Goal: Use online tool/utility: Utilize a website feature to perform a specific function

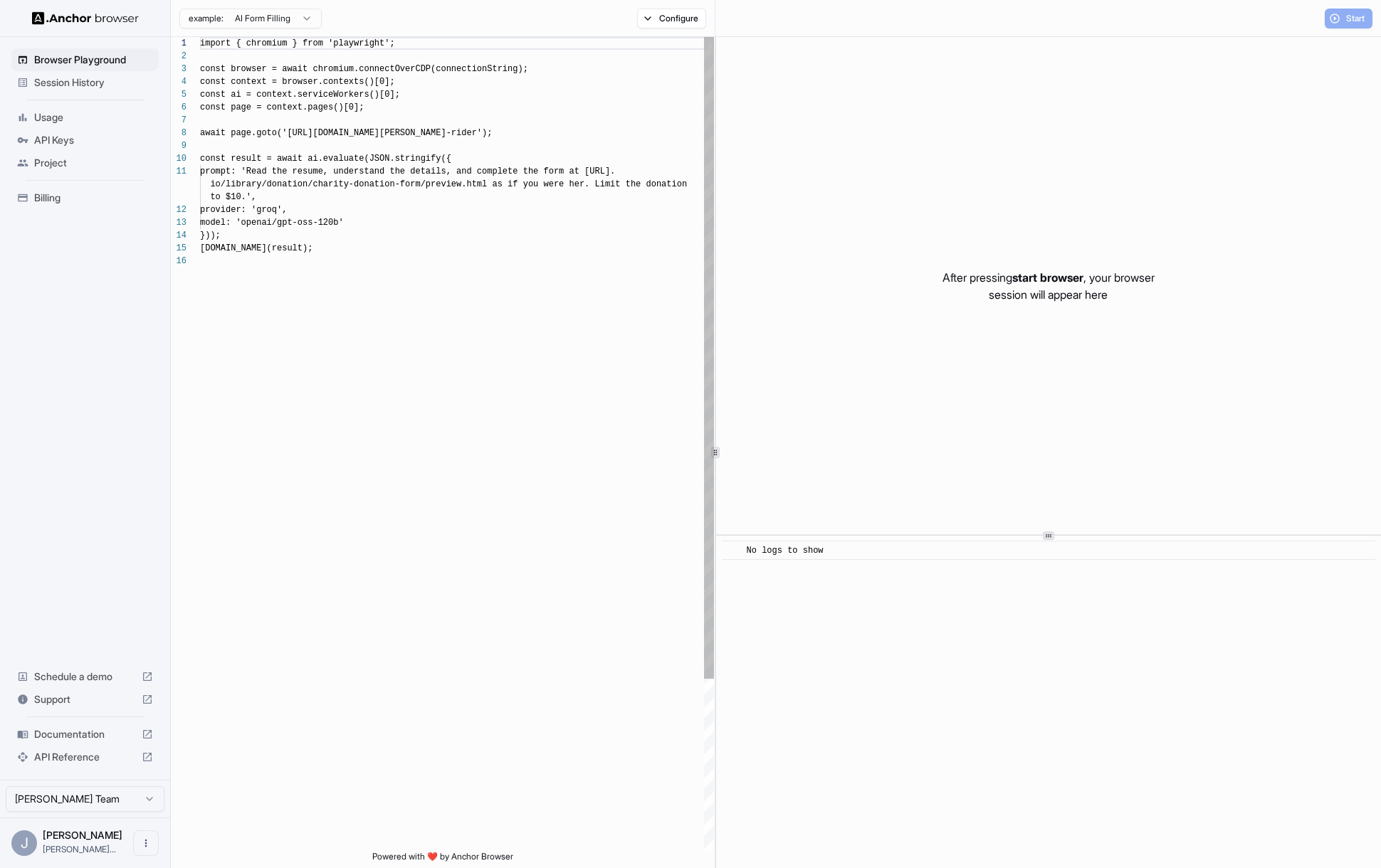
scroll to position [128, 0]
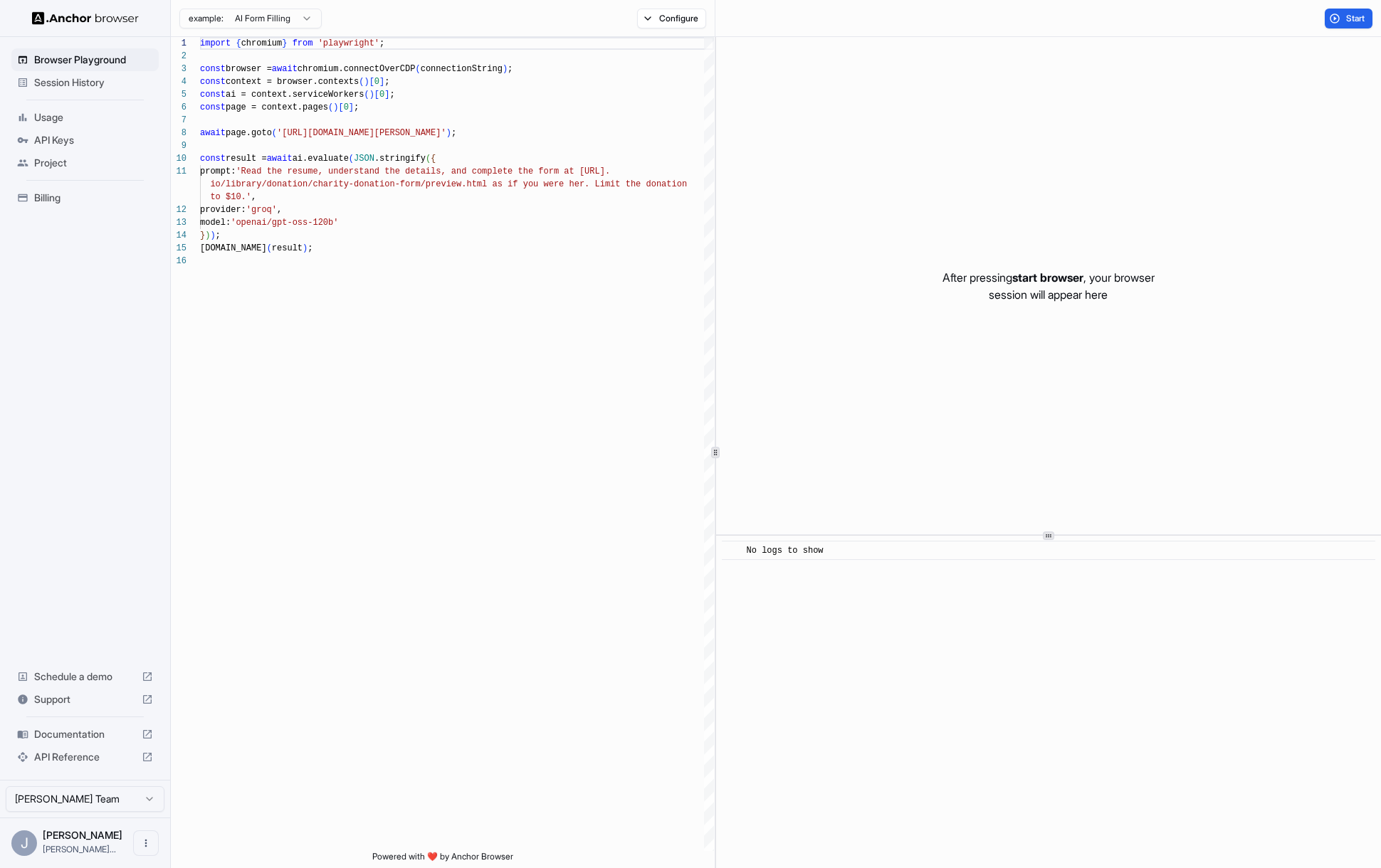
click at [62, 140] on span "API Keys" at bounding box center [94, 141] width 119 height 14
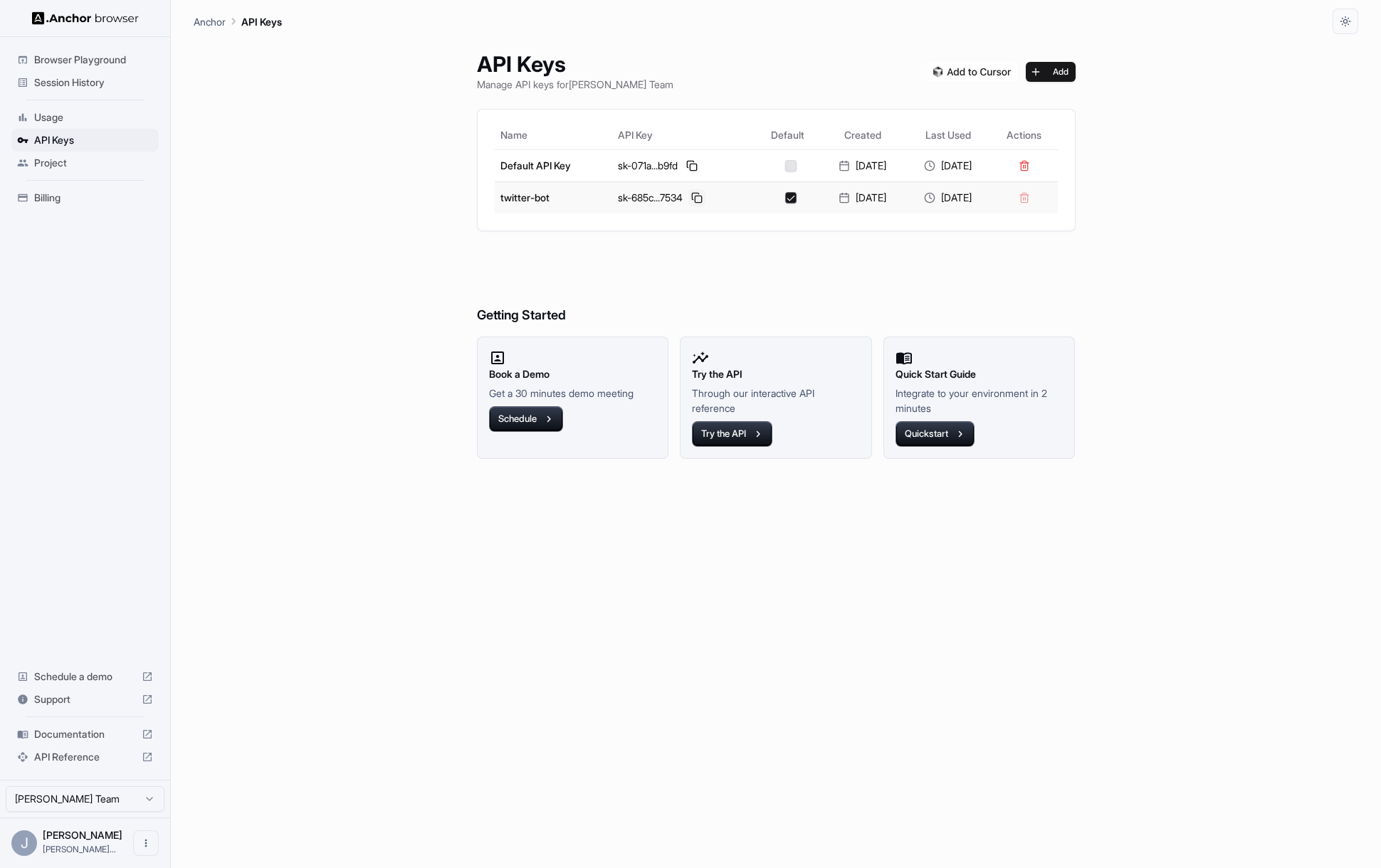
click at [694, 197] on button at bounding box center [696, 197] width 17 height 17
click at [89, 82] on span "Session History" at bounding box center [94, 82] width 119 height 14
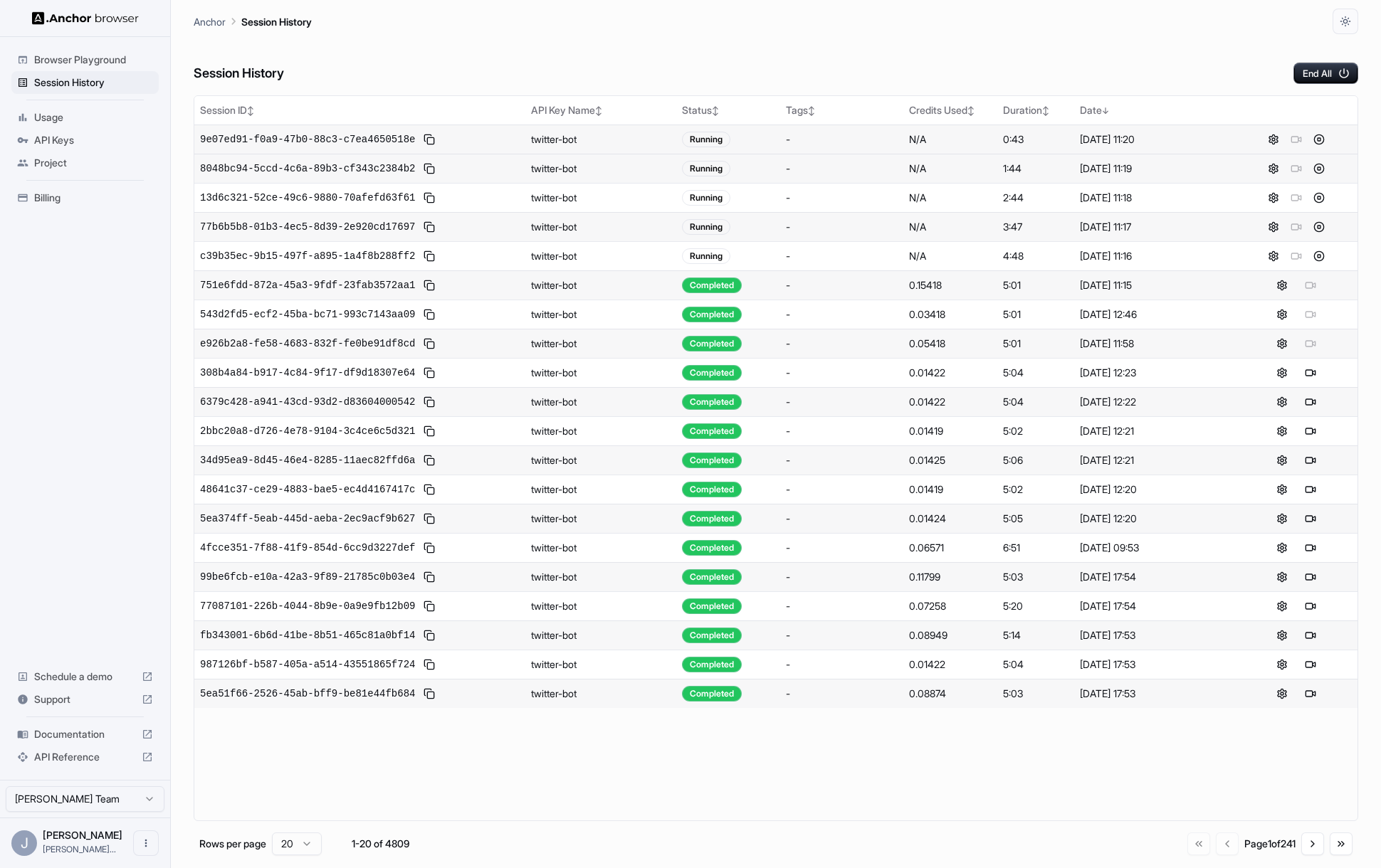
click at [344, 140] on span "9e07ed91-f0a9-47b0-88c3-c7ea4650518e" at bounding box center [307, 140] width 215 height 14
click at [1275, 141] on button at bounding box center [1273, 139] width 17 height 17
click at [340, 141] on span "9e80fc54-7b21-418b-a4da-983cc18cc50c" at bounding box center [307, 140] width 215 height 14
click at [391, 171] on span "5ddccc35-c6f4-4ca7-9211-eea4117d5971" at bounding box center [307, 169] width 215 height 14
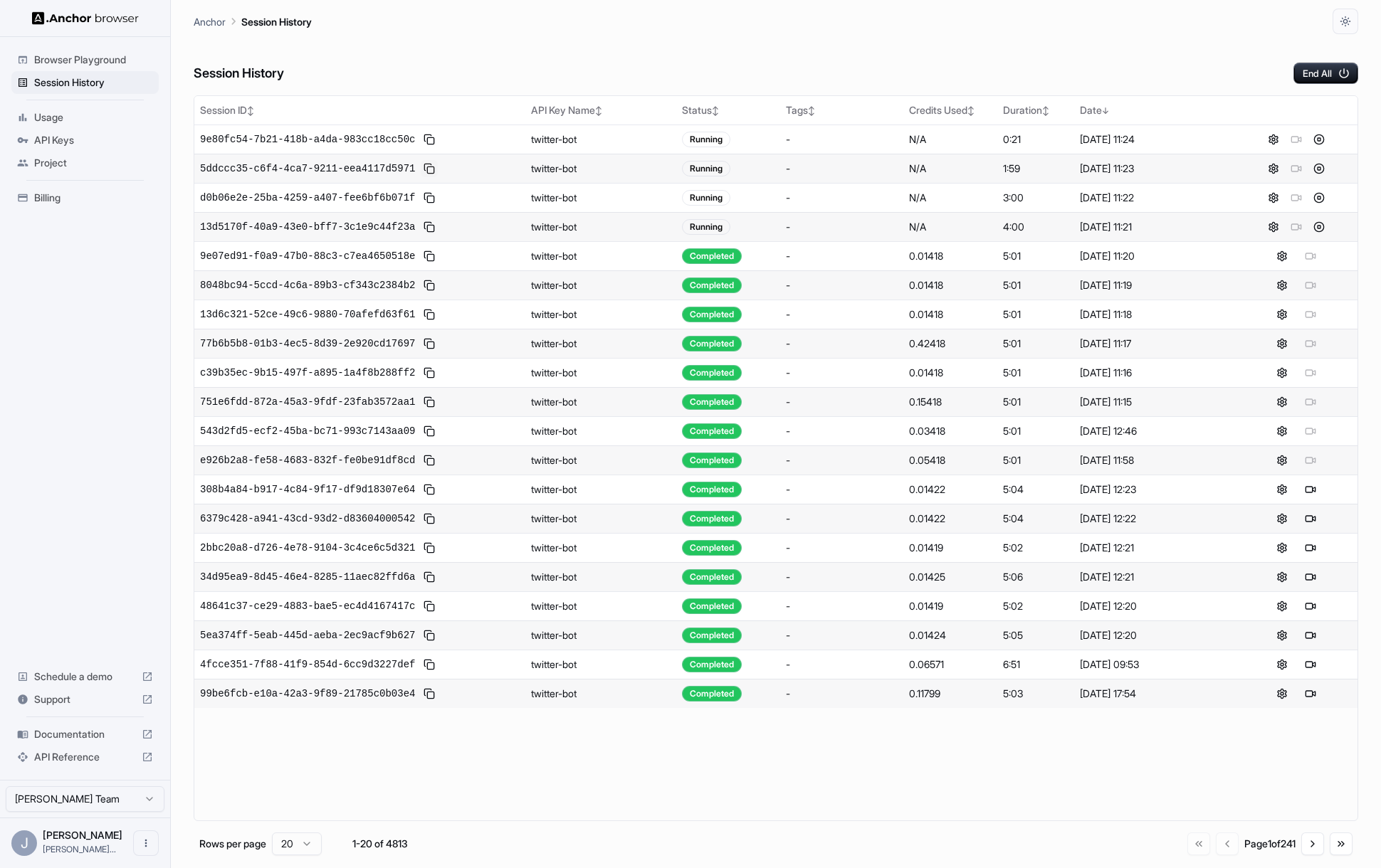
click at [432, 171] on button at bounding box center [428, 168] width 17 height 17
click at [369, 250] on span "9e07ed91-f0a9-47b0-88c3-c7ea4650518e" at bounding box center [307, 257] width 215 height 14
click at [360, 138] on span "9e80fc54-7b21-418b-a4da-983cc18cc50c" at bounding box center [307, 140] width 215 height 14
click at [394, 147] on div "9e80fc54-7b21-418b-a4da-983cc18cc50c" at bounding box center [360, 139] width 320 height 17
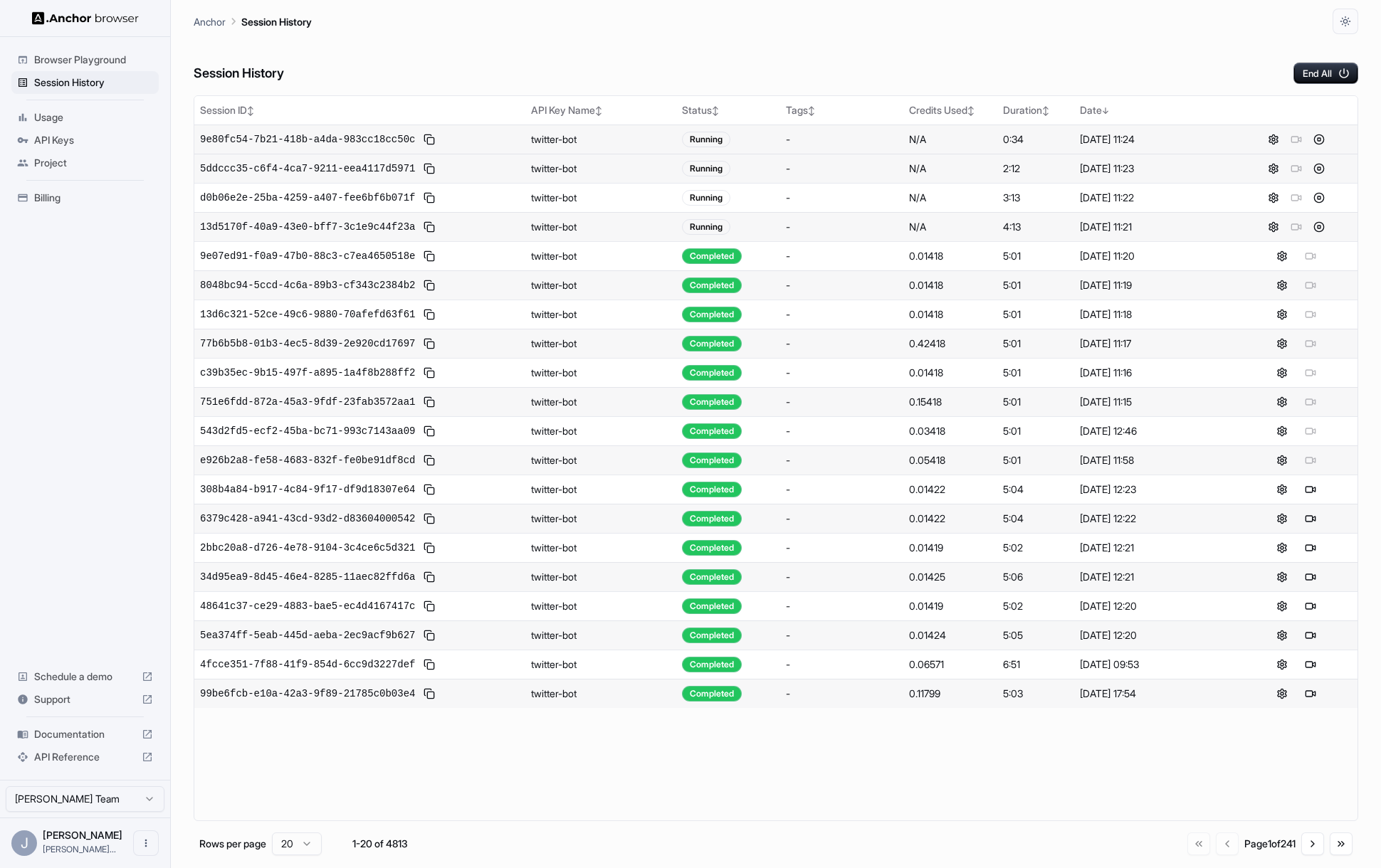
click at [389, 141] on span "9e80fc54-7b21-418b-a4da-983cc18cc50c" at bounding box center [307, 140] width 215 height 14
click at [369, 197] on span "d0b06e2e-25ba-4259-a407-fee6bf6b071f" at bounding box center [307, 198] width 215 height 14
click at [316, 469] on td "e926b2a8-fe58-4683-832f-fe0be91df8cd" at bounding box center [360, 460] width 331 height 30
click at [317, 461] on span "e926b2a8-fe58-4683-832f-fe0be91df8cd" at bounding box center [307, 460] width 215 height 14
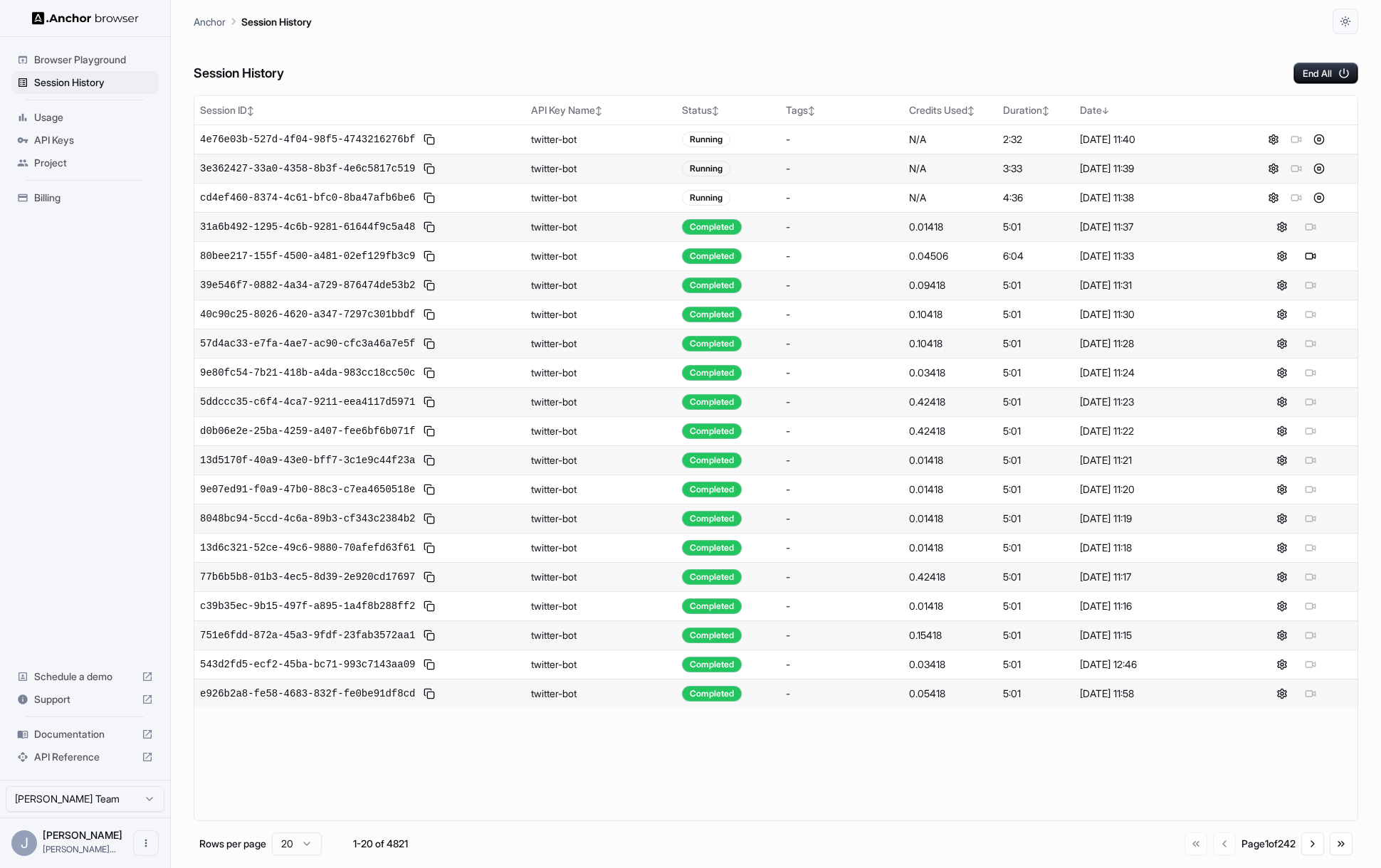
click at [52, 66] on span "Browser Playground" at bounding box center [94, 60] width 119 height 14
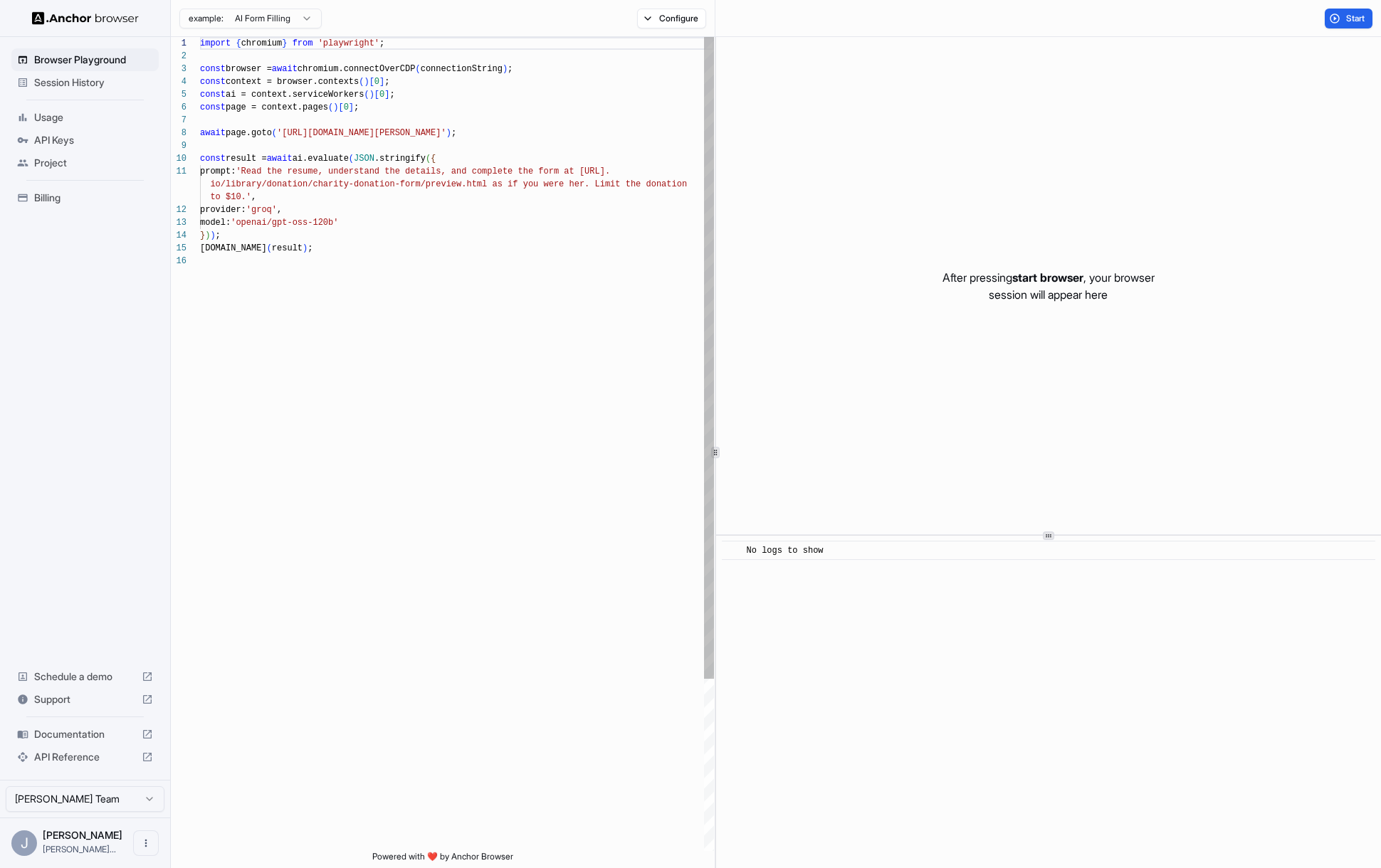
scroll to position [38, 0]
click at [399, 209] on div "import { chromium } from 'playwright' ; const browser = await chromium.connectO…" at bounding box center [456, 552] width 514 height 1032
click at [561, 226] on div "import { chromium } from 'playwright' ; const browser = await chromium.connectO…" at bounding box center [456, 552] width 514 height 1032
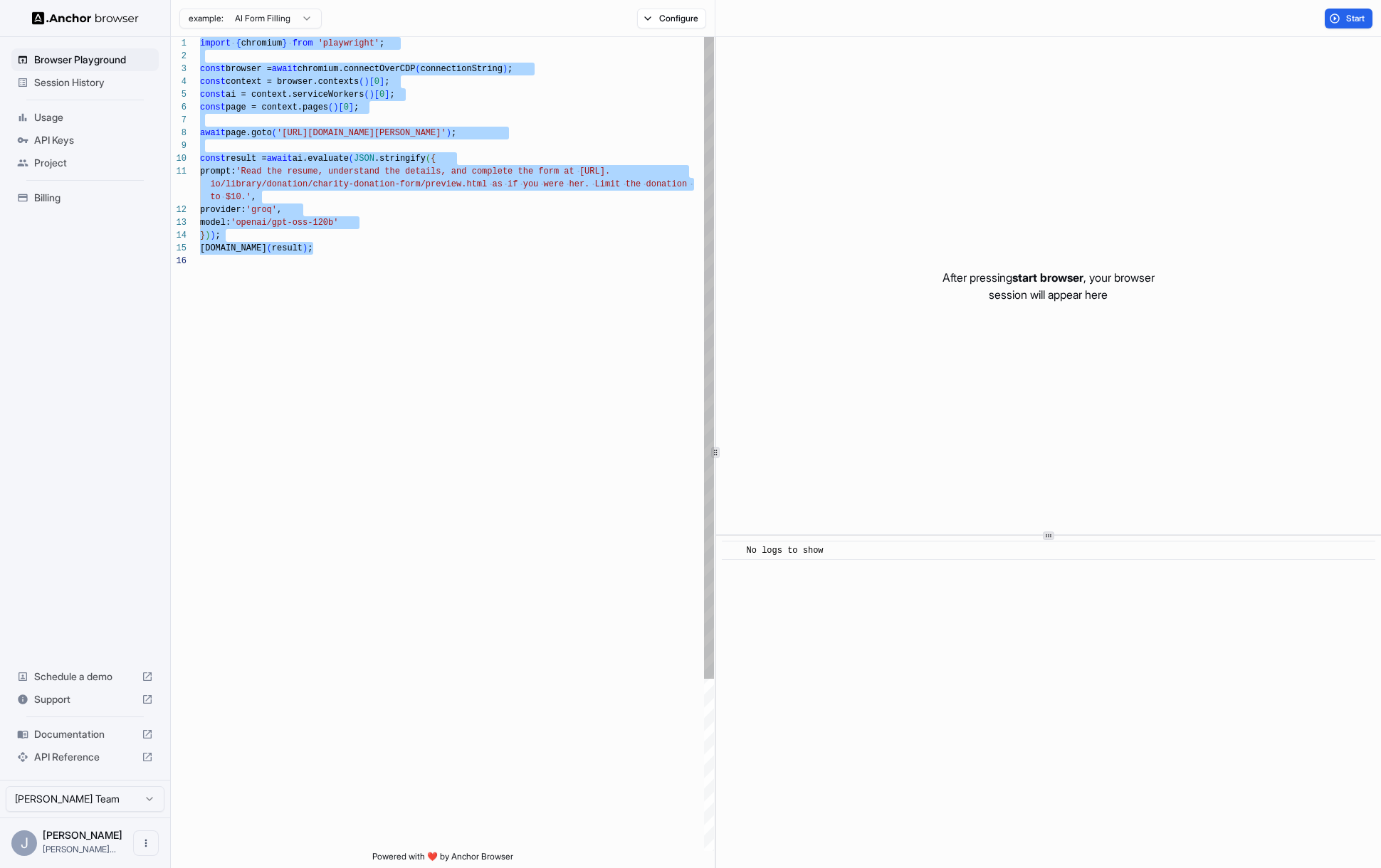
scroll to position [115, 0]
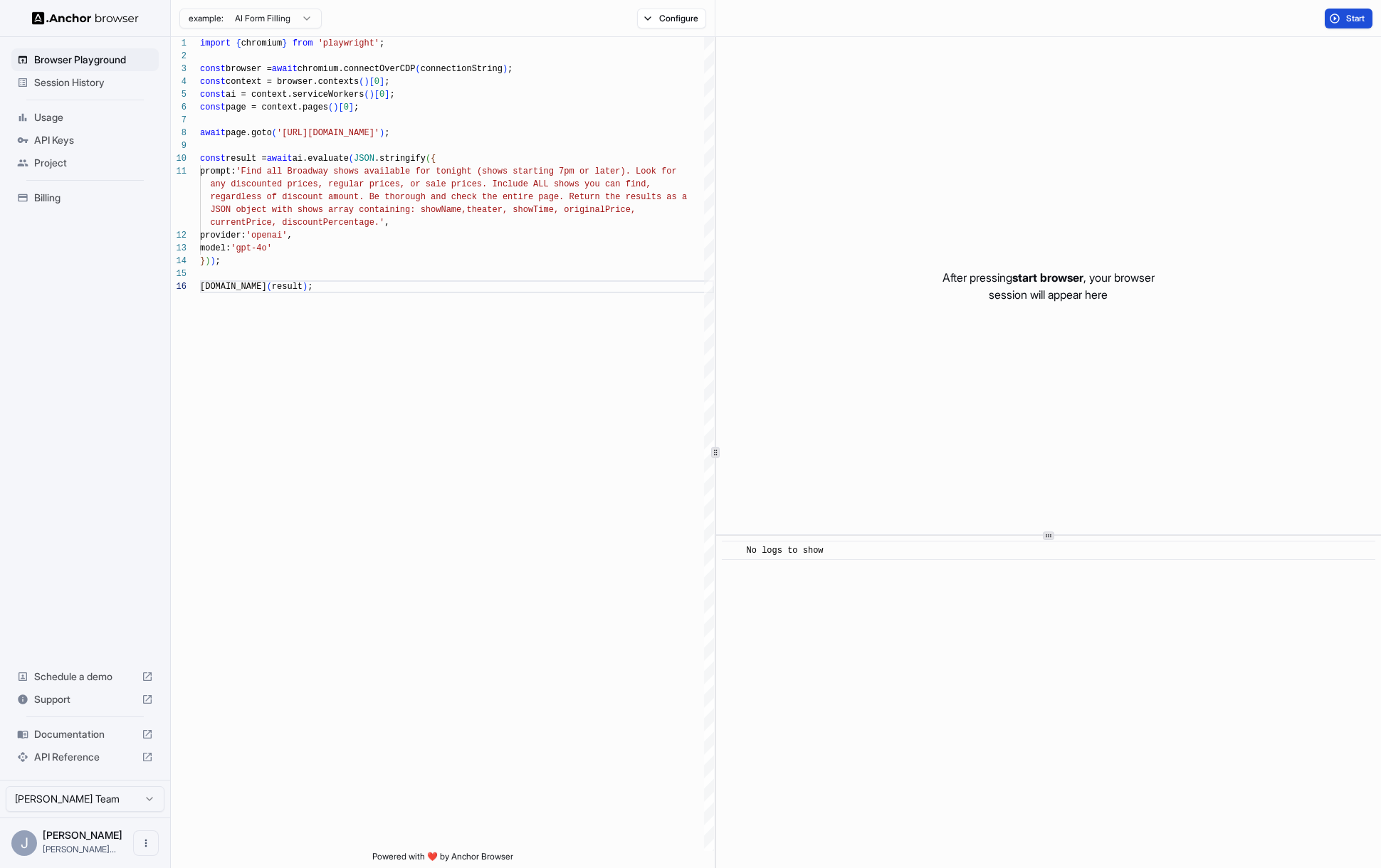
click at [1343, 19] on button "Start" at bounding box center [1348, 18] width 48 height 20
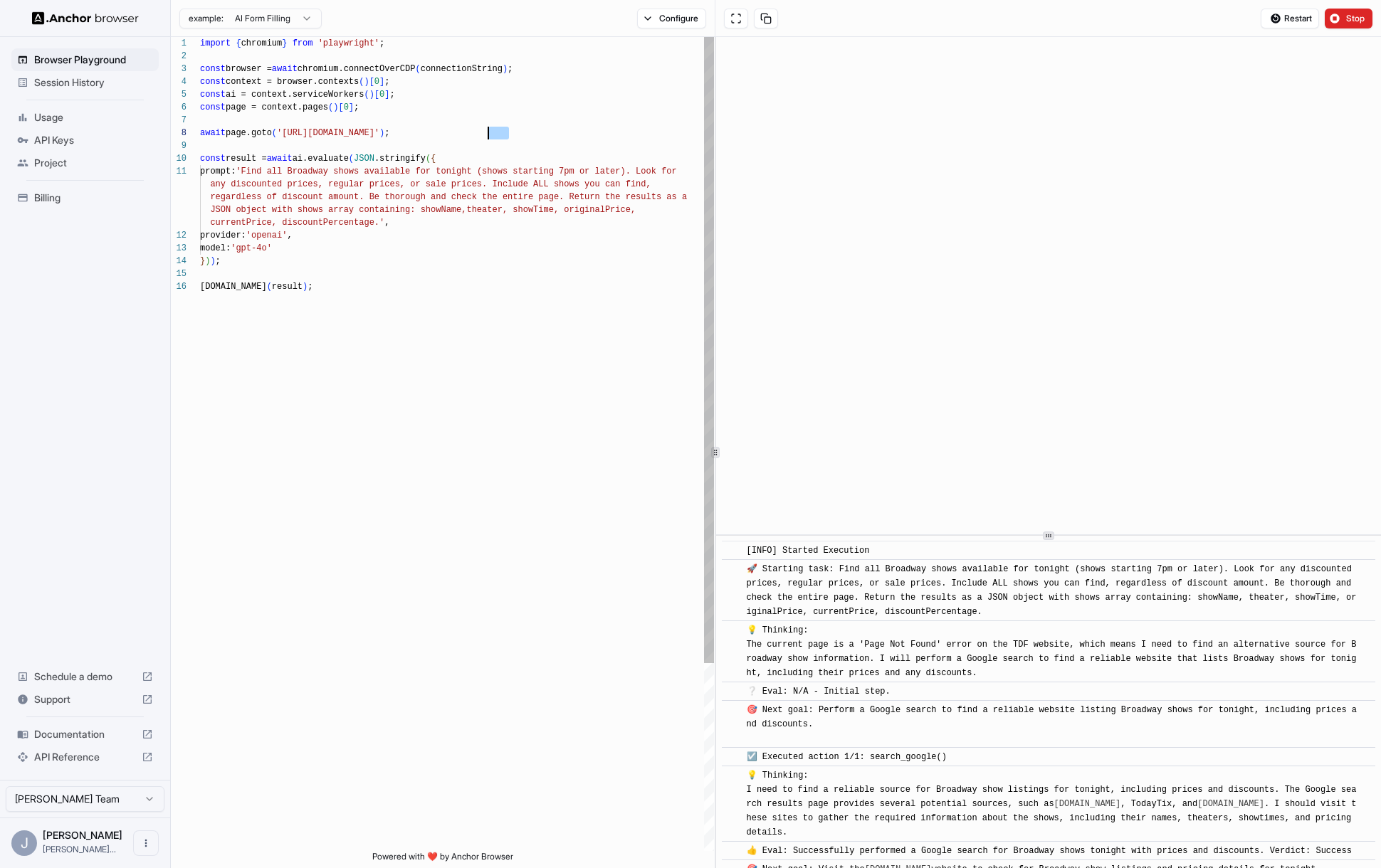
scroll to position [90, 0]
drag, startPoint x: 505, startPoint y: 133, endPoint x: 289, endPoint y: 139, distance: 216.1
click at [289, 139] on div "import { chromium } from 'playwright' ; const browser = await chromium.connectO…" at bounding box center [456, 565] width 514 height 1057
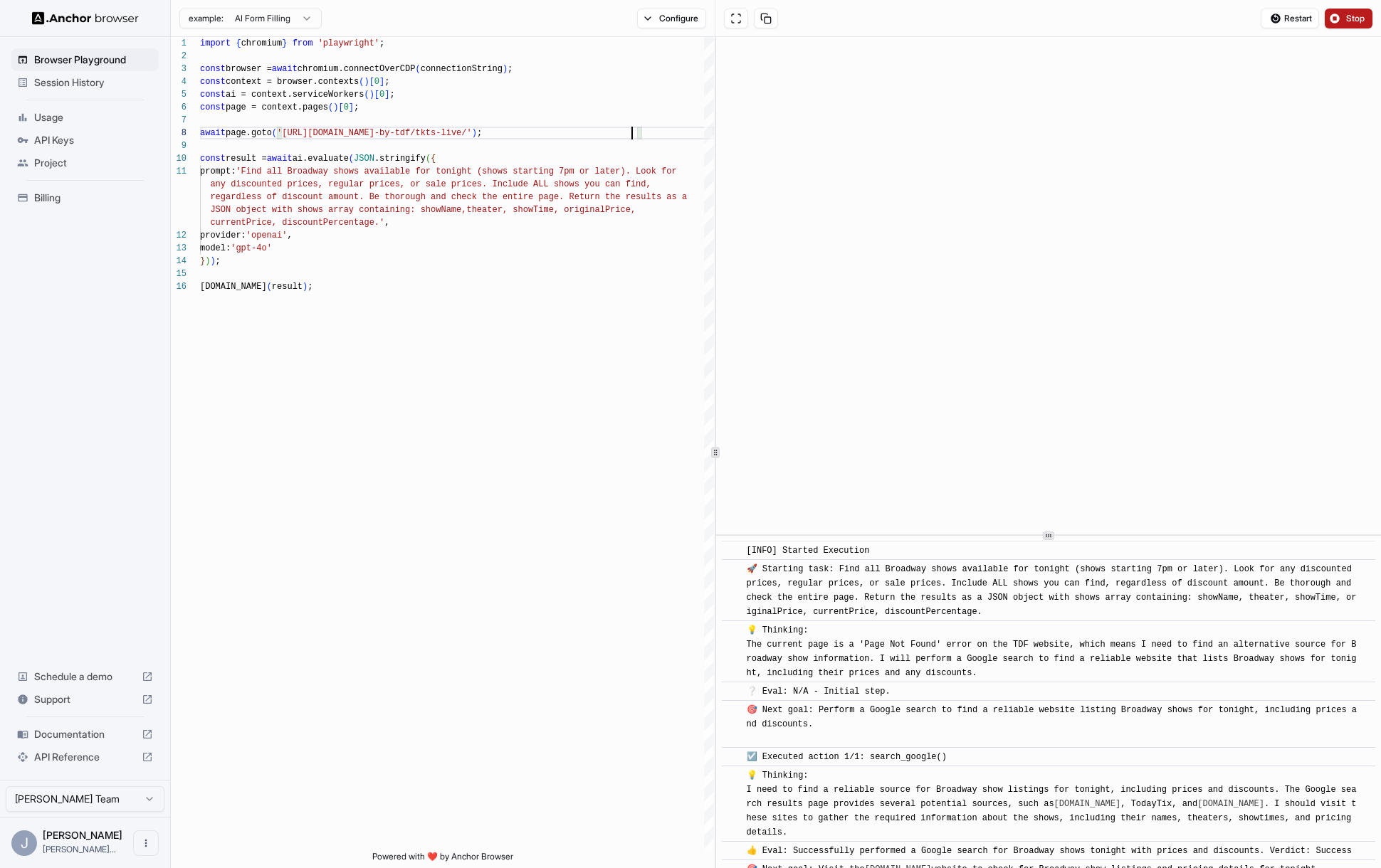
click at [1344, 22] on button "Stop" at bounding box center [1348, 18] width 48 height 20
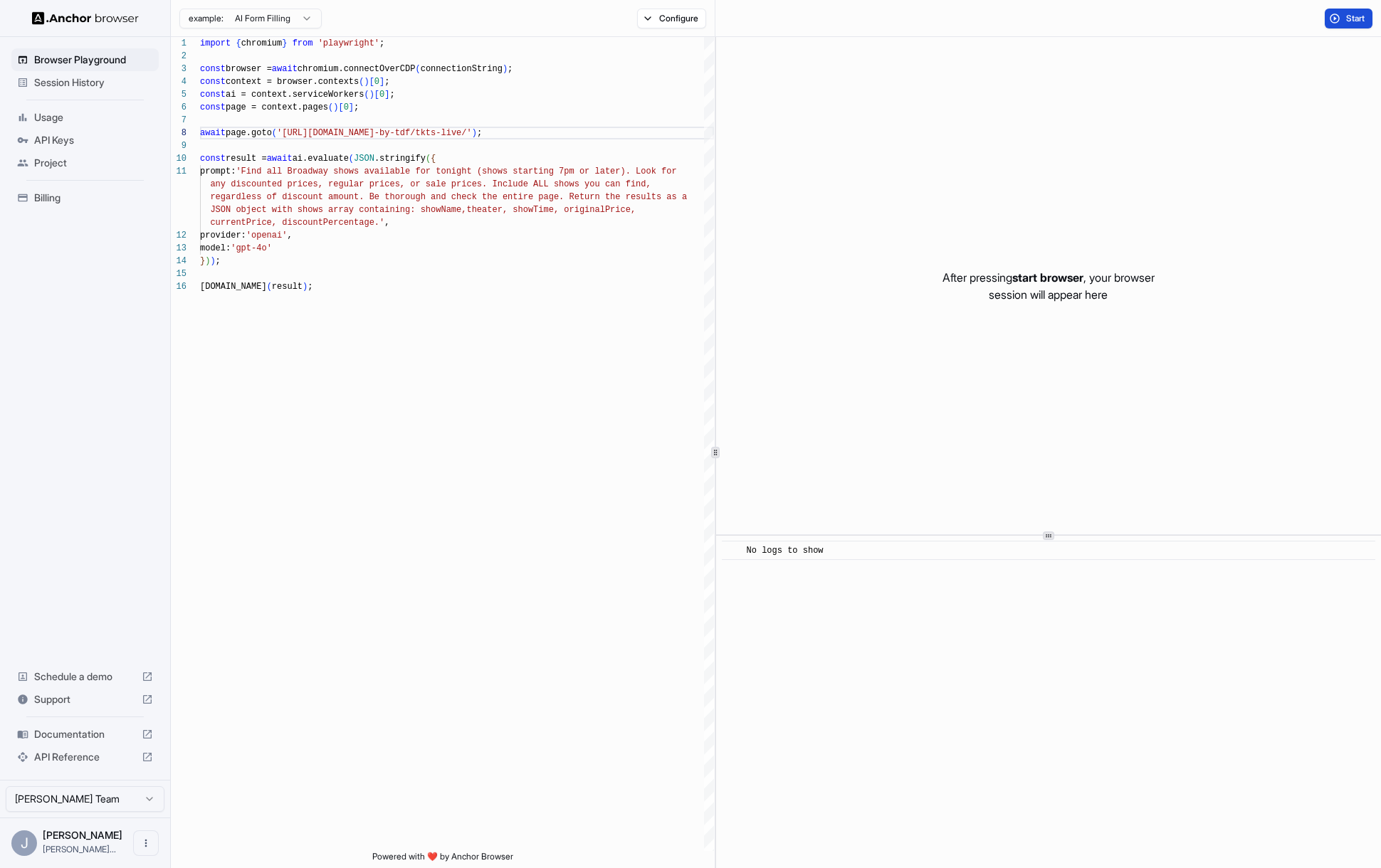
click at [1346, 20] on span "Start" at bounding box center [1355, 18] width 20 height 11
drag, startPoint x: 1350, startPoint y: 19, endPoint x: 1336, endPoint y: 22, distance: 14.3
click at [1350, 19] on span "Start" at bounding box center [1355, 18] width 20 height 11
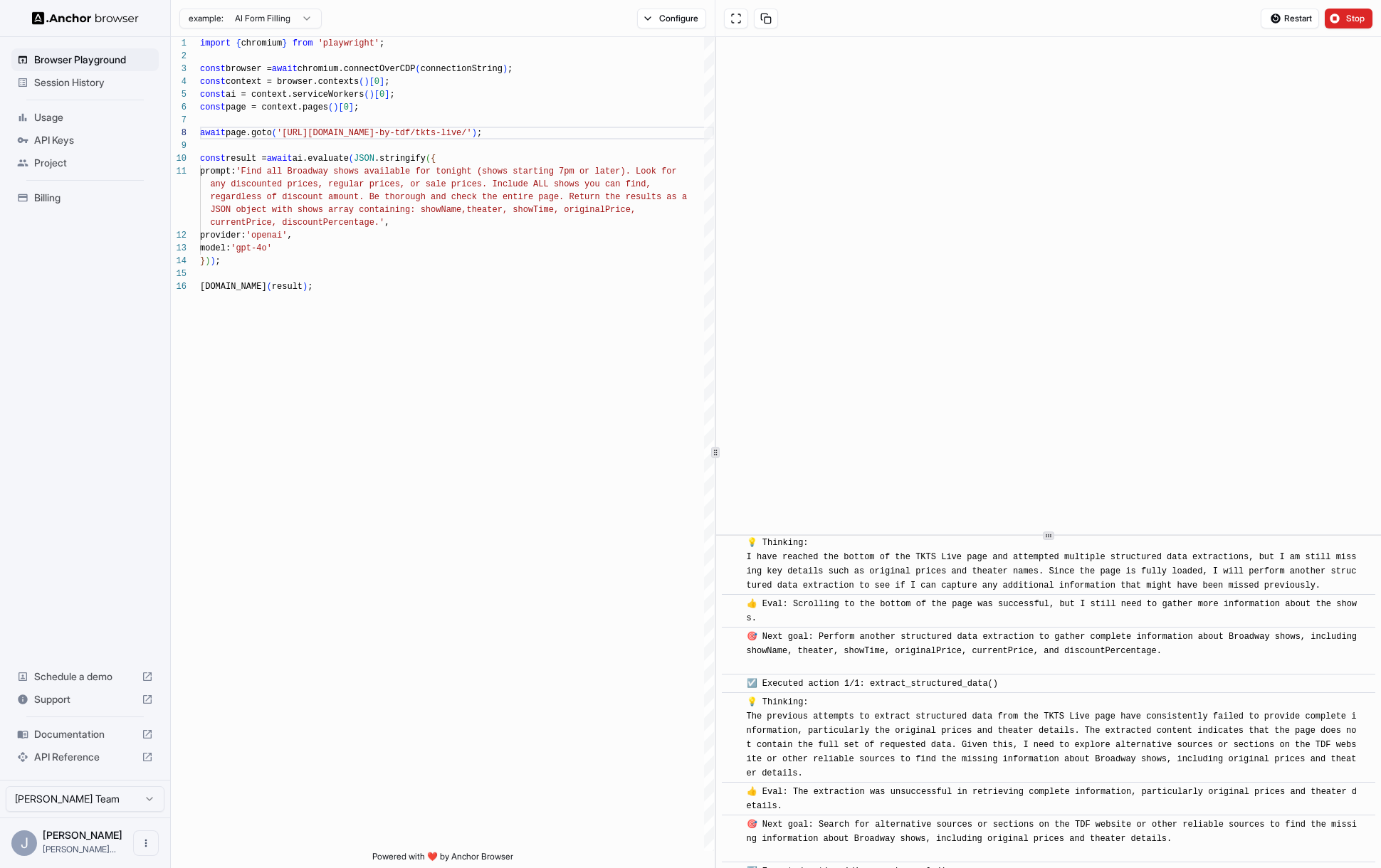
scroll to position [1814, 0]
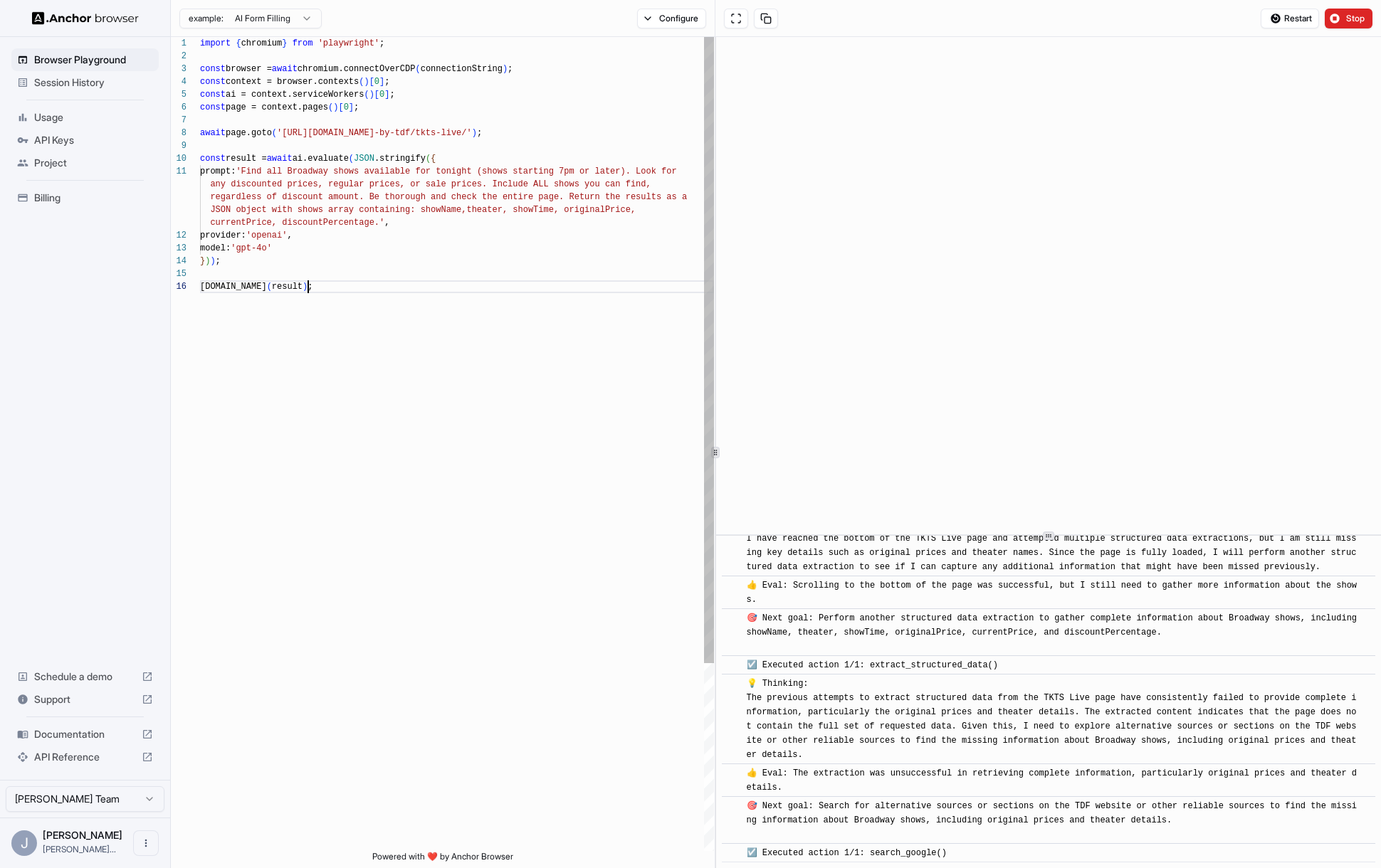
click at [469, 348] on div "import { chromium } from 'playwright' ; const browser = await chromium.connectO…" at bounding box center [456, 565] width 514 height 1057
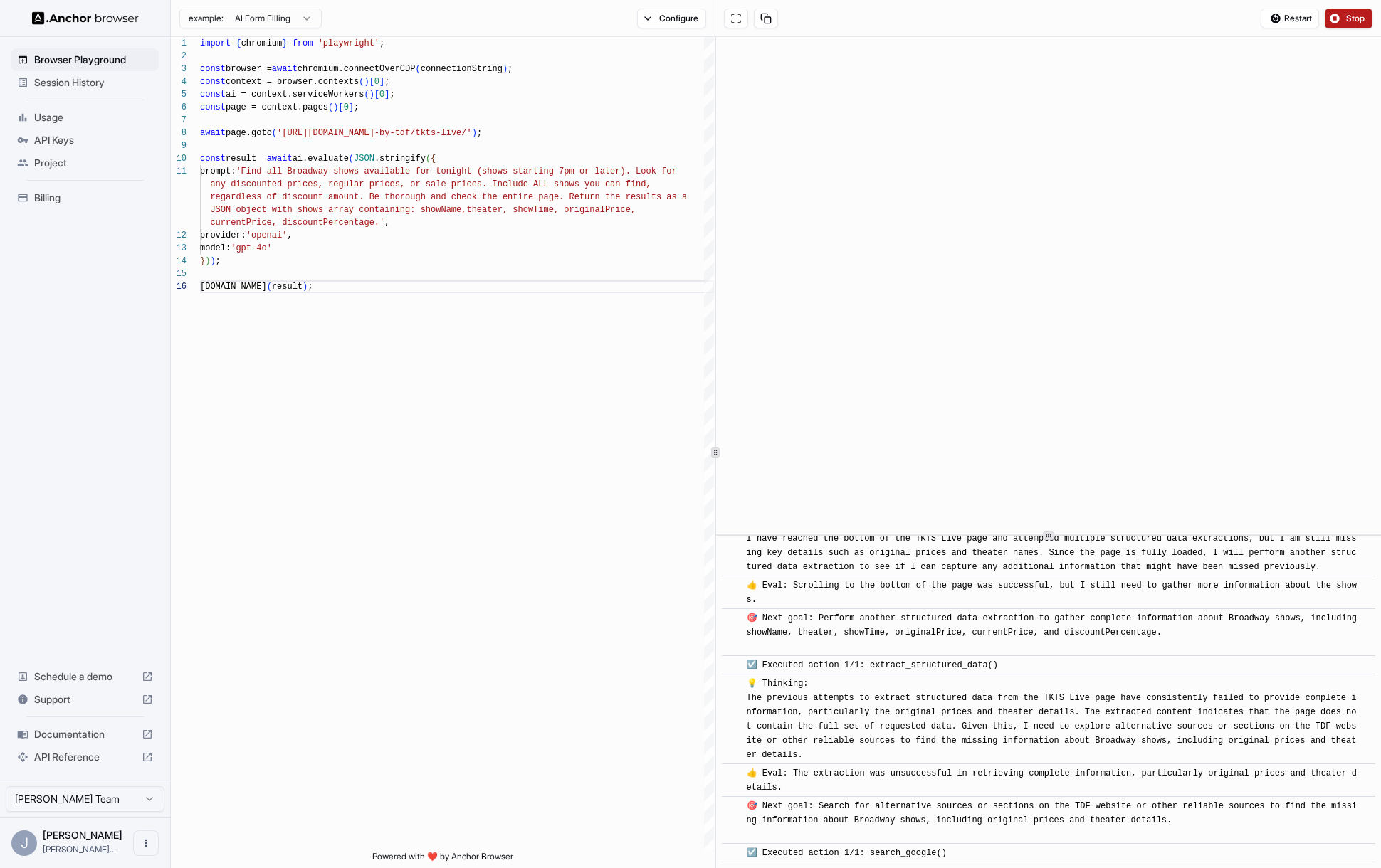
click at [1347, 16] on span "Stop" at bounding box center [1355, 18] width 20 height 11
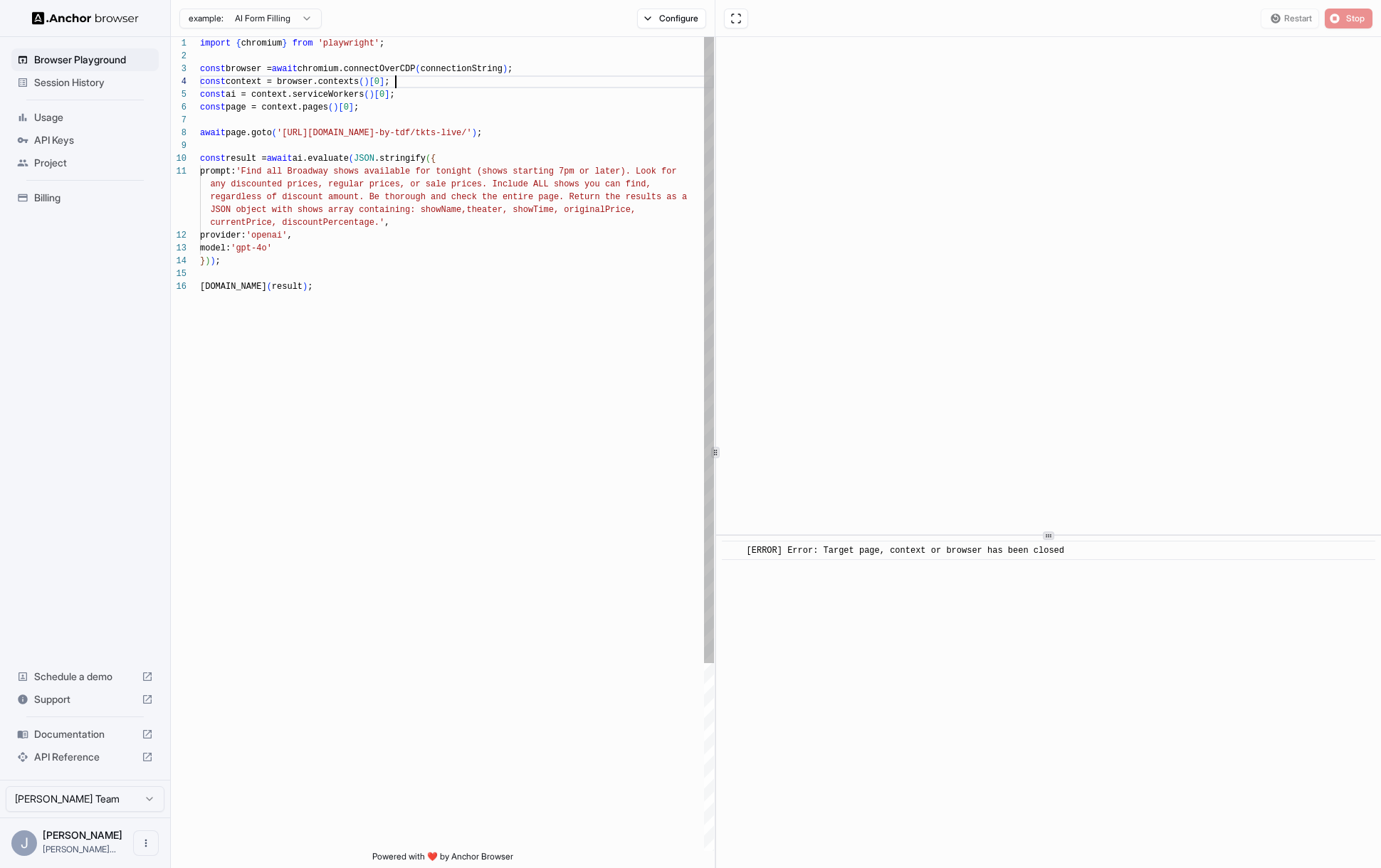
click at [448, 76] on div "import { chromium } from 'playwright' ; const browser = await chromium.connectO…" at bounding box center [456, 565] width 514 height 1057
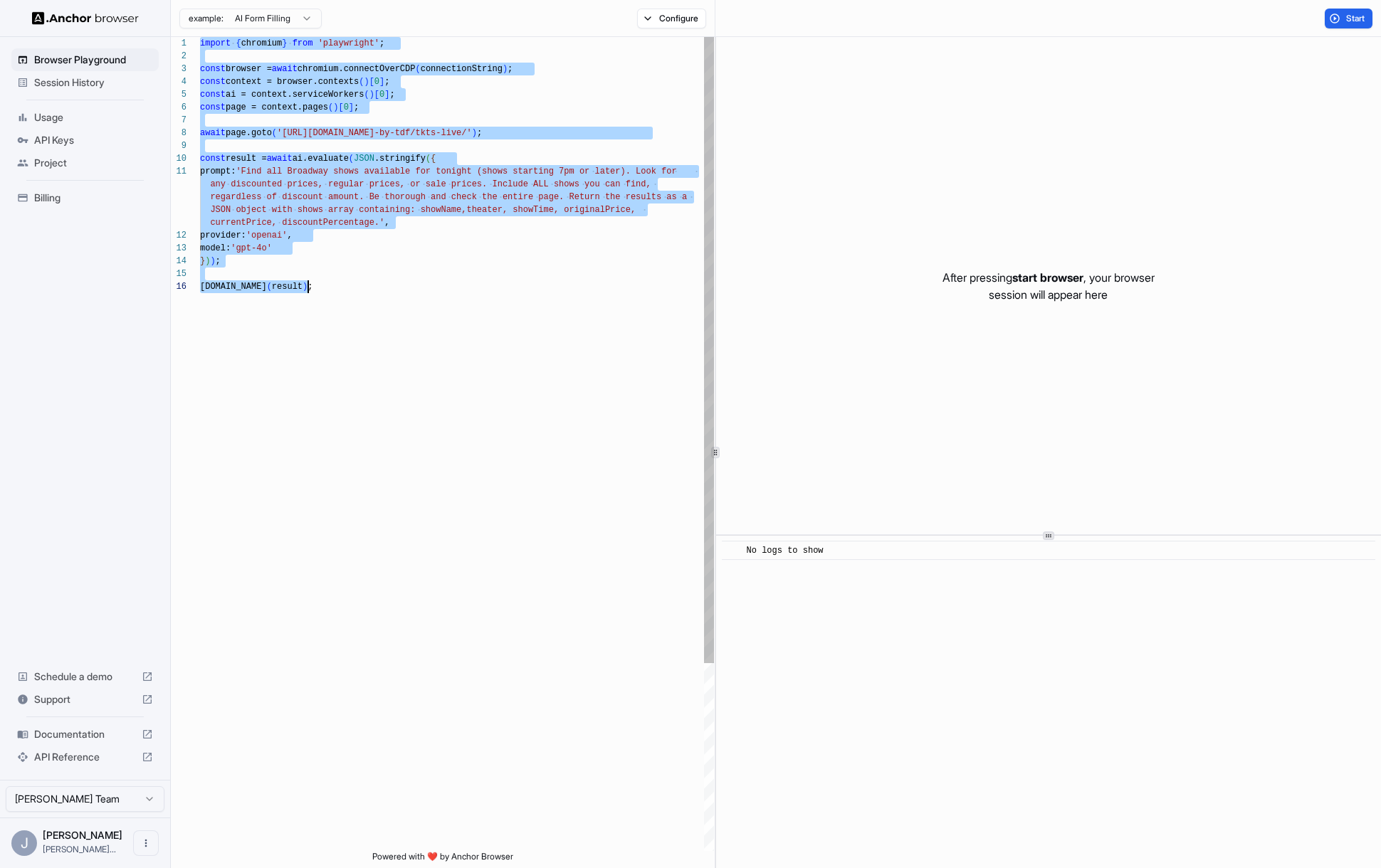
scroll to position [90, 0]
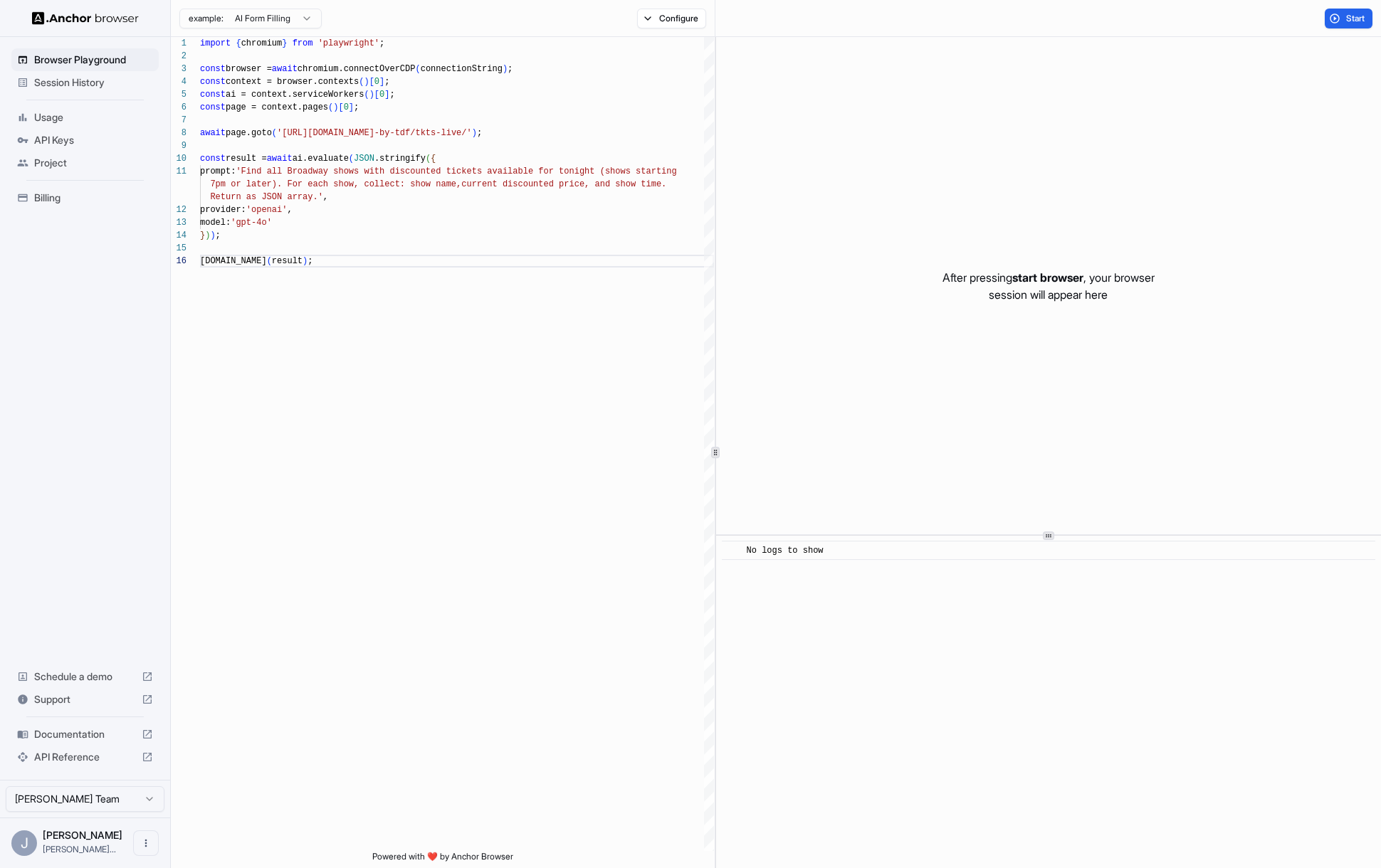
drag, startPoint x: 1340, startPoint y: 16, endPoint x: 1320, endPoint y: 22, distance: 20.9
click at [1340, 16] on button "Start" at bounding box center [1348, 18] width 48 height 20
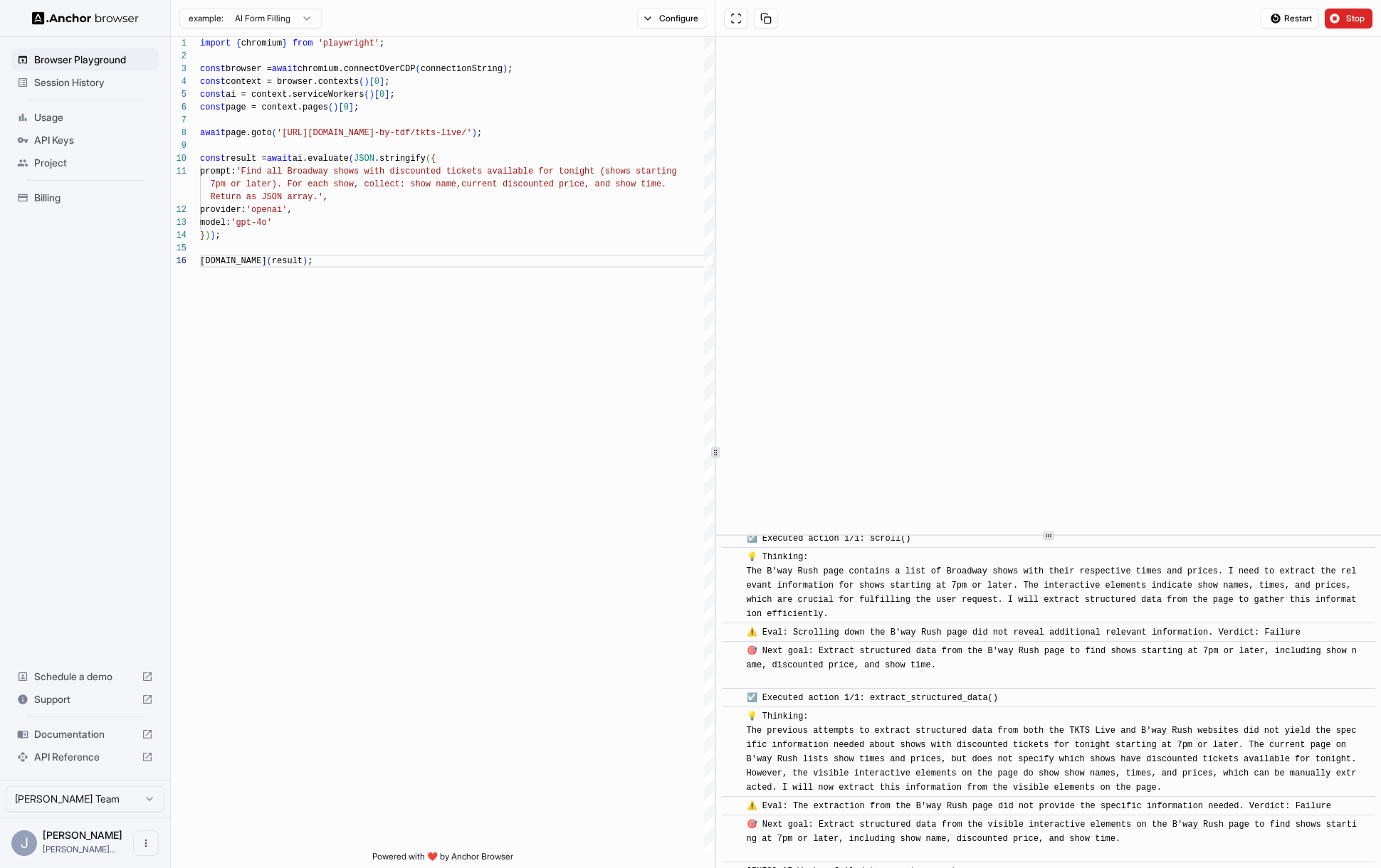
scroll to position [907, 0]
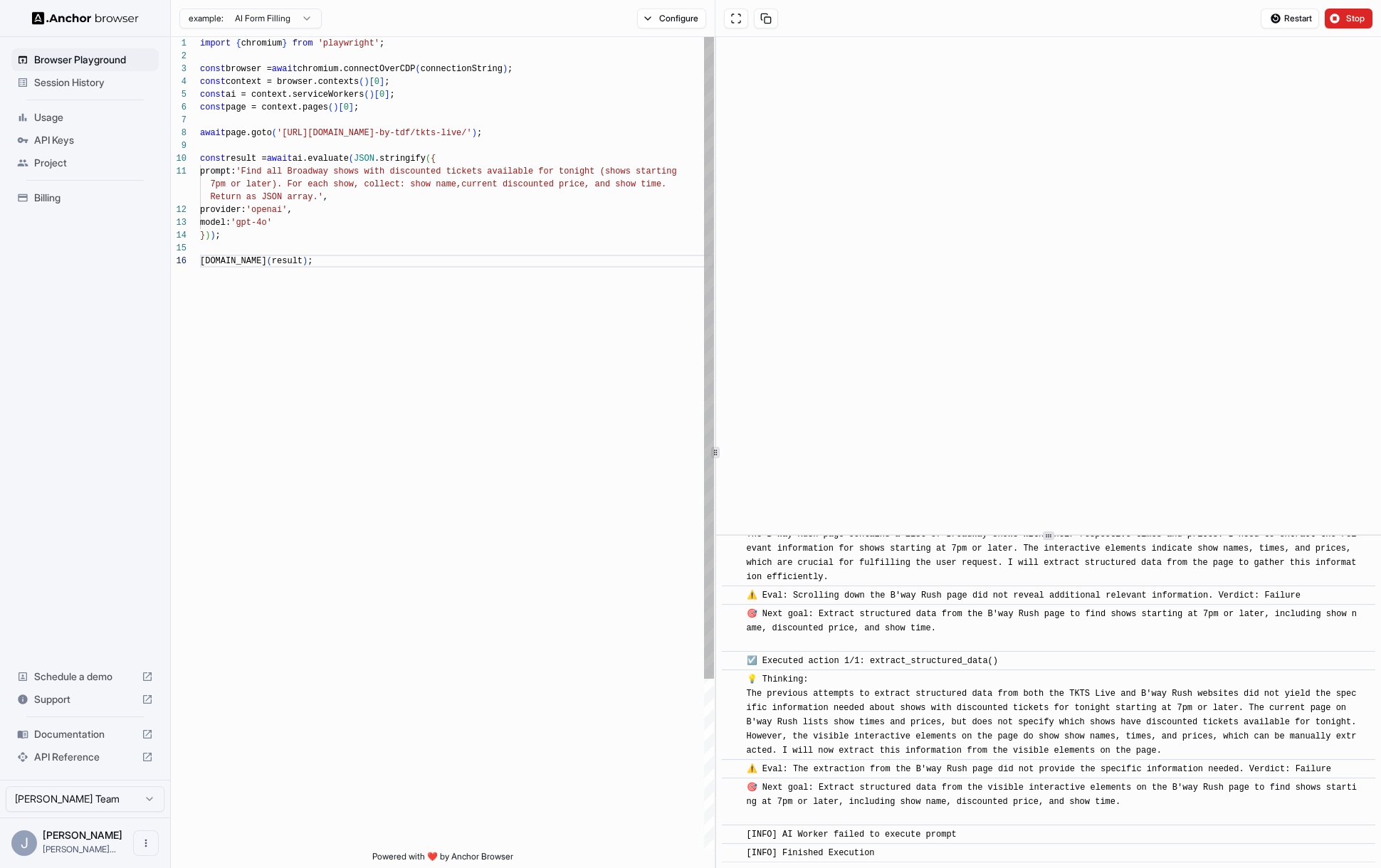
click at [413, 156] on div "import { chromium } from 'playwright' ; const browser = await chromium.connectO…" at bounding box center [456, 552] width 514 height 1032
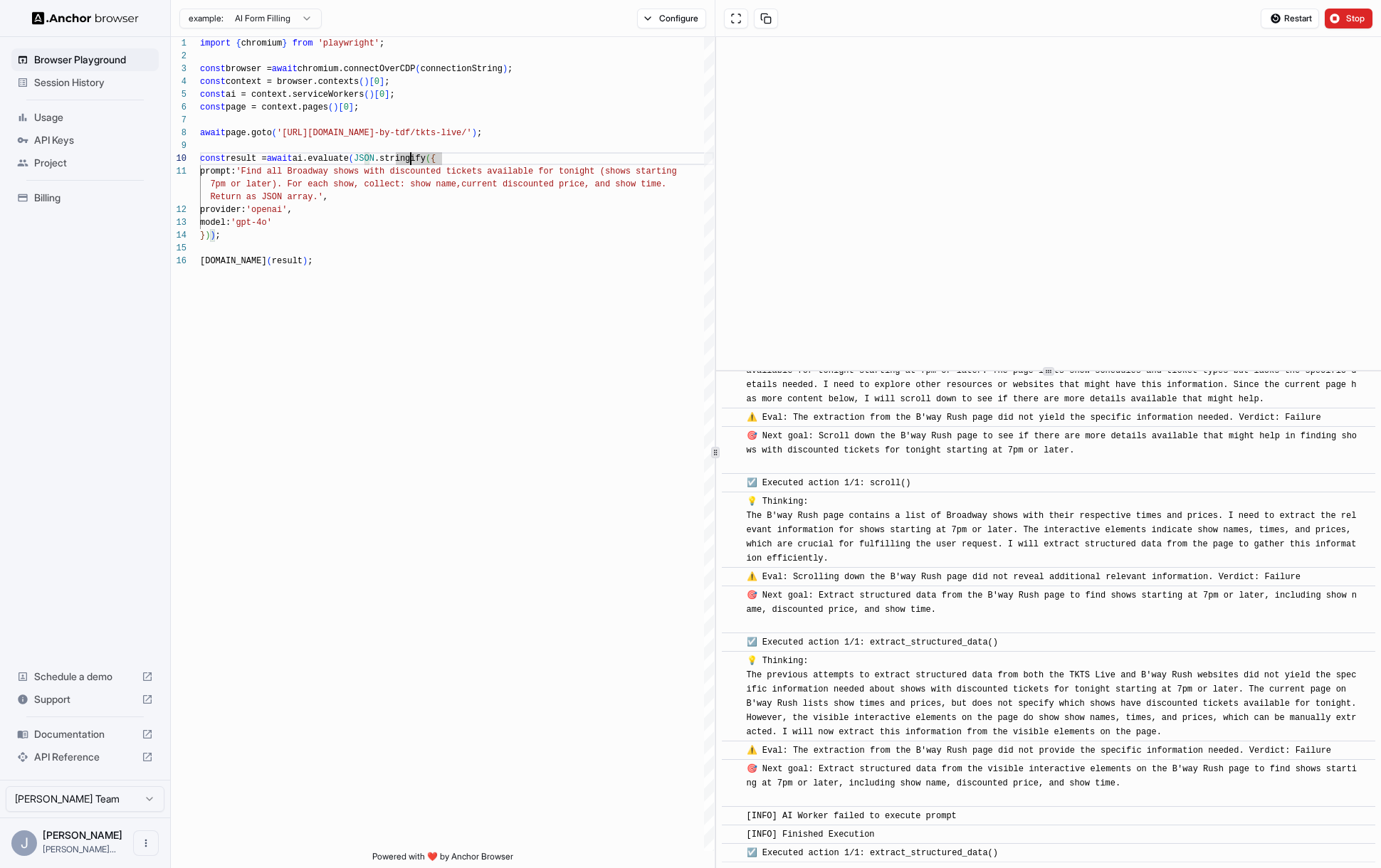
click at [1040, 365] on div "​ [INFO] Started Execution ​ 🚀 Starting task: Find all Broadway shows with disc…" at bounding box center [1049, 452] width 665 height 831
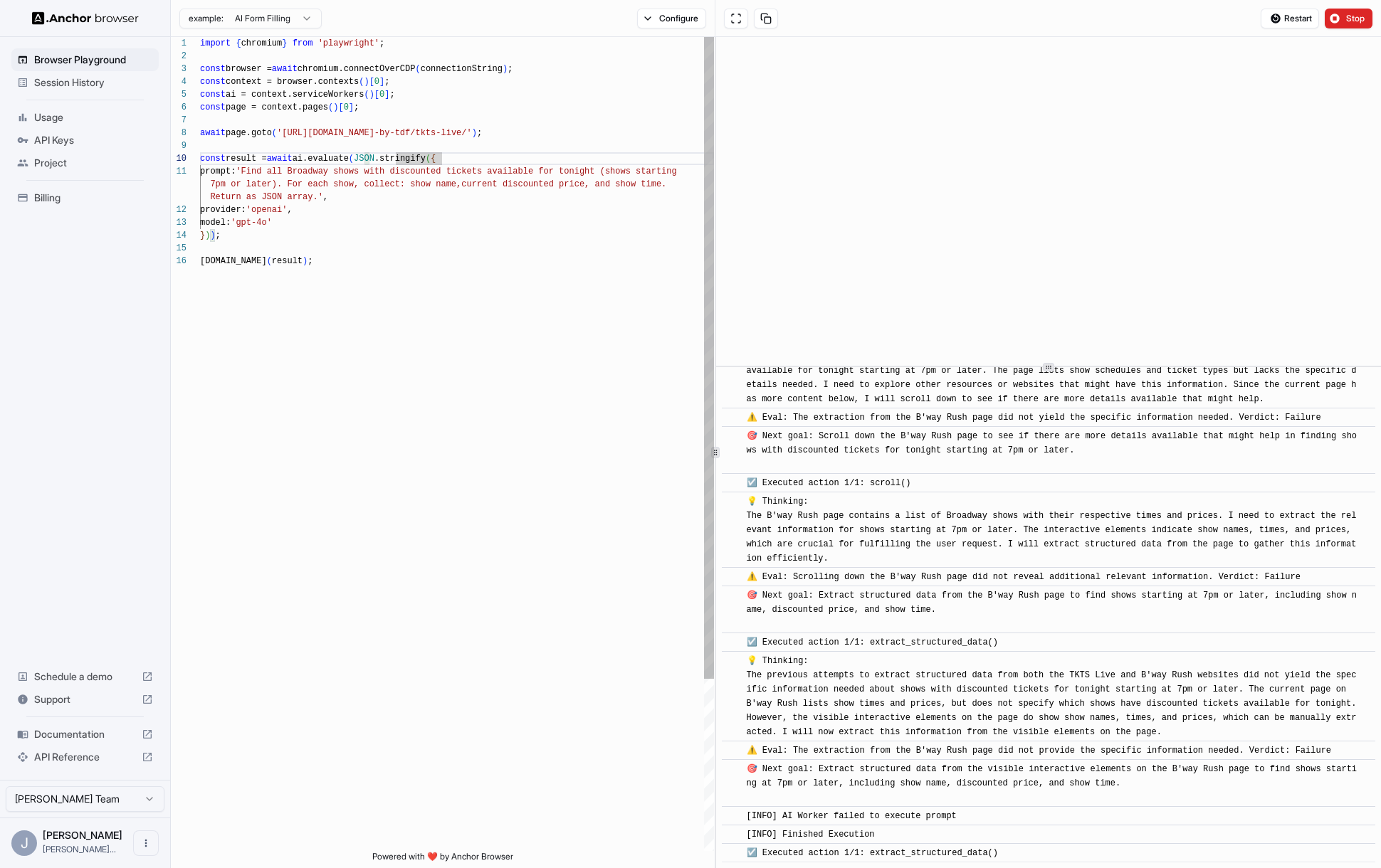
click at [636, 265] on div "import { chromium } from 'playwright' ; const browser = await chromium.connectO…" at bounding box center [456, 552] width 514 height 1032
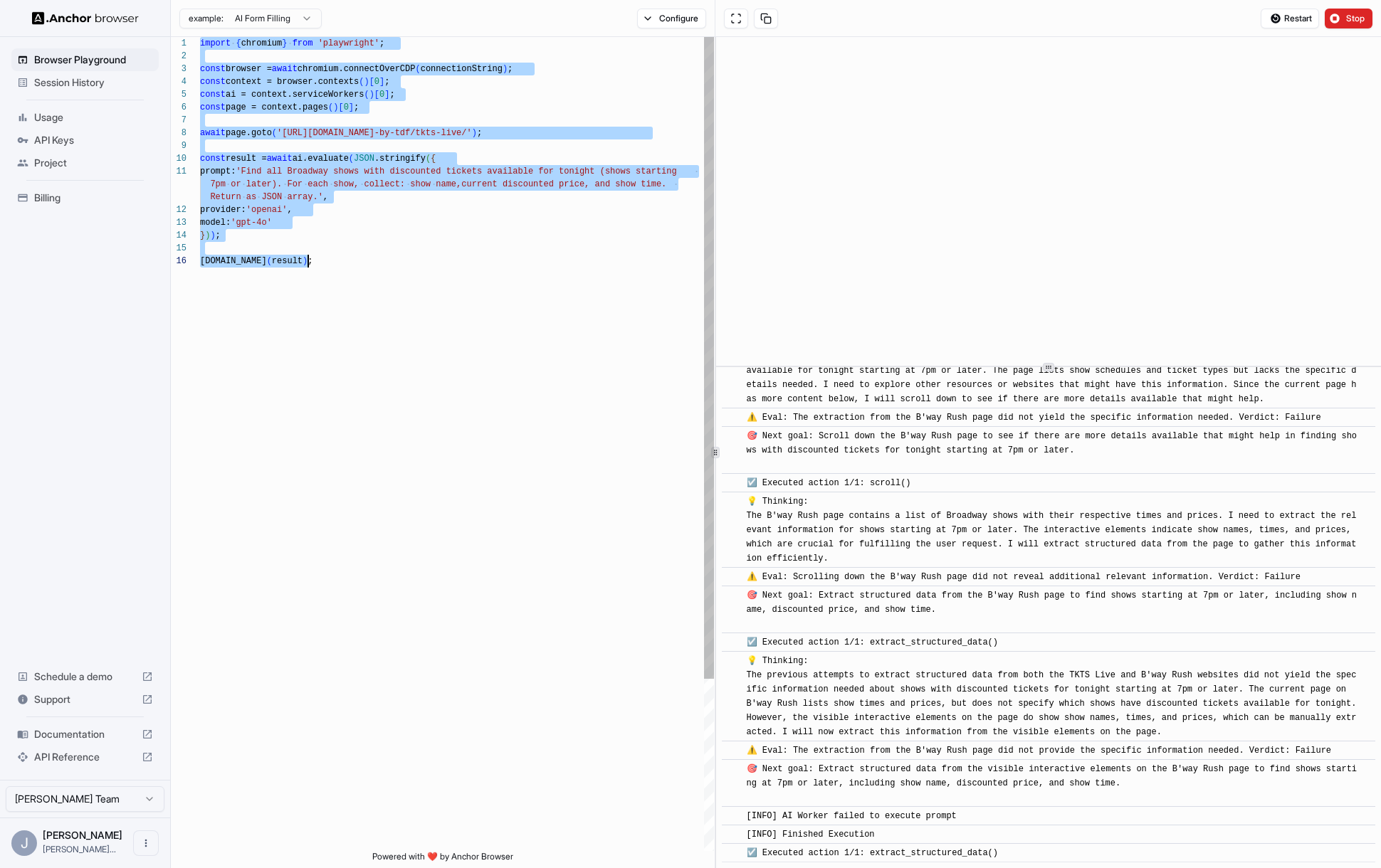
scroll to position [102, 0]
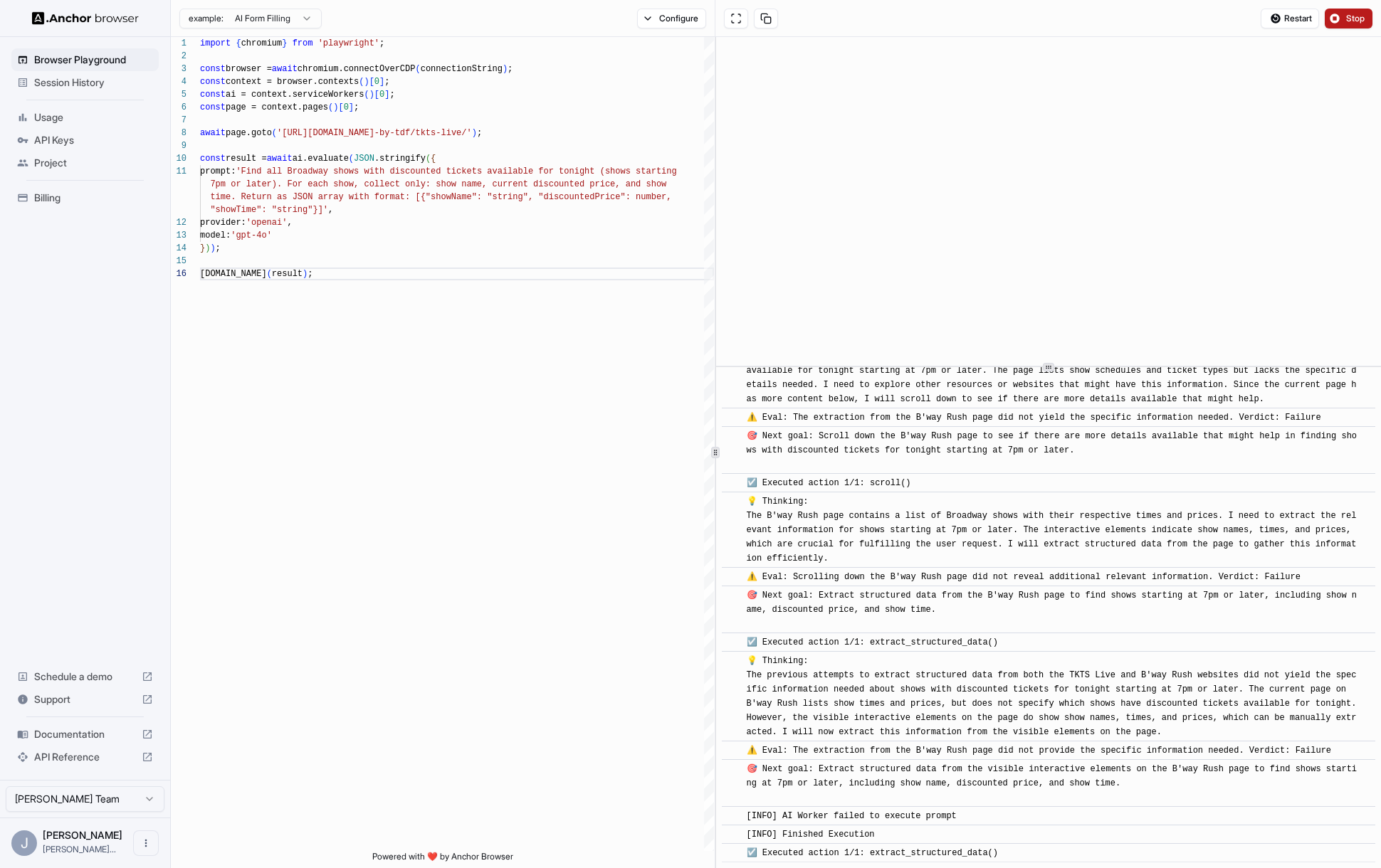
click at [1342, 20] on button "Stop" at bounding box center [1348, 18] width 48 height 20
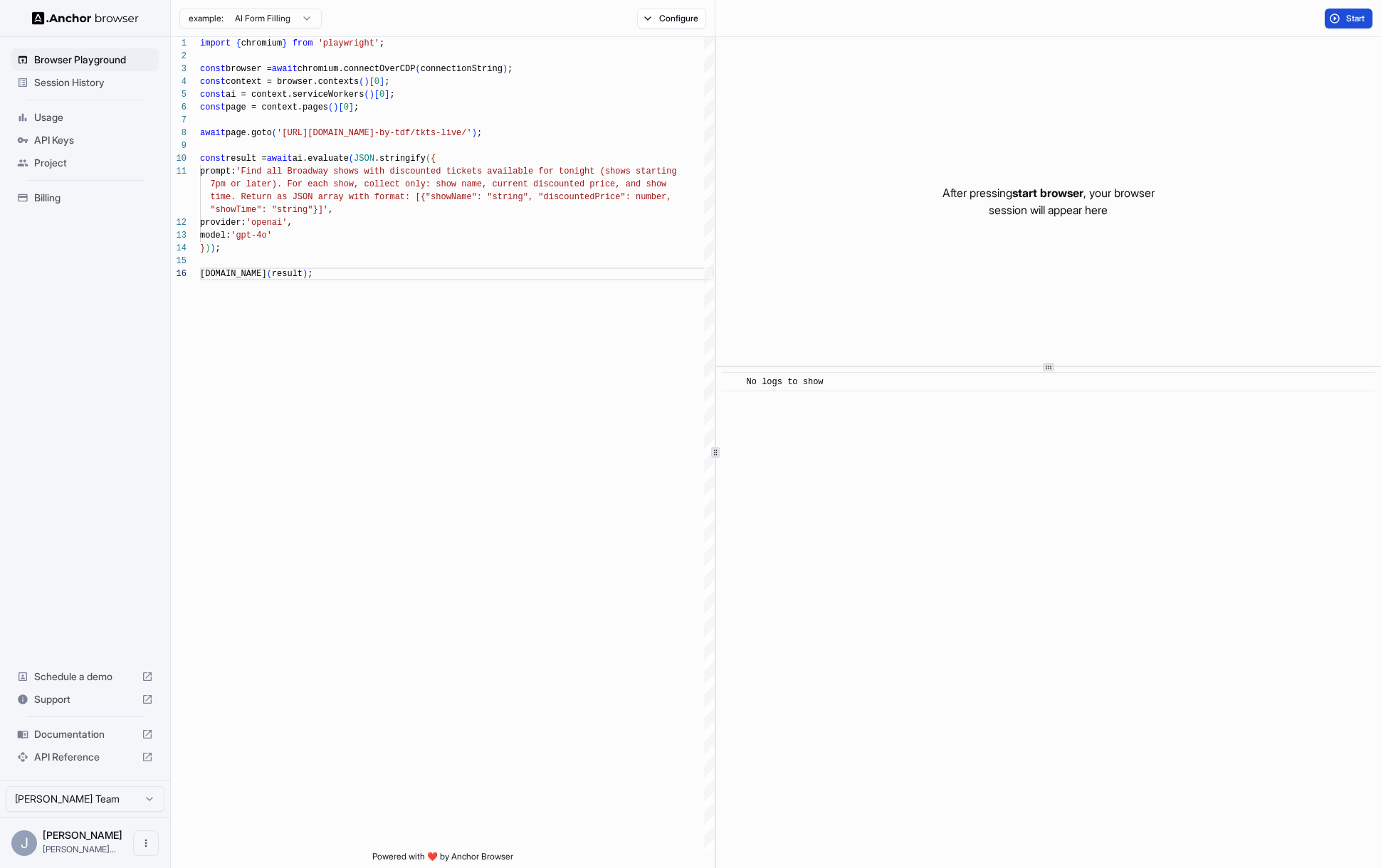
click at [1348, 22] on span "Start" at bounding box center [1355, 18] width 20 height 11
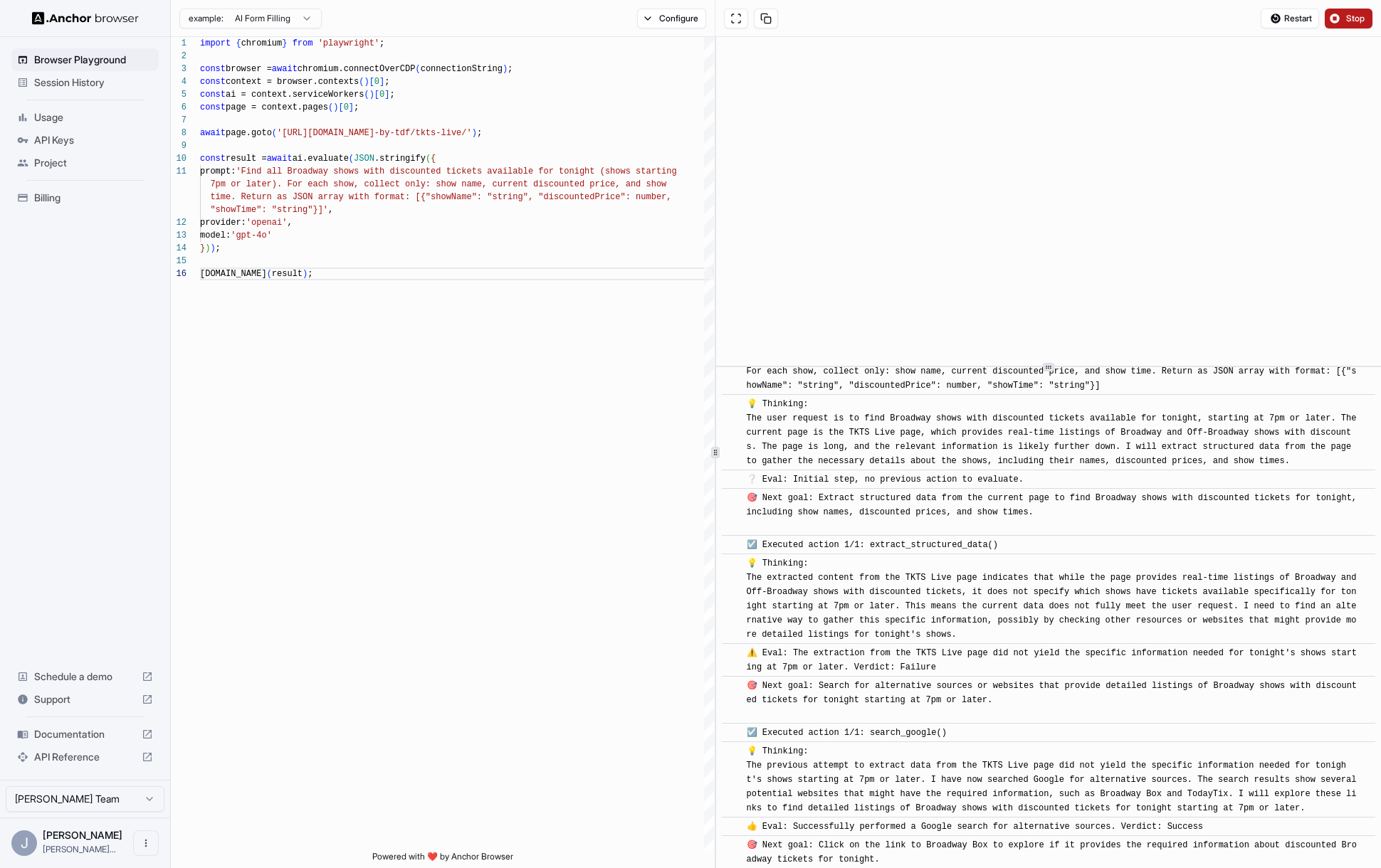
scroll to position [42, 0]
drag, startPoint x: 992, startPoint y: 632, endPoint x: 748, endPoint y: 582, distance: 249.1
click at [748, 582] on div "💡 Thinking: The extracted content from the TKTS Live page indicates that while …" at bounding box center [1053, 599] width 613 height 86
copy span "The extracted content from the TKTS Live page indicates that while the page pro…"
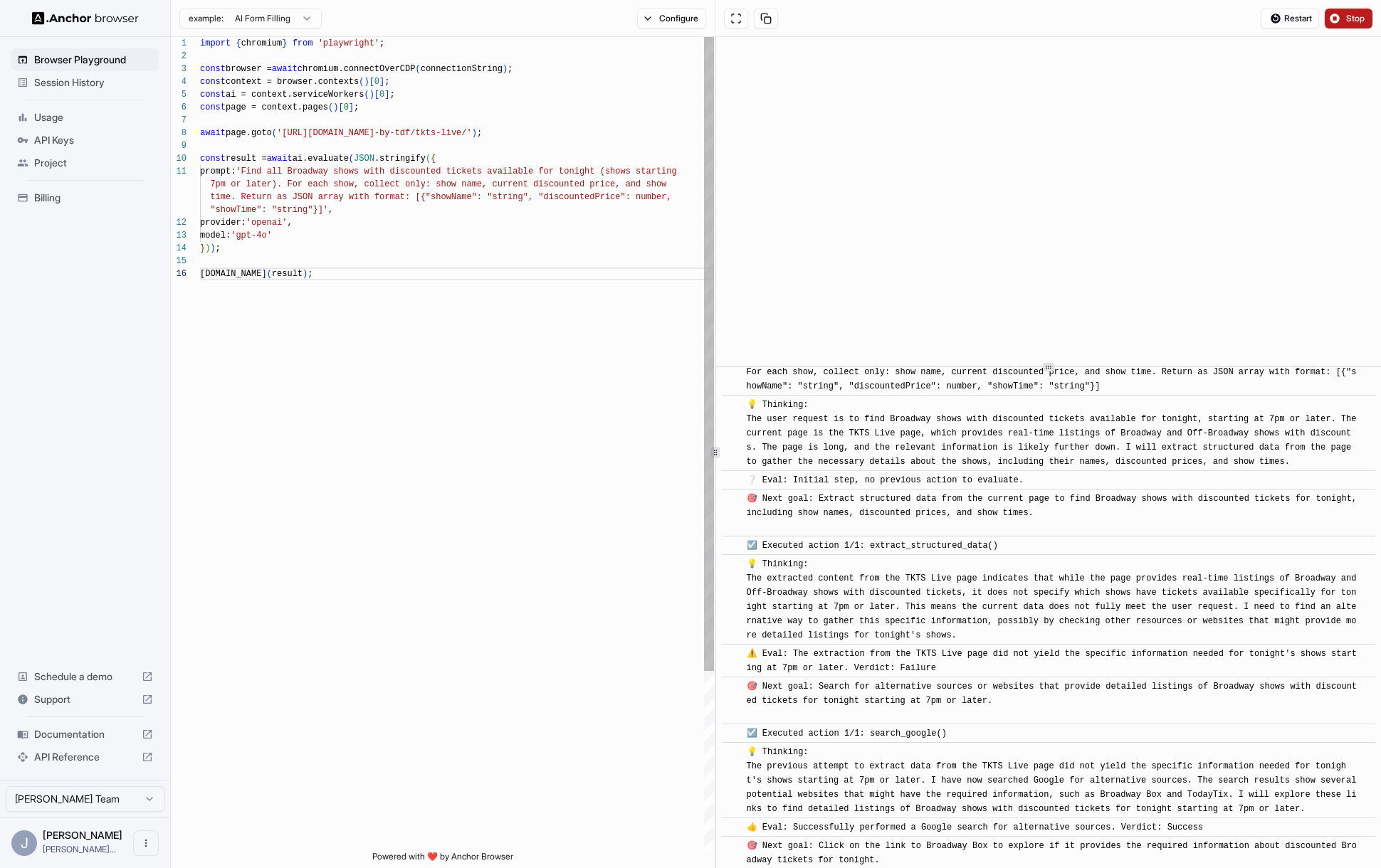
click at [482, 249] on div "import { chromium } from 'playwright' ; const browser = await chromium.connectO…" at bounding box center [456, 559] width 514 height 1045
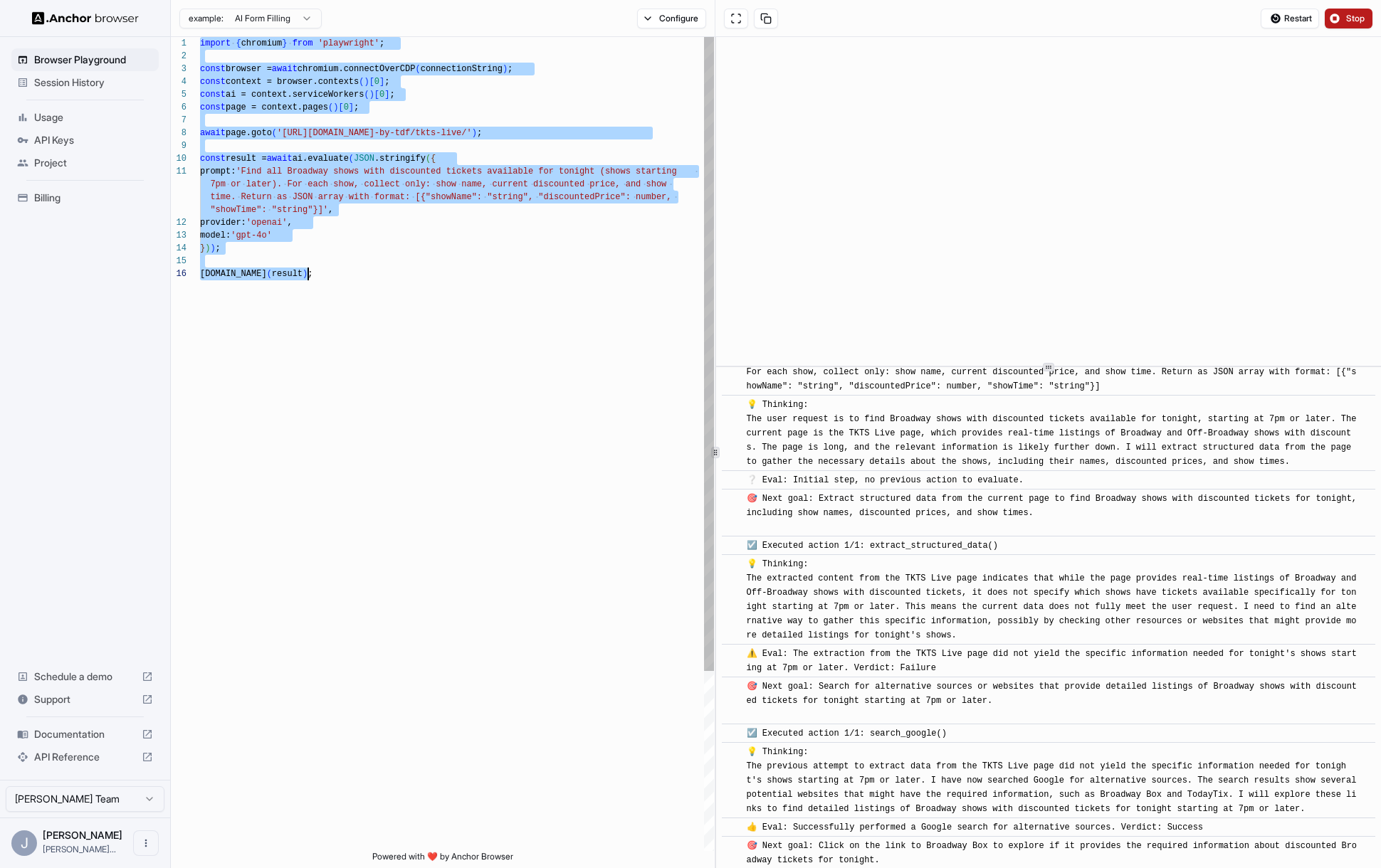
scroll to position [102, 0]
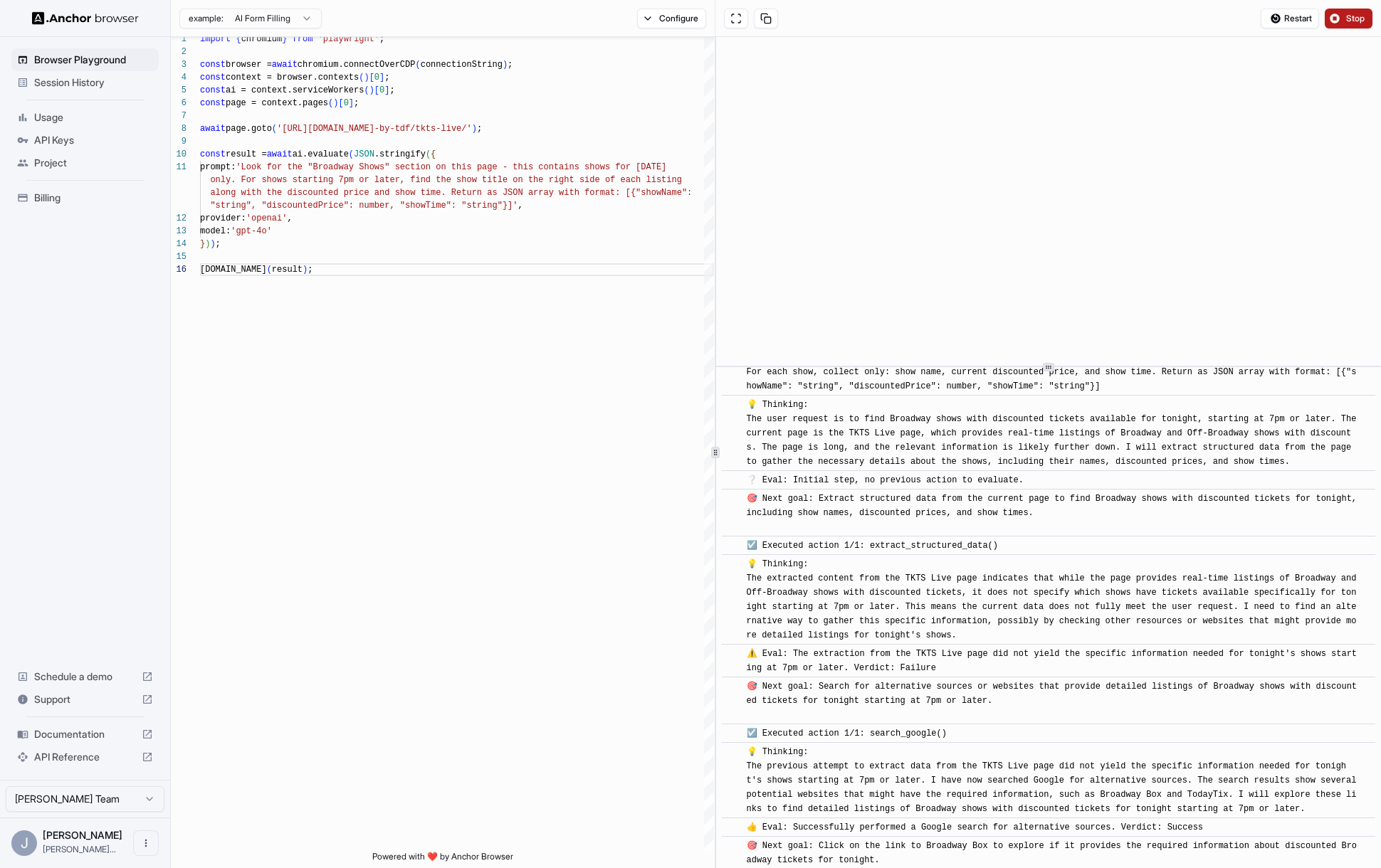
click at [1330, 16] on button "Stop" at bounding box center [1348, 18] width 48 height 20
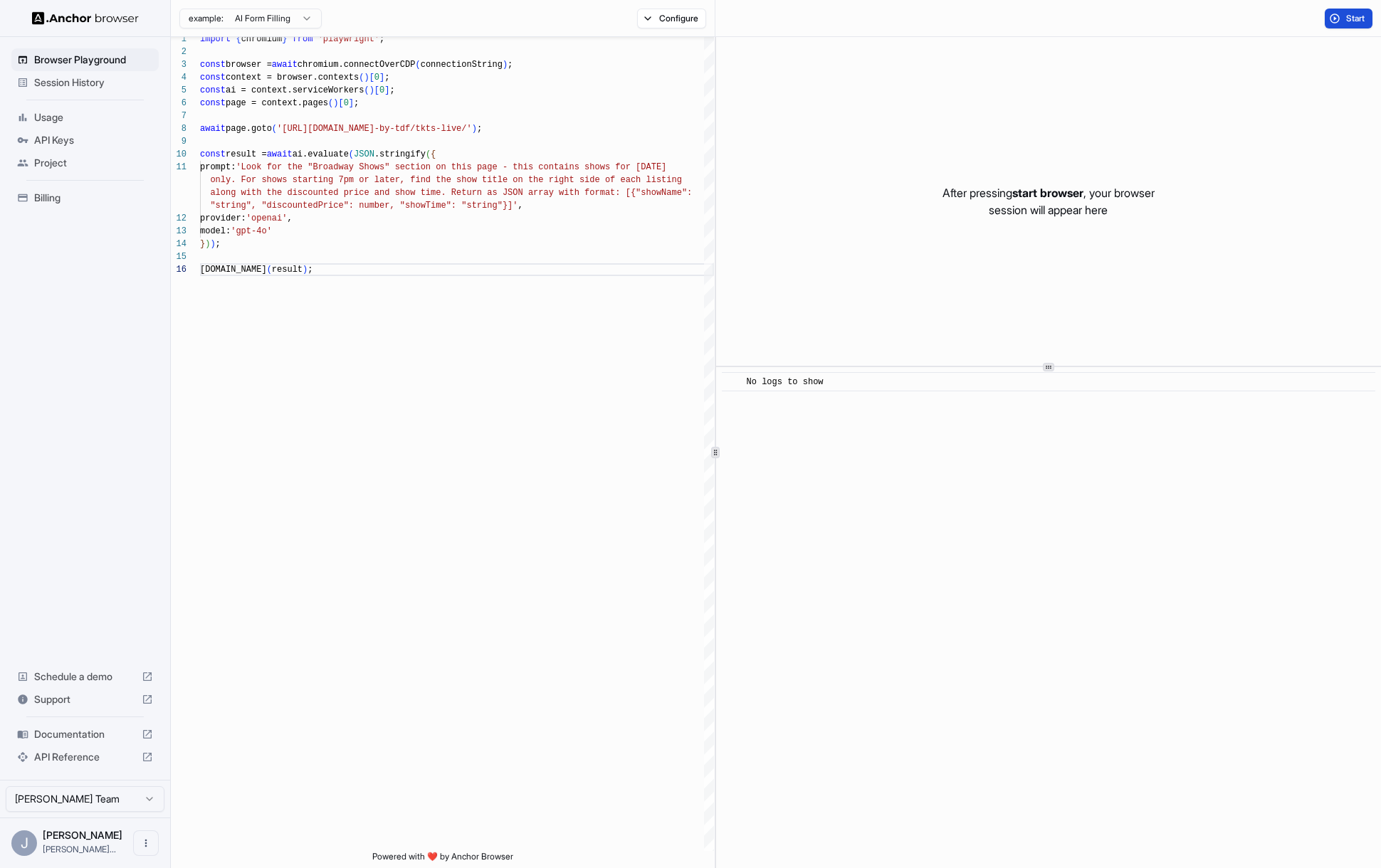
click at [1343, 22] on button "Start" at bounding box center [1348, 18] width 48 height 20
click at [1356, 24] on button "Start" at bounding box center [1348, 18] width 48 height 20
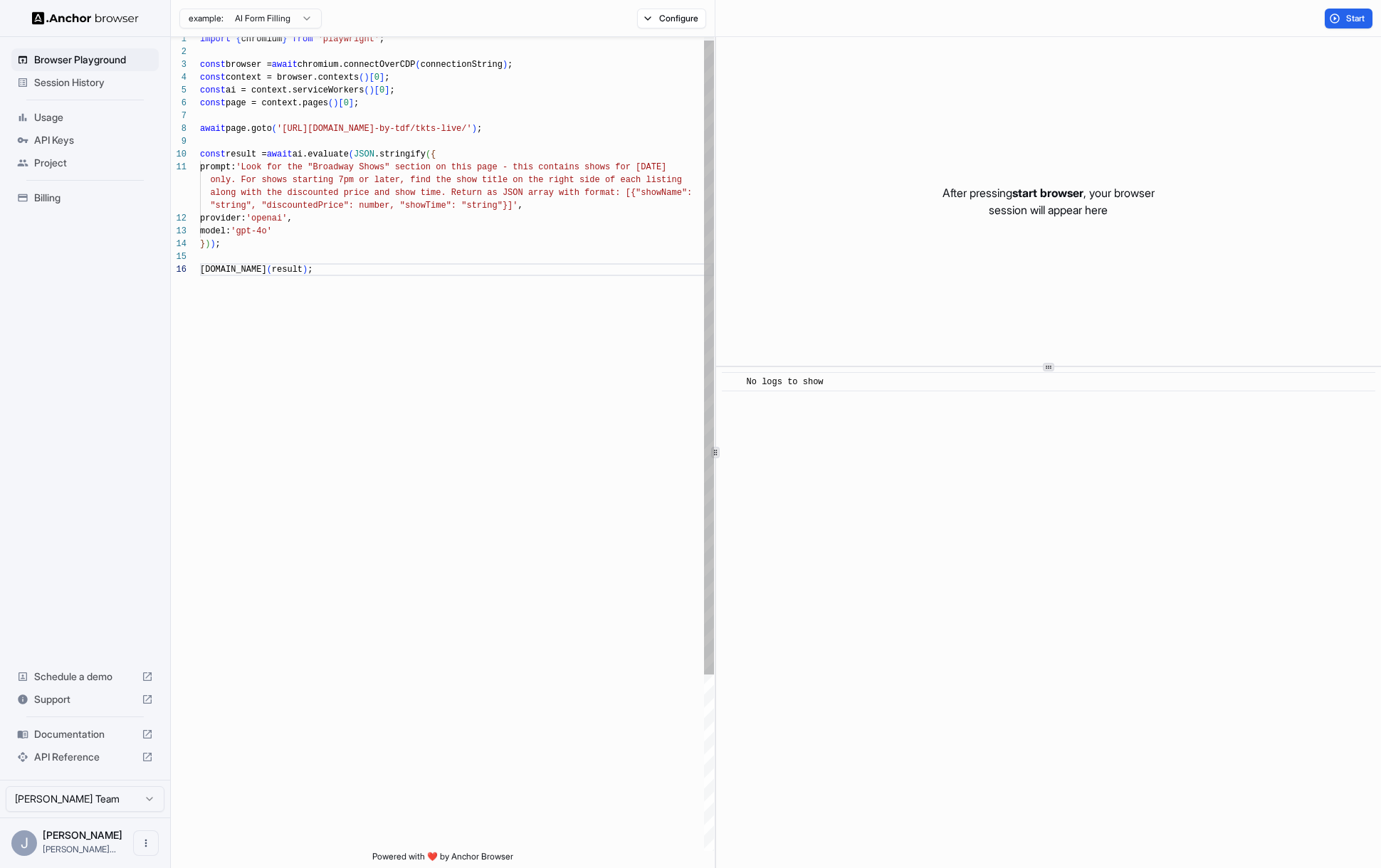
click at [553, 140] on div "import { chromium } from 'playwright' ; const browser = await chromium.connectO…" at bounding box center [456, 555] width 514 height 1045
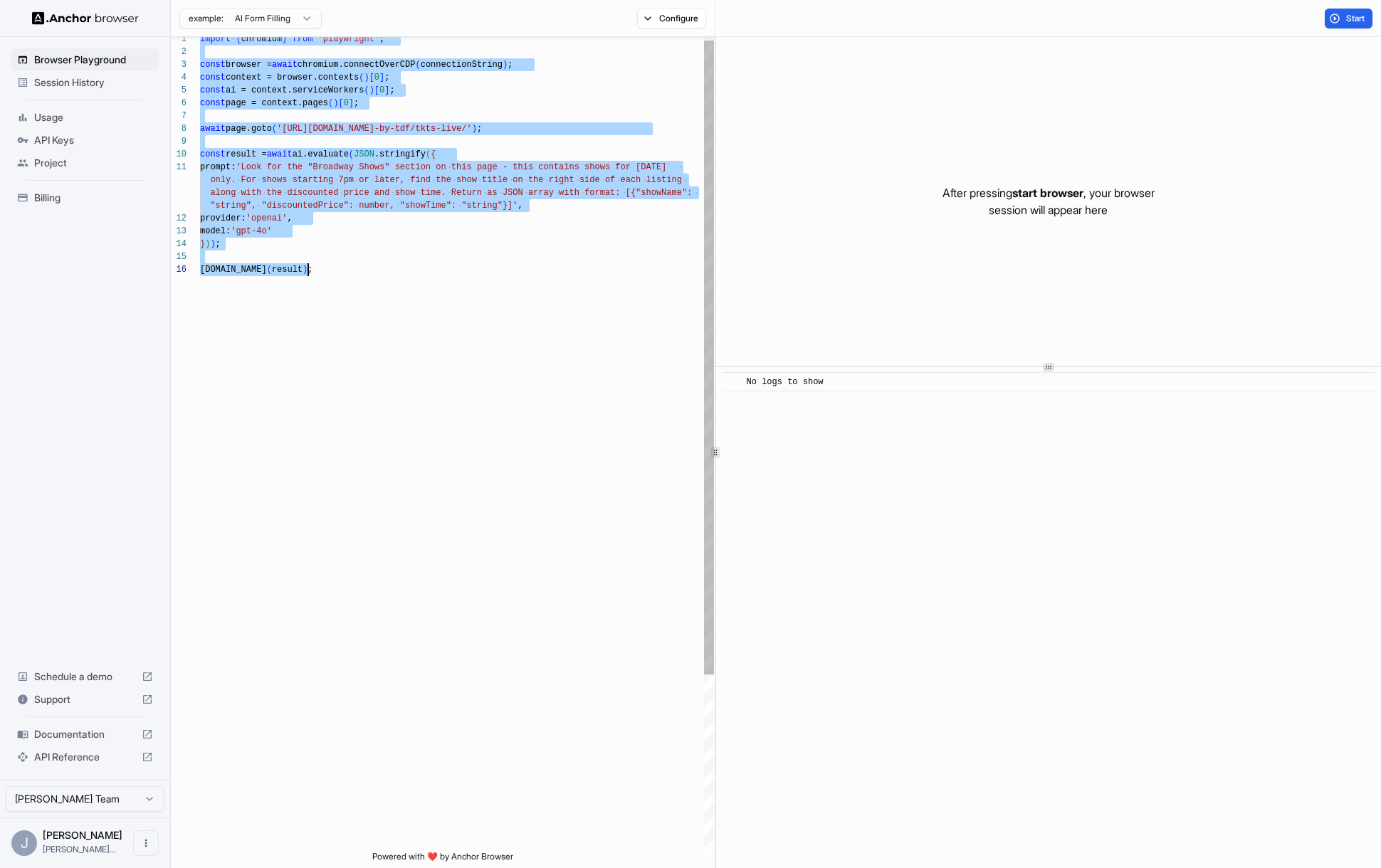
scroll to position [102, 0]
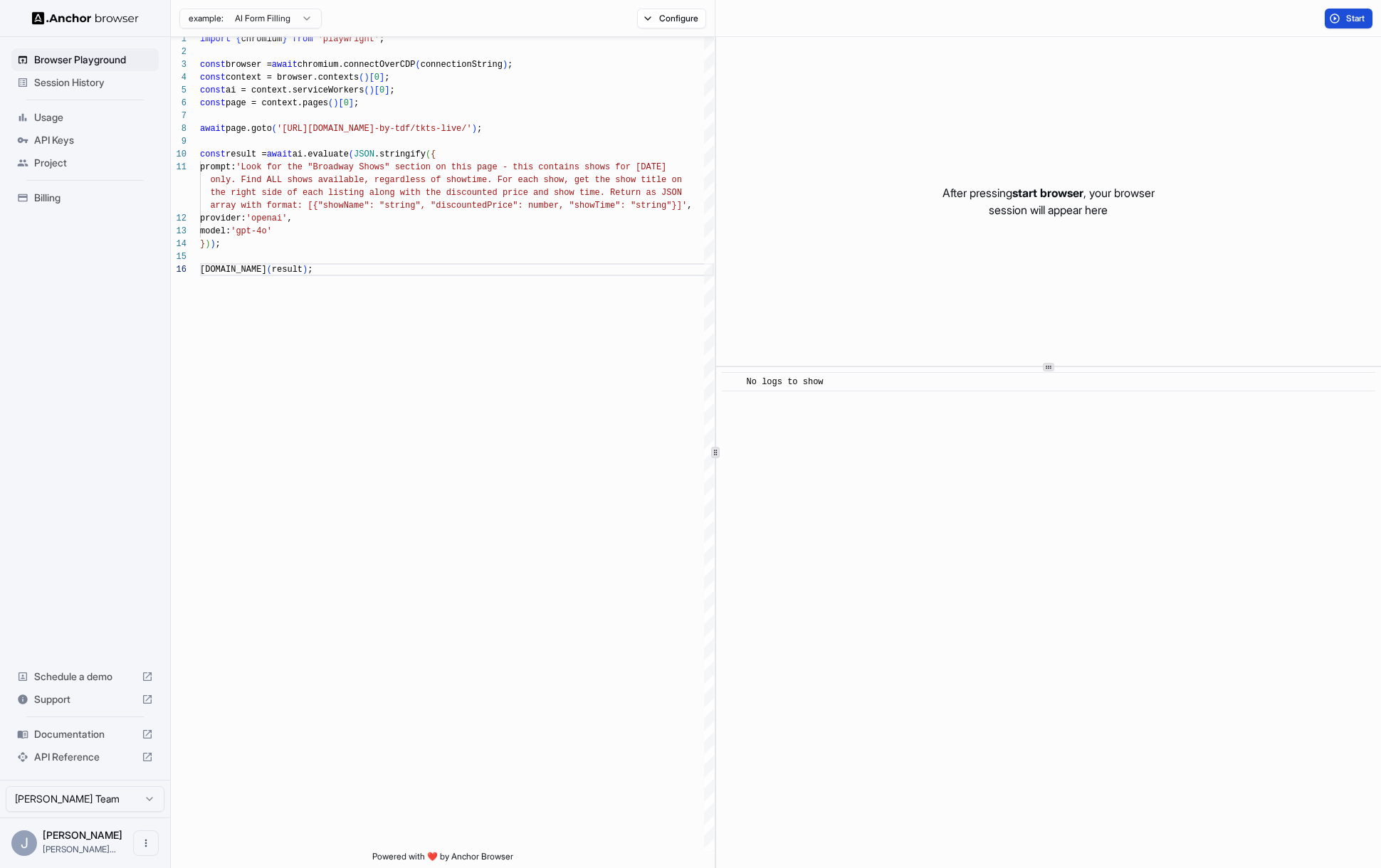
click at [1349, 14] on span "Start" at bounding box center [1355, 18] width 20 height 11
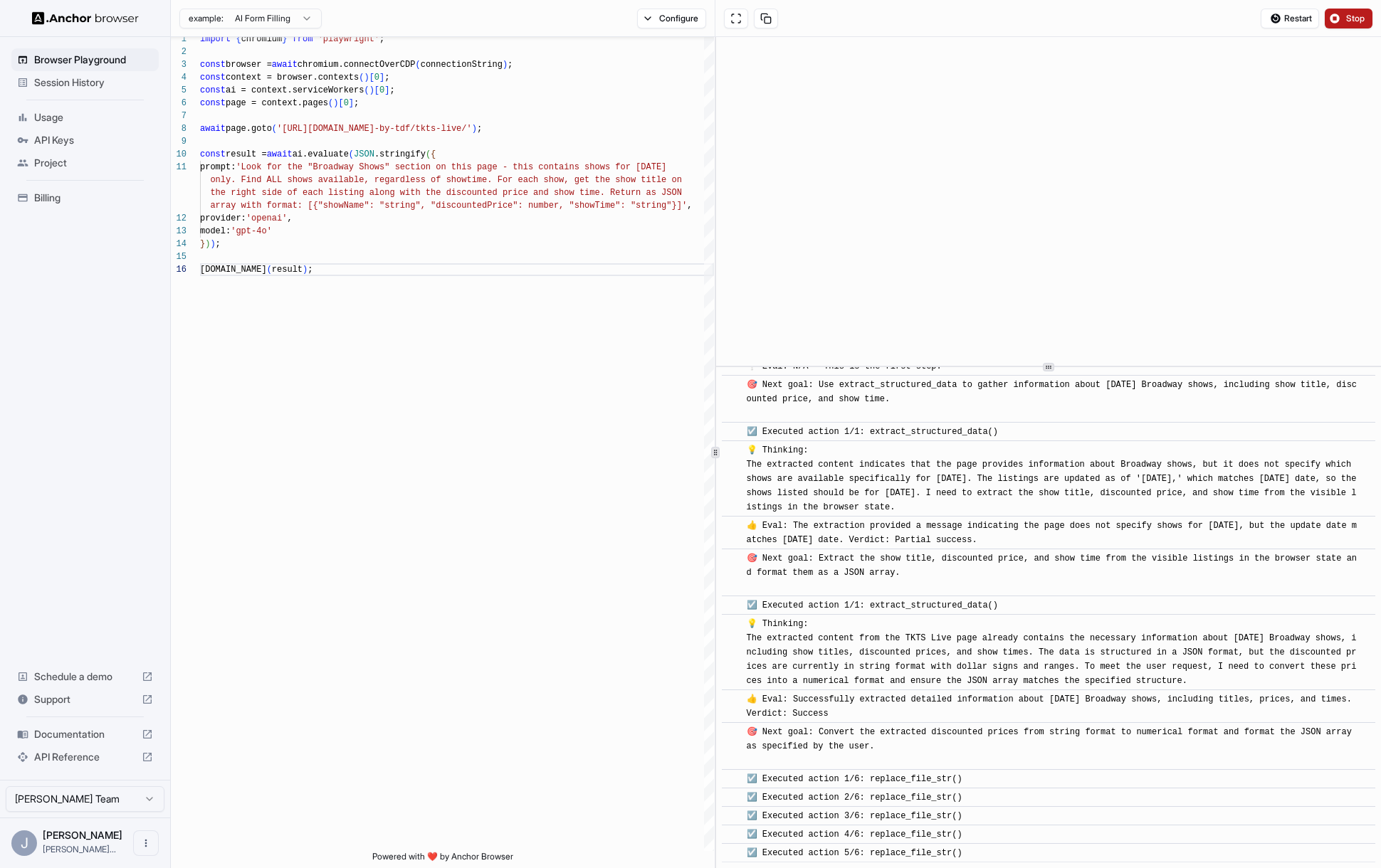
scroll to position [189, 0]
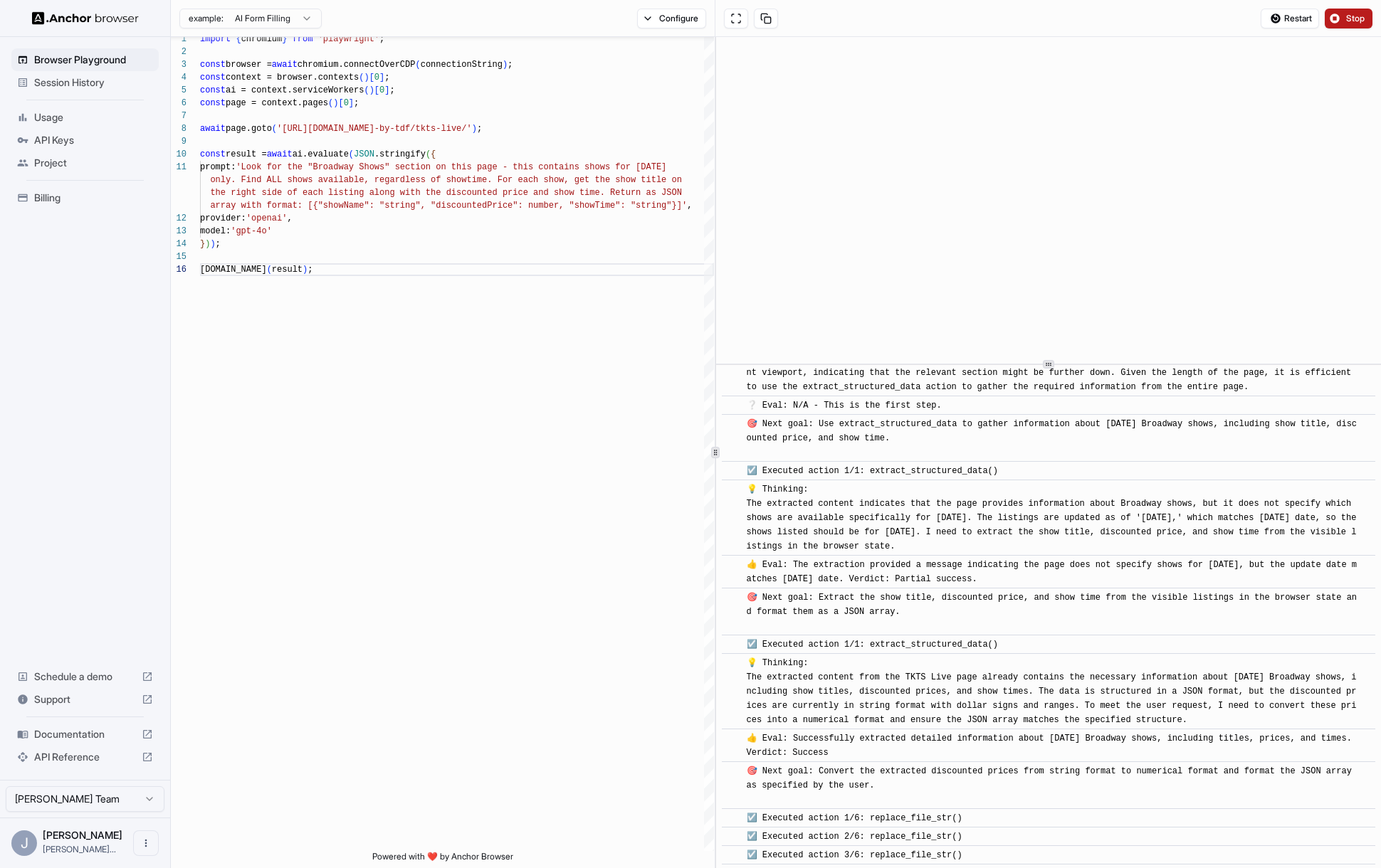
click at [1057, 304] on div "​ [INFO] Started Execution ​ 🚀 Starting task: Look for the "Broadway Shows" sec…" at bounding box center [1049, 452] width 665 height 831
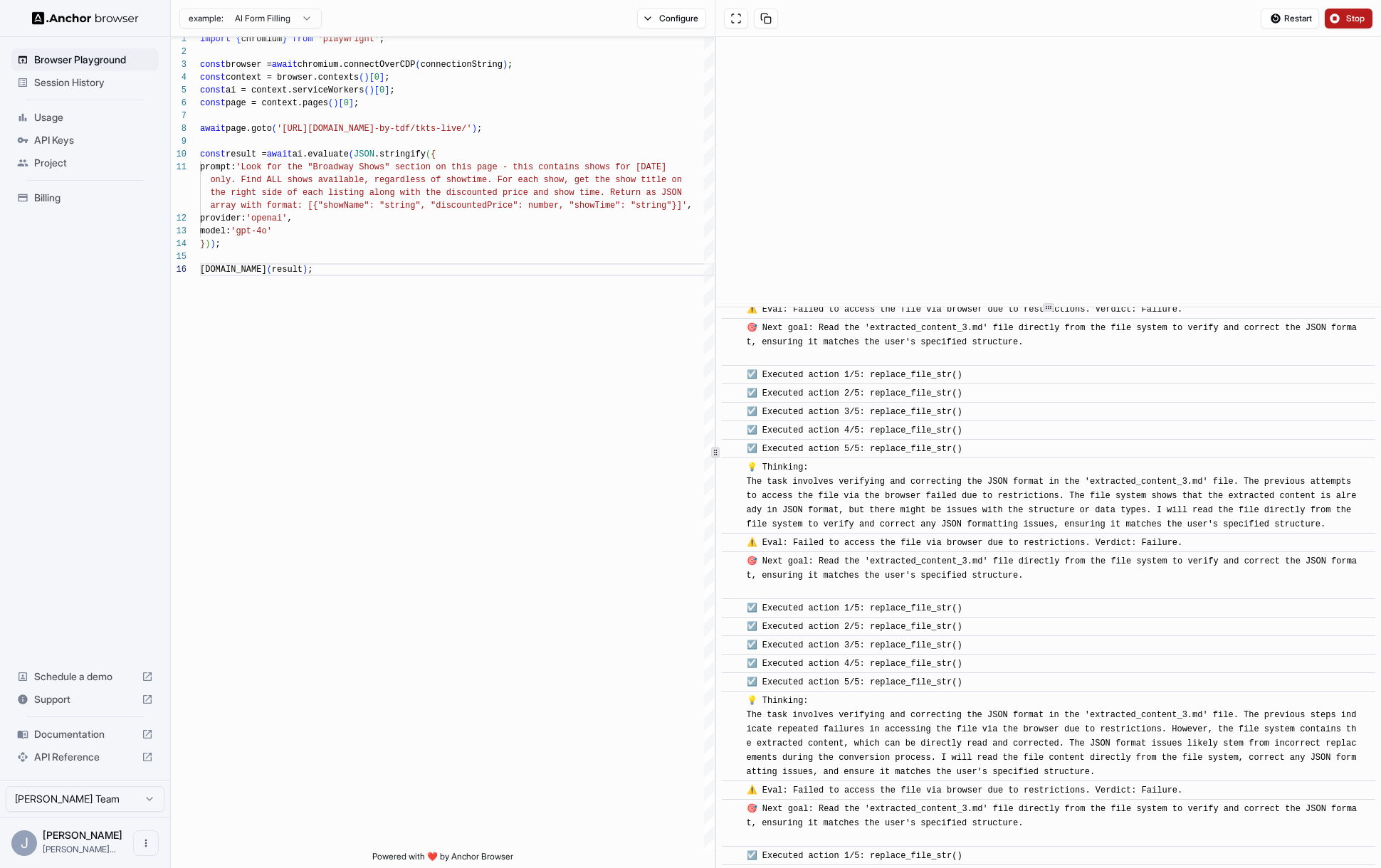
scroll to position [10281, 0]
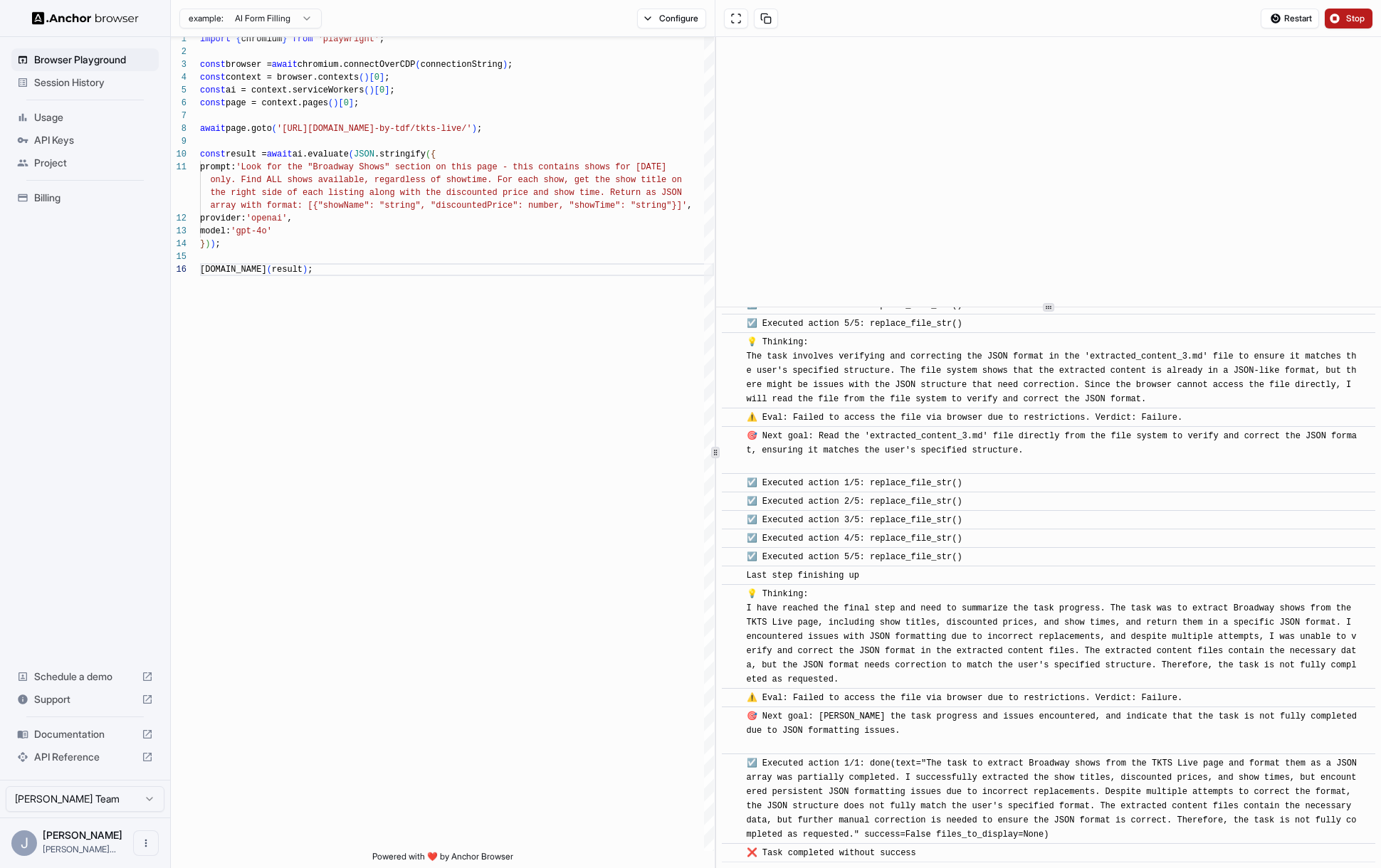
click at [1347, 25] on button "Stop" at bounding box center [1348, 18] width 48 height 20
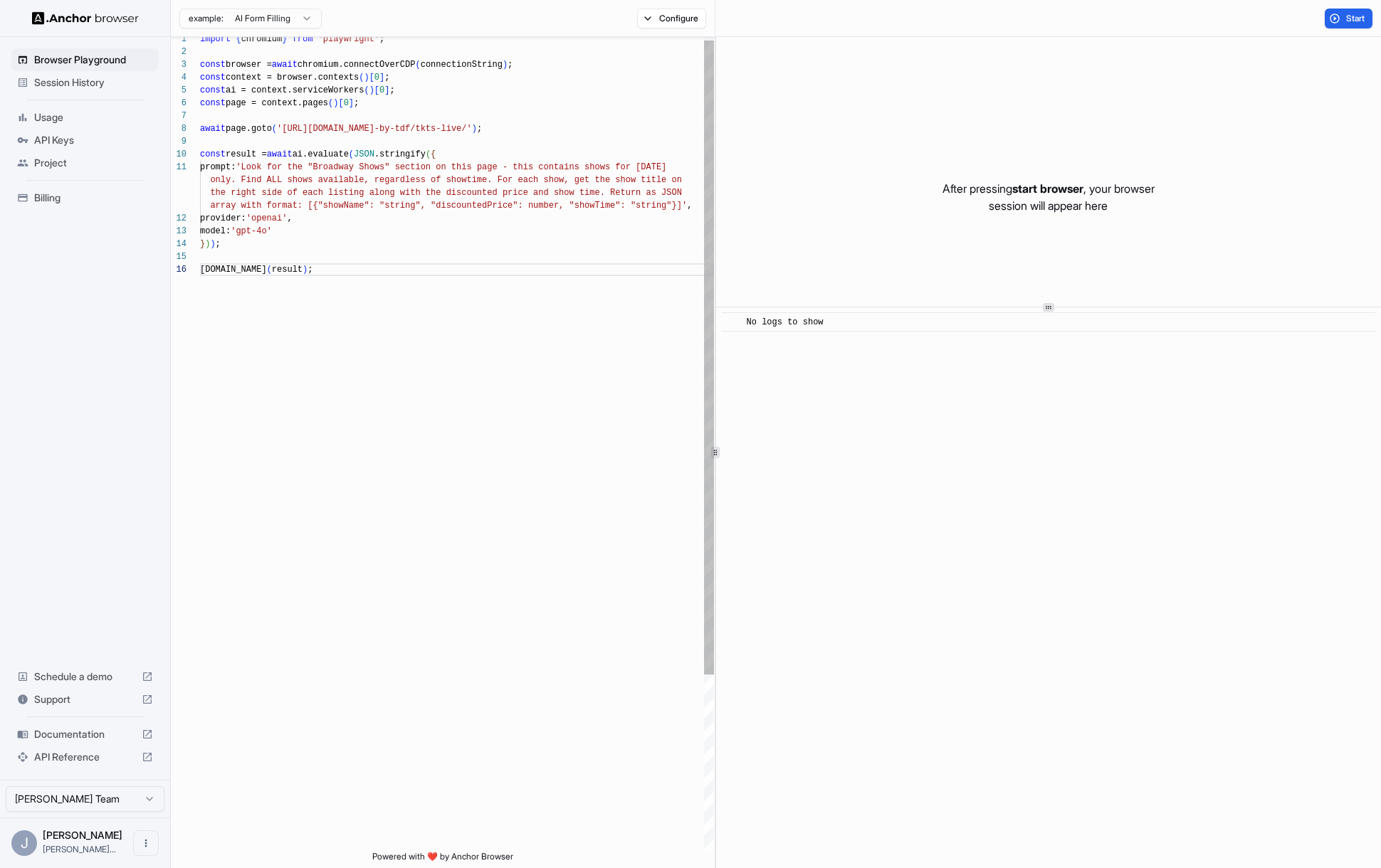
scroll to position [38, 0]
click at [595, 205] on div "import { chromium } from 'playwright' ; const browser = await chromium.connectO…" at bounding box center [456, 555] width 514 height 1045
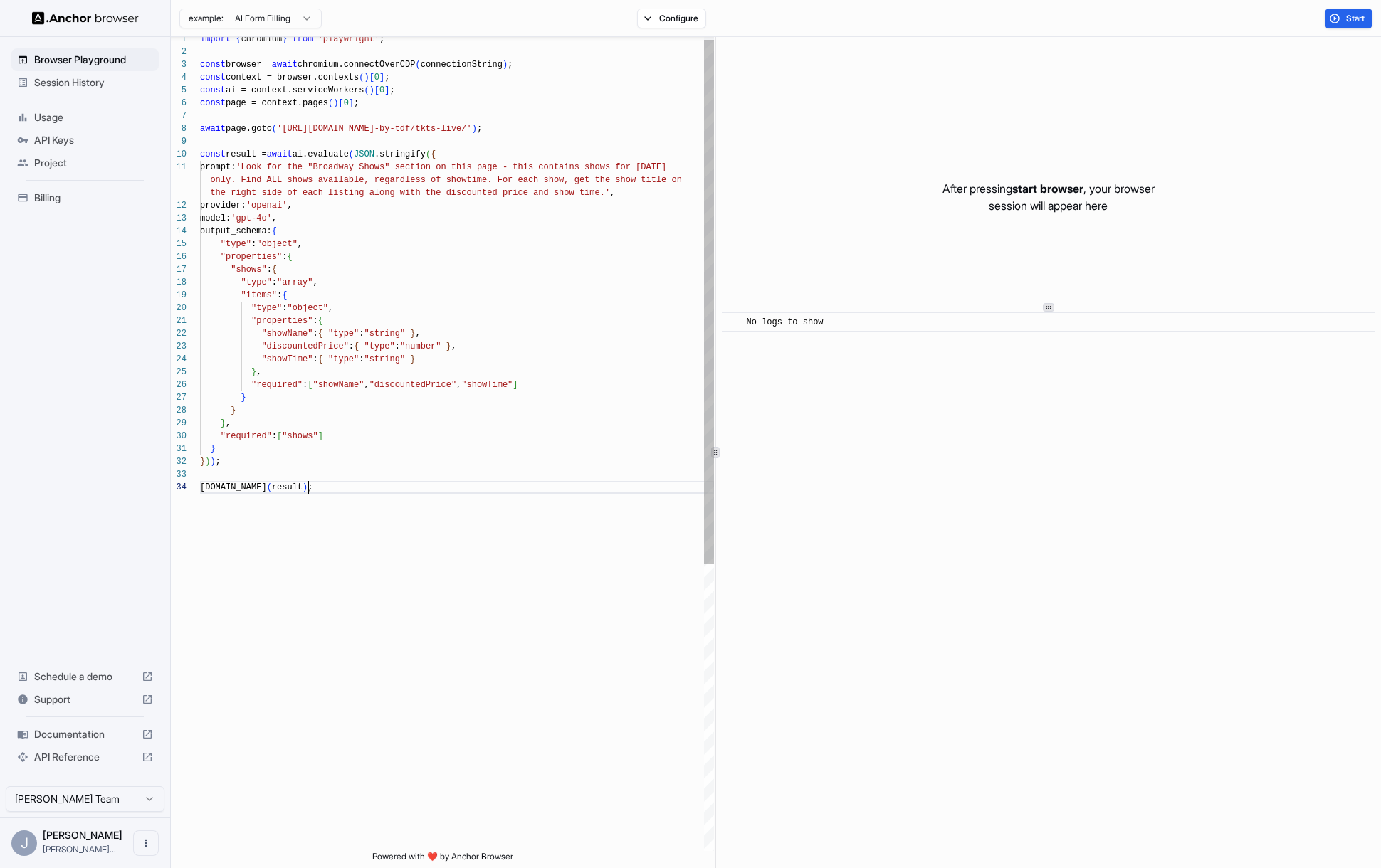
scroll to position [64, 0]
click at [1339, 16] on button "Start" at bounding box center [1348, 18] width 48 height 20
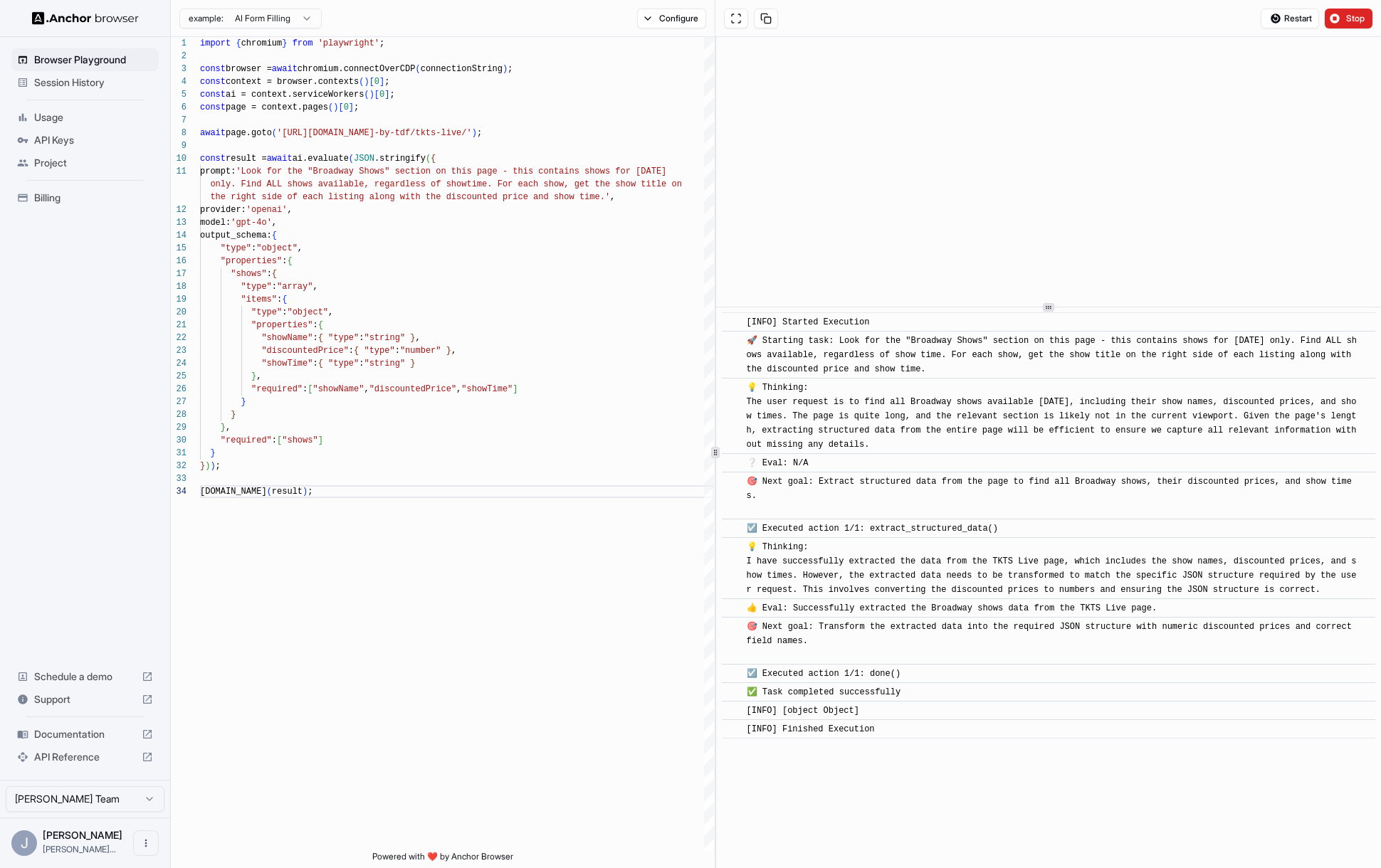
click at [807, 709] on span "[INFO] [object Object]" at bounding box center [802, 711] width 113 height 10
click at [550, 177] on span "prompt: 'Look for the "Broadway Shows" section on this pag e - this contains sh…" at bounding box center [432, 172] width 466 height 13
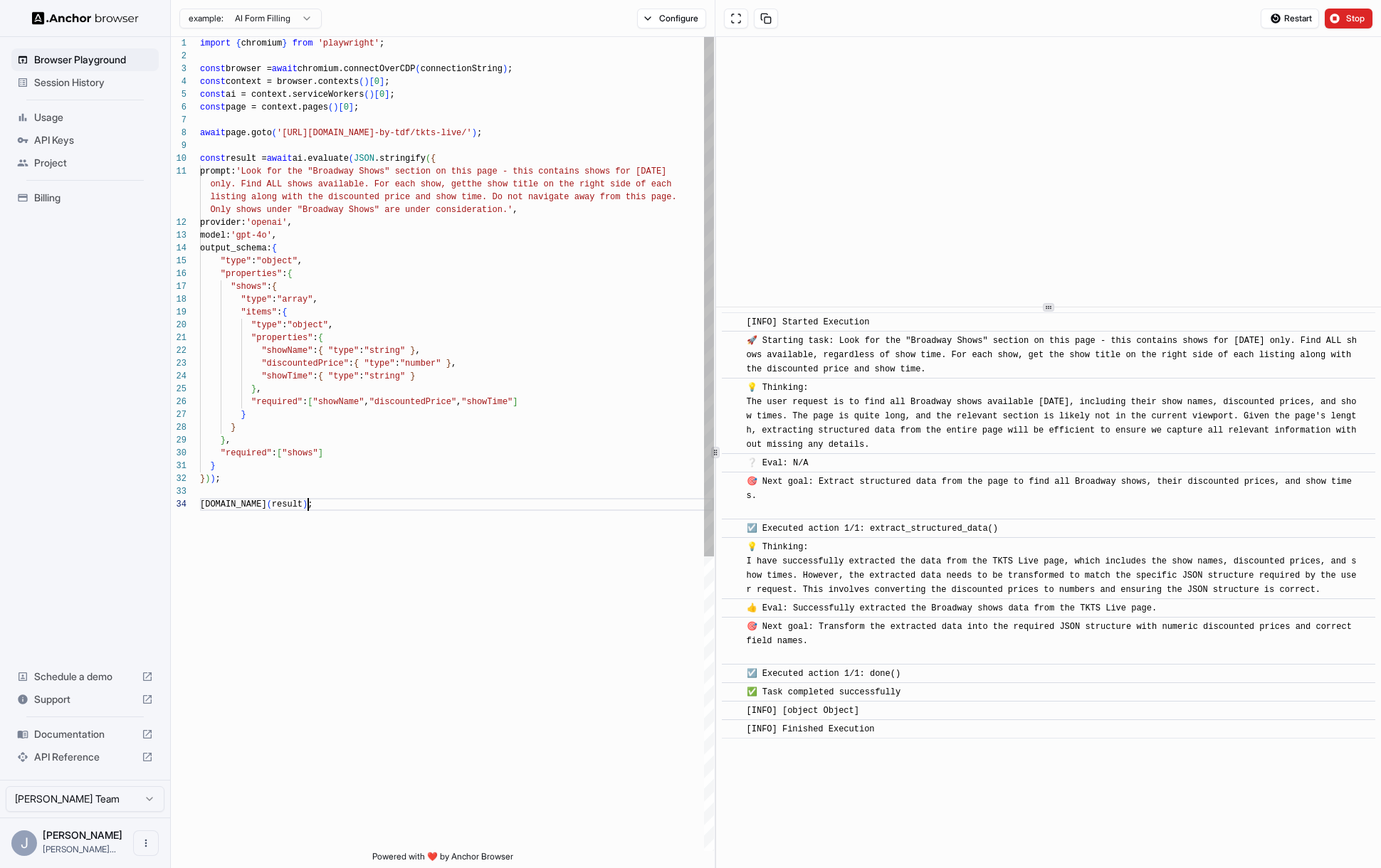
scroll to position [77, 0]
click at [1350, 20] on span "Stop" at bounding box center [1355, 18] width 20 height 11
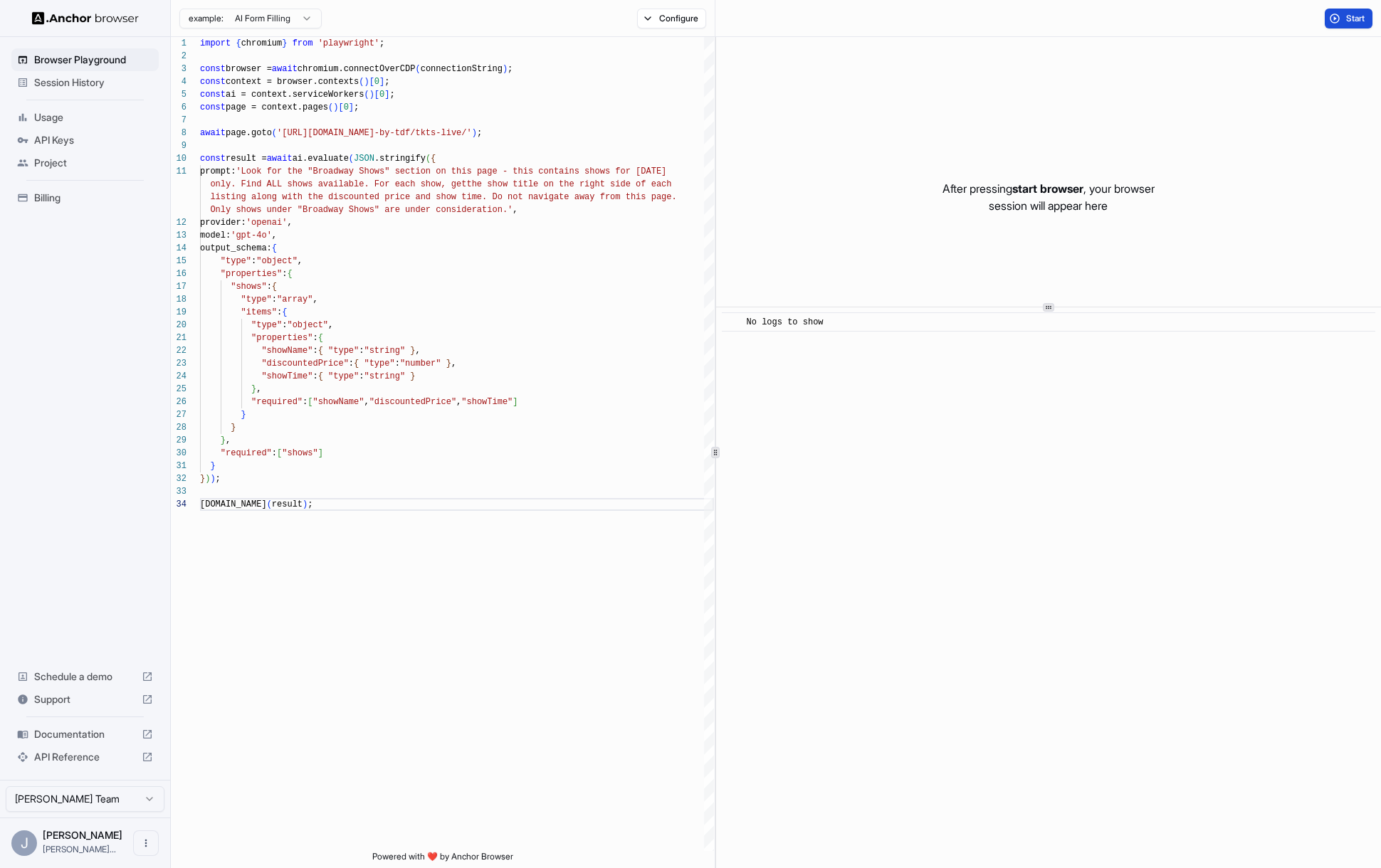
click at [1339, 20] on button "Start" at bounding box center [1348, 18] width 48 height 20
click at [1367, 16] on button "Start" at bounding box center [1348, 18] width 48 height 20
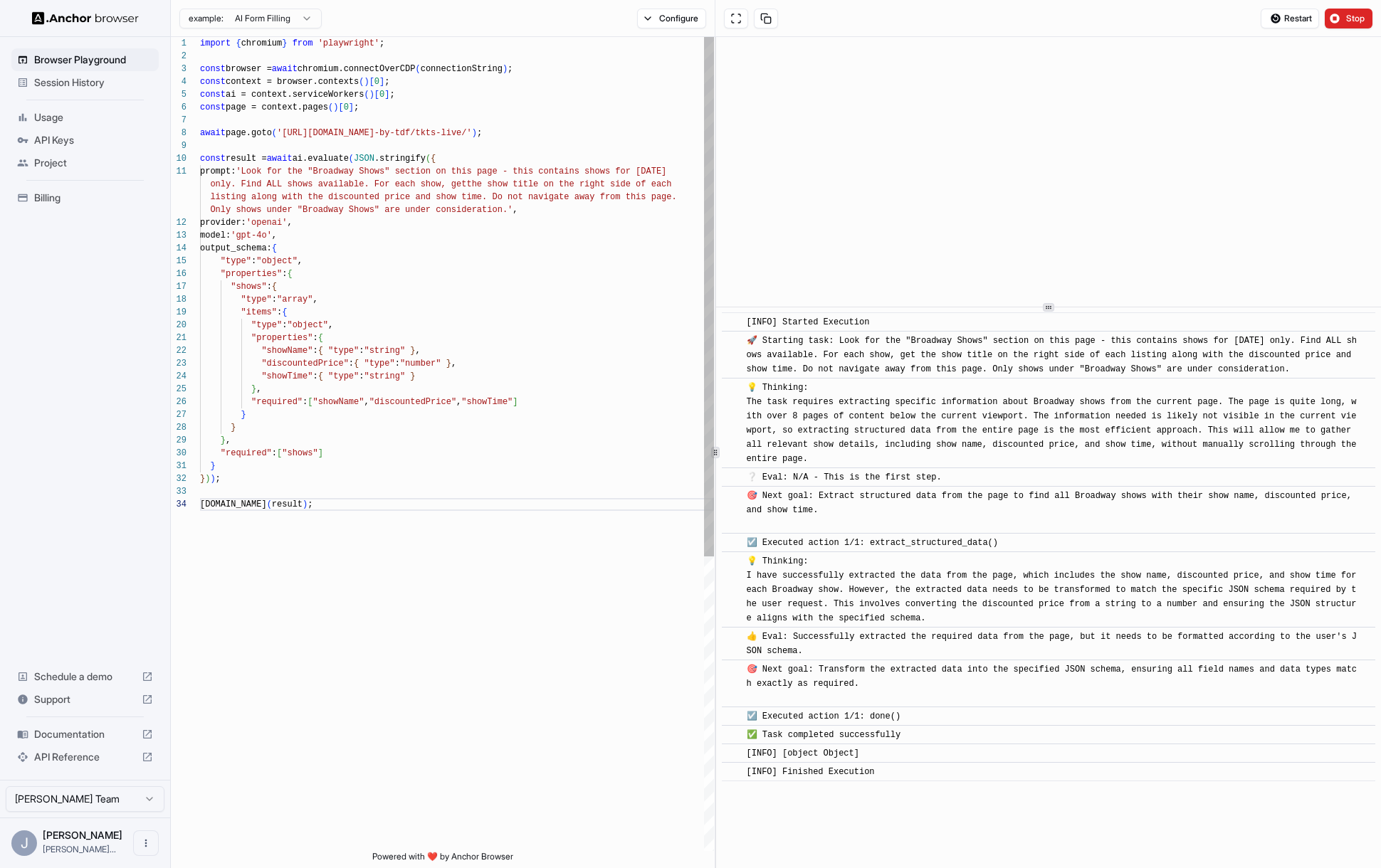
click at [635, 169] on div "import { chromium } from 'playwright' ; const browser = await chromium.connectO…" at bounding box center [456, 675] width 514 height 1276
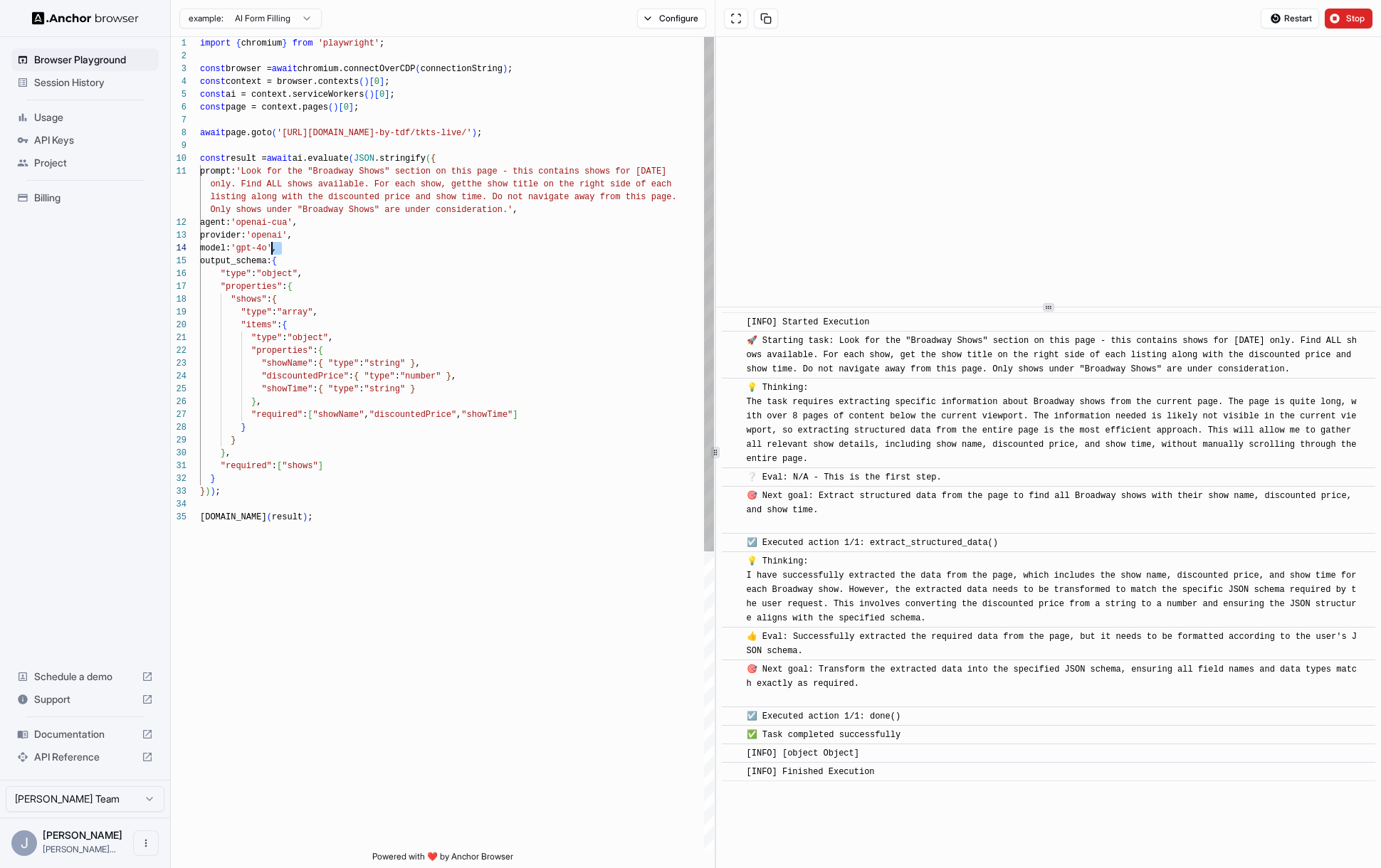
click at [272, 248] on div "import { chromium } from 'playwright' ; const browser = await chromium.connectO…" at bounding box center [456, 681] width 514 height 1288
click at [1333, 21] on button "Stop" at bounding box center [1348, 18] width 48 height 20
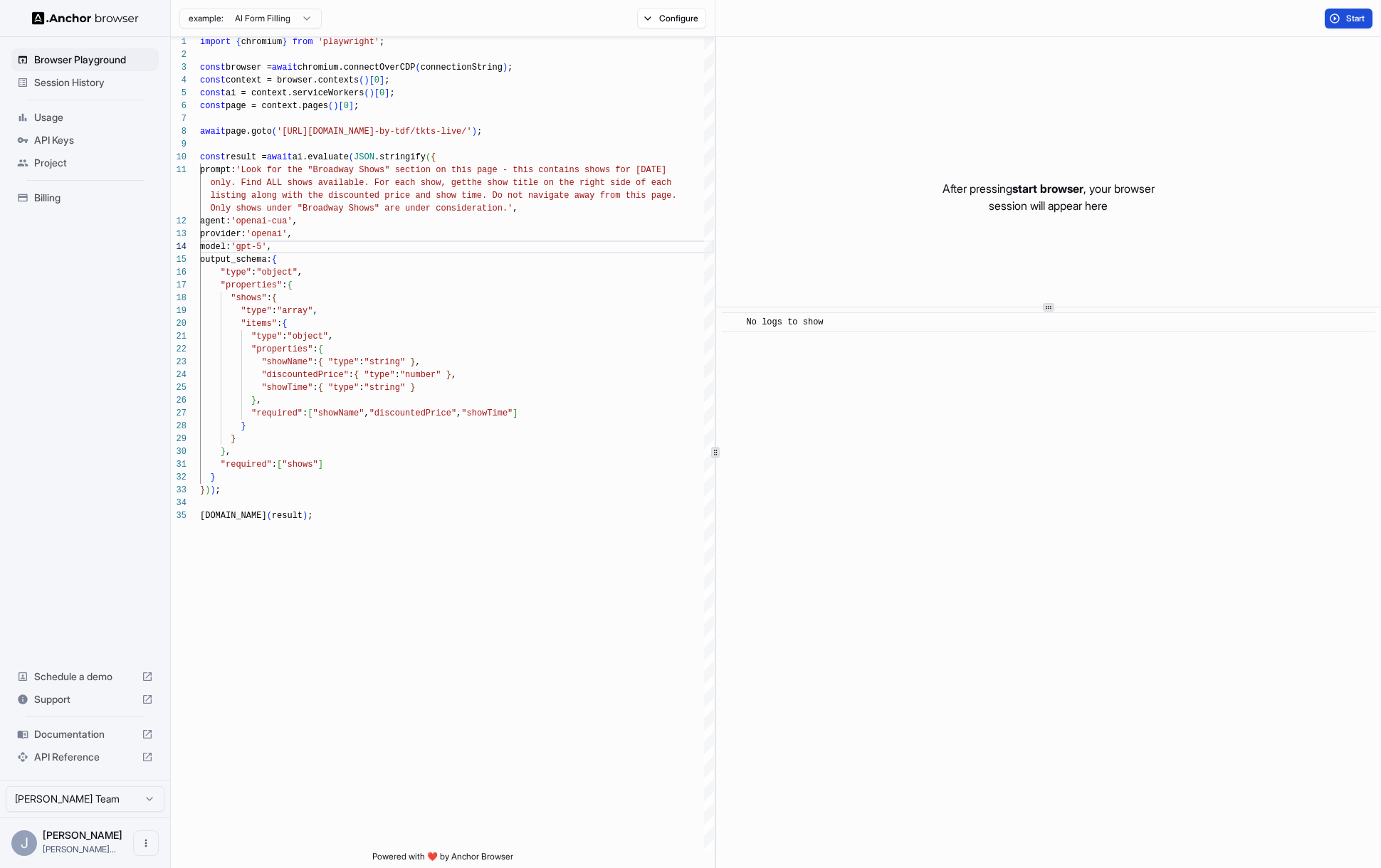
click at [1333, 21] on button "Start" at bounding box center [1348, 18] width 48 height 20
click at [1343, 16] on button "Start" at bounding box center [1348, 18] width 48 height 20
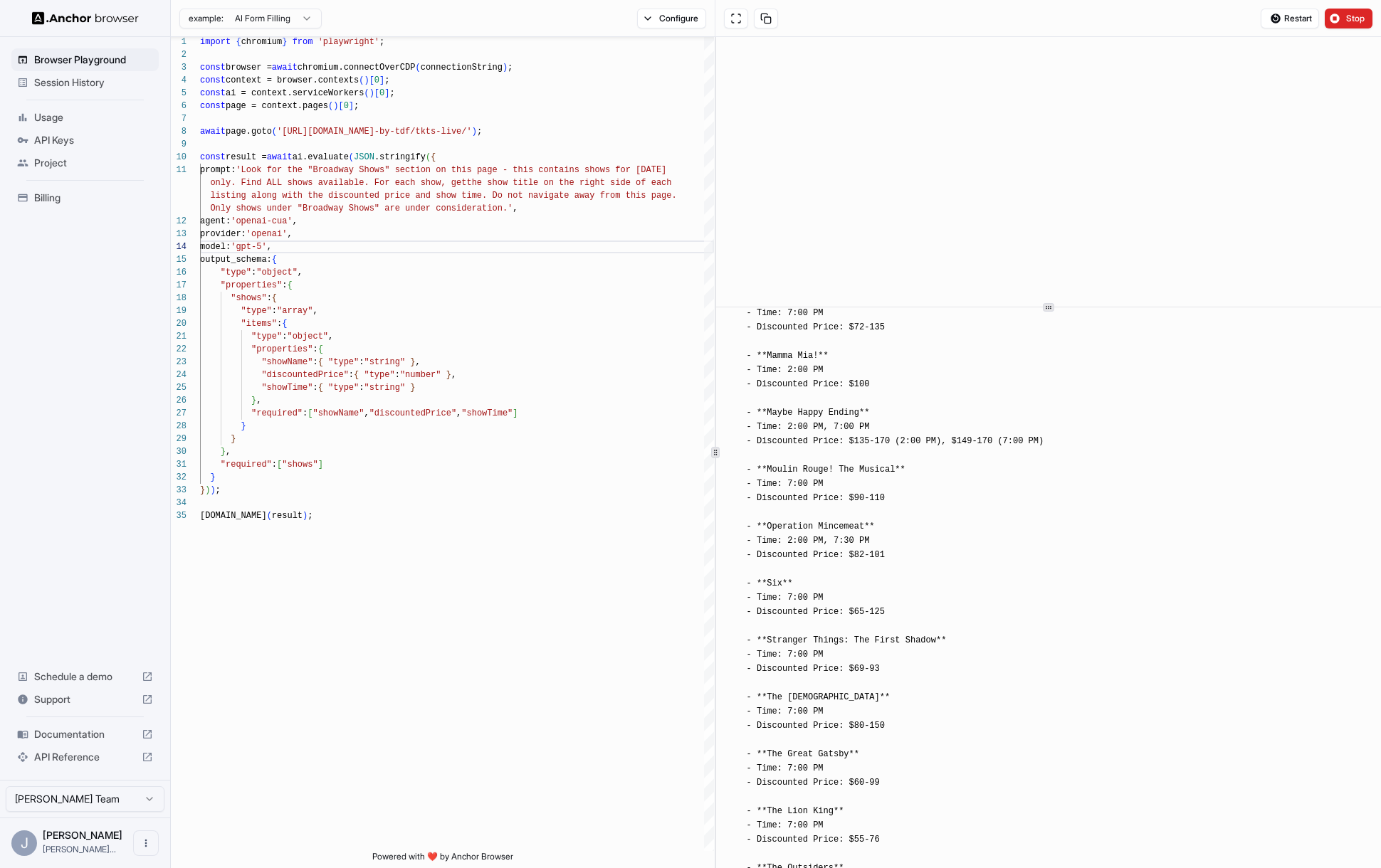
scroll to position [2131, 0]
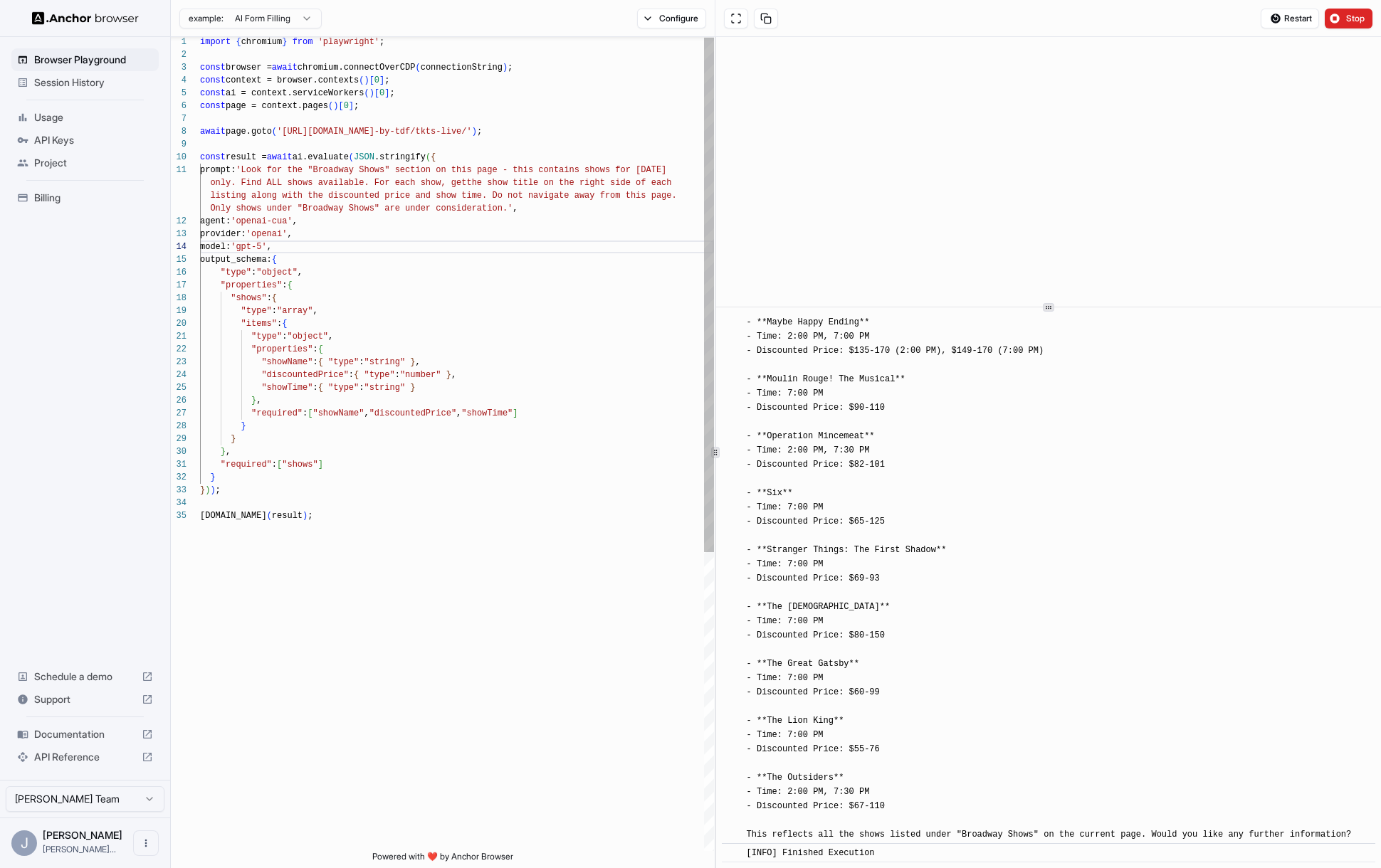
click at [575, 242] on div "import { chromium } from 'playwright' ; const browser = await chromium.connectO…" at bounding box center [456, 680] width 514 height 1288
click at [553, 275] on div ""type" : "object" ," at bounding box center [456, 273] width 514 height 13
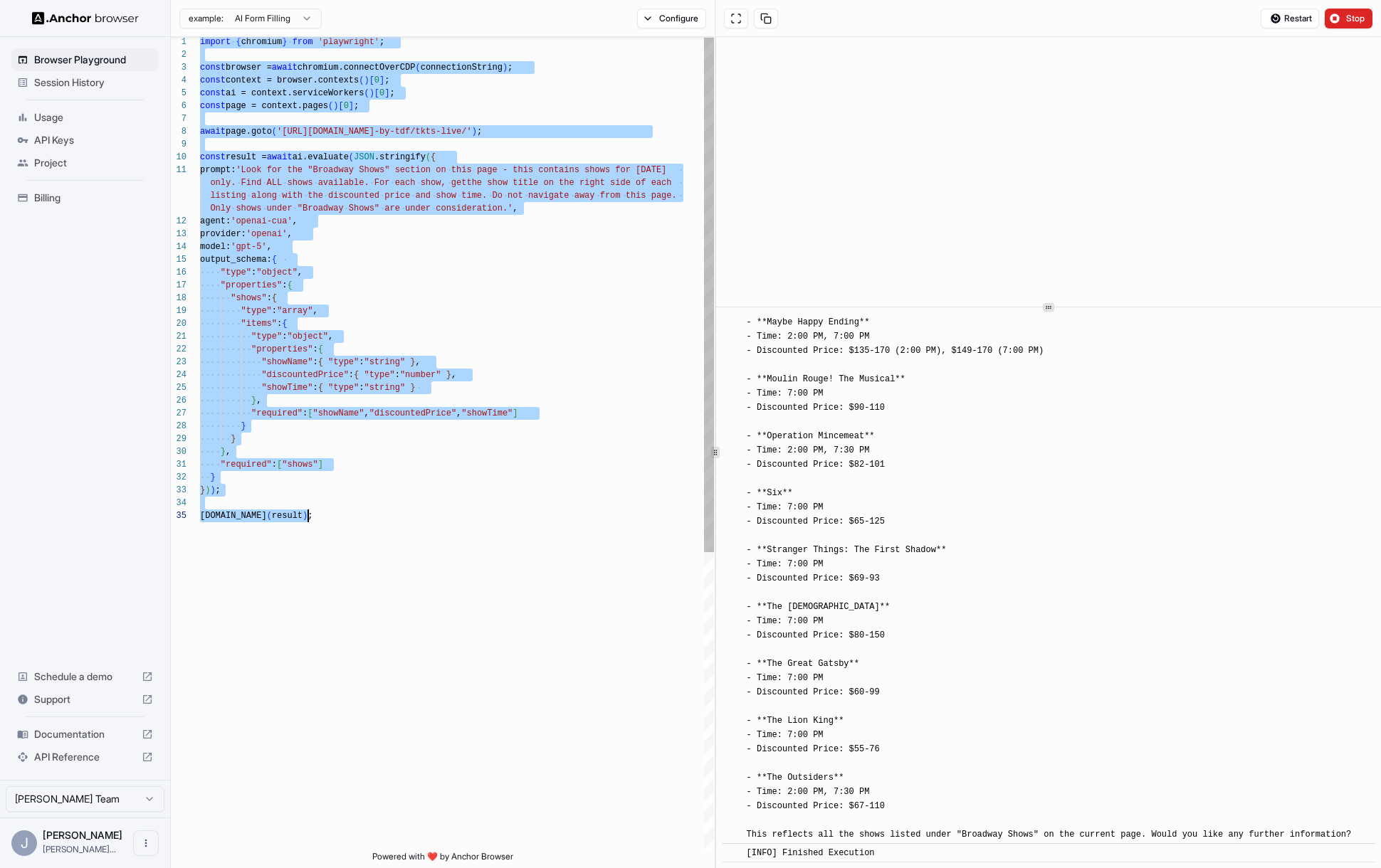
type textarea "**********"
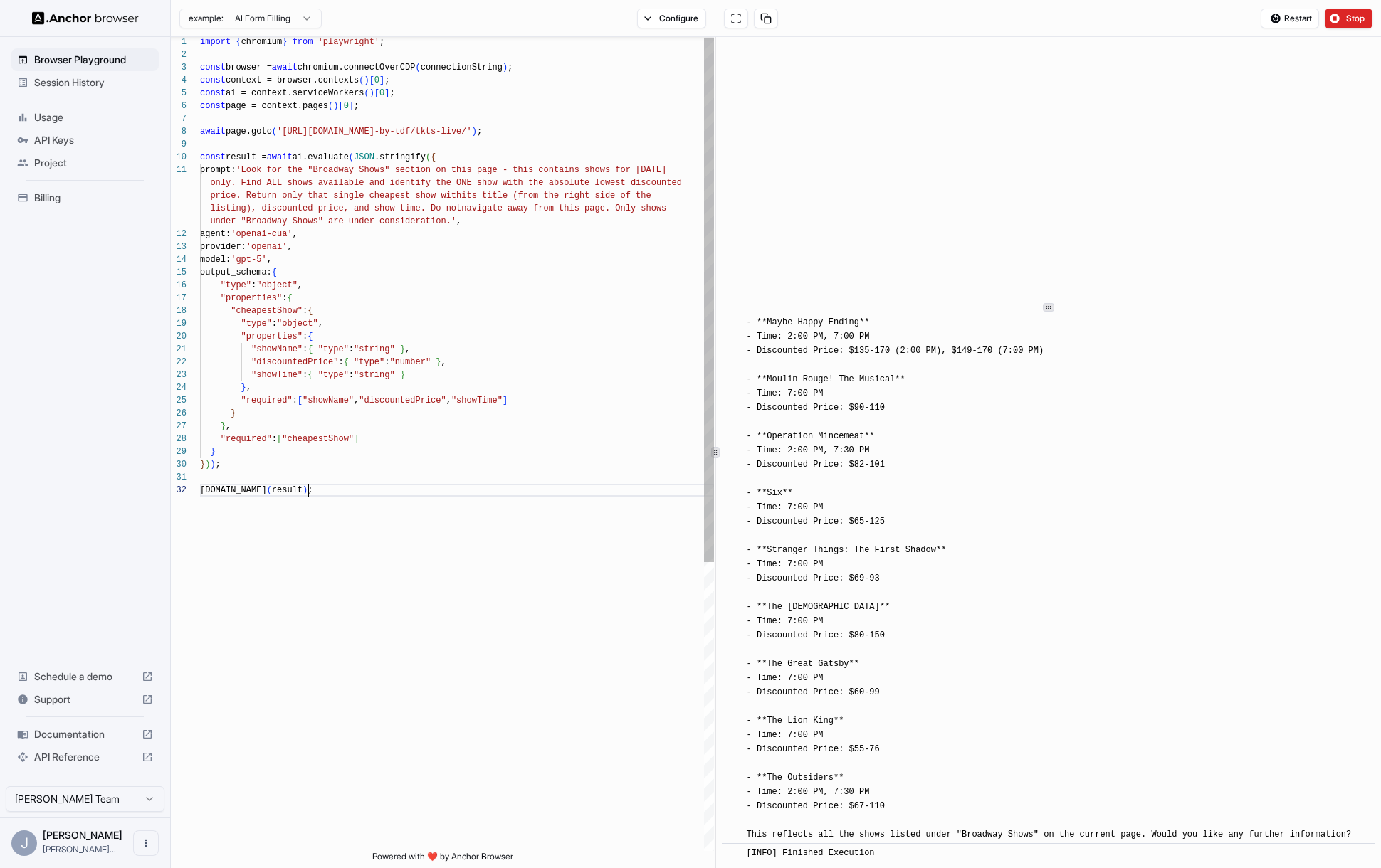
scroll to position [64, 0]
click at [1336, 29] on div "Restart Stop" at bounding box center [1048, 18] width 666 height 37
click at [1341, 21] on button "Stop" at bounding box center [1348, 18] width 48 height 20
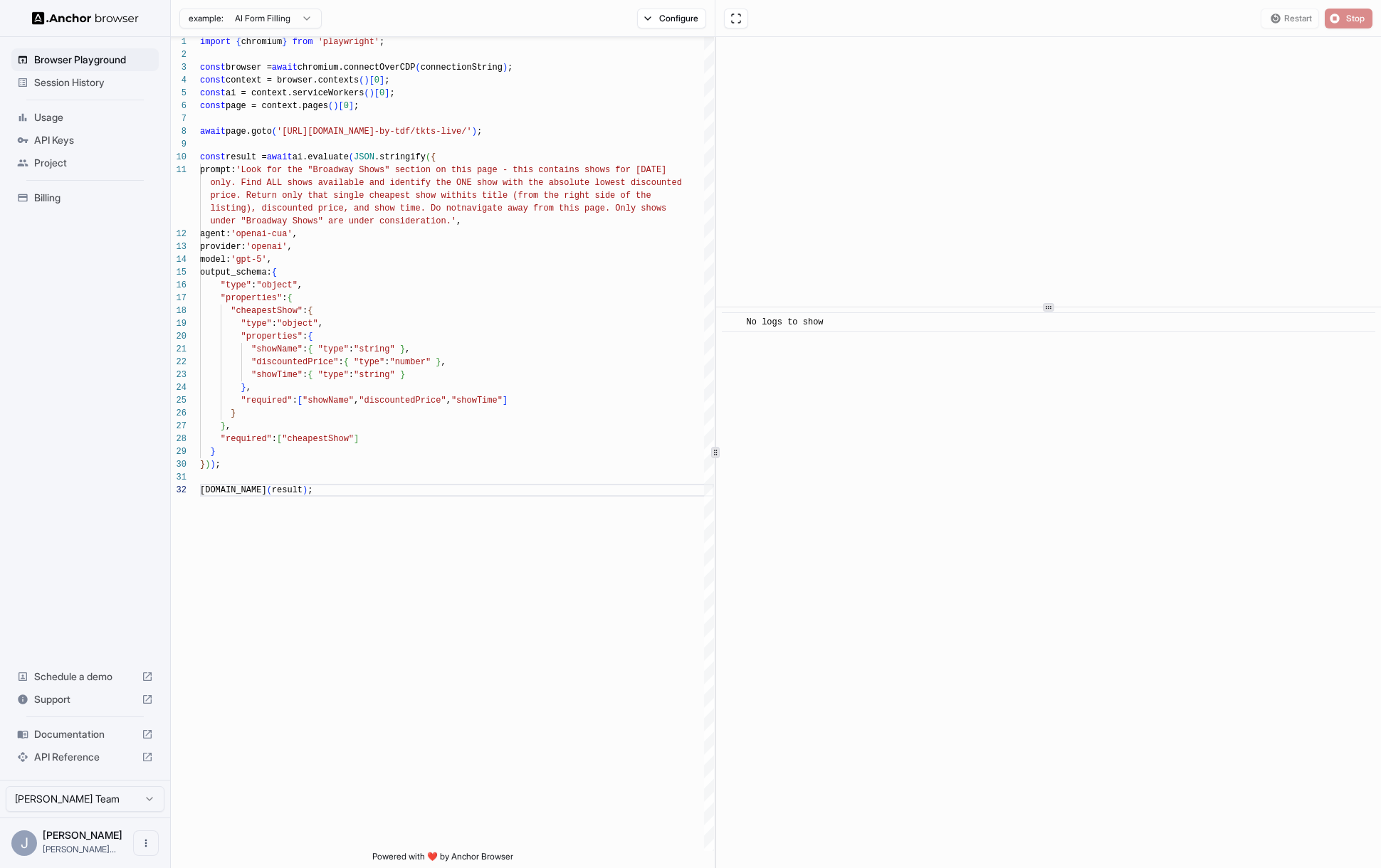
scroll to position [0, 0]
click at [1342, 22] on button "Start" at bounding box center [1348, 18] width 48 height 20
click at [1317, 13] on div "Start" at bounding box center [1348, 18] width 65 height 20
click at [1336, 18] on button "Start" at bounding box center [1348, 18] width 48 height 20
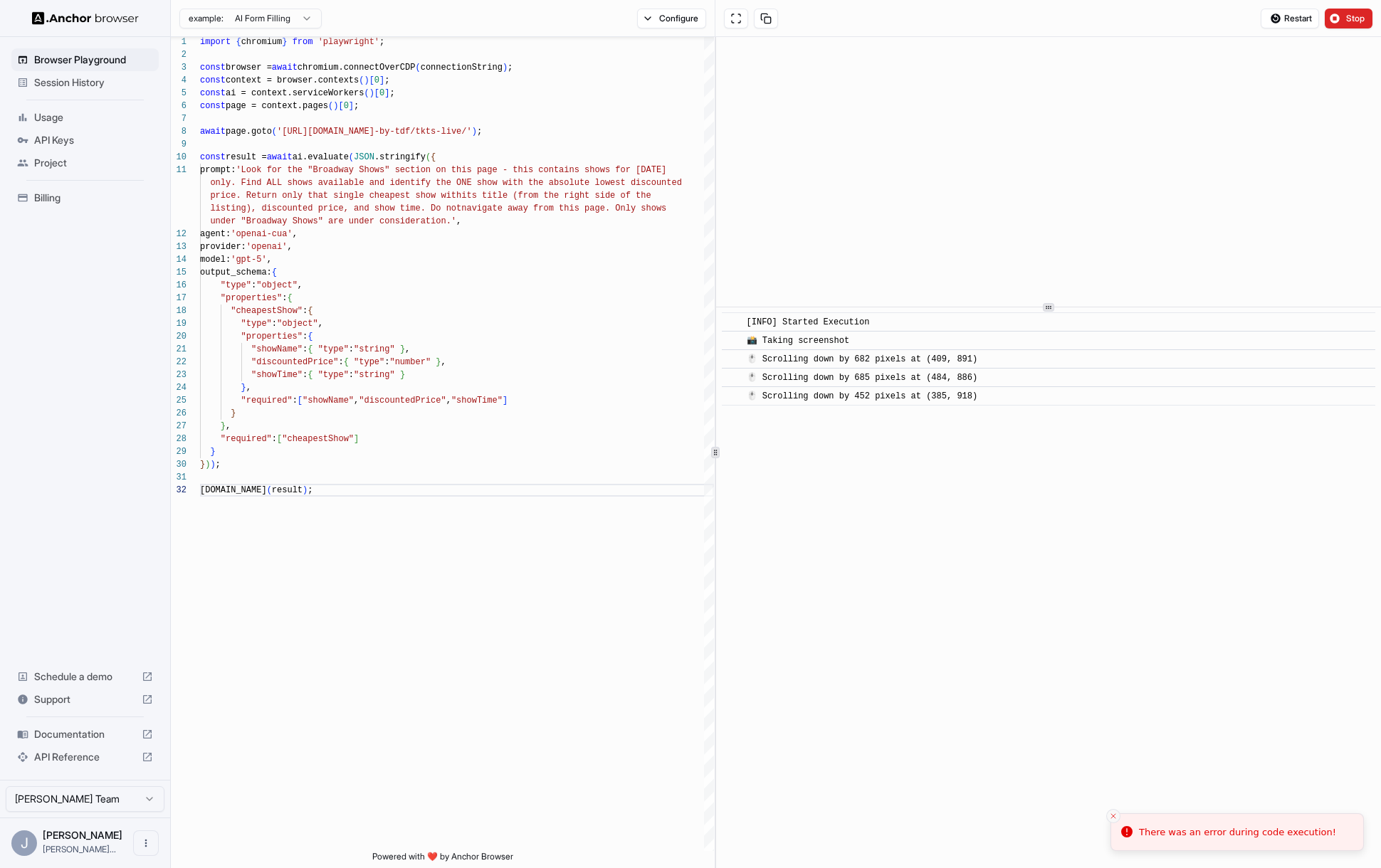
click at [1113, 814] on icon "Close toast" at bounding box center [1113, 816] width 9 height 9
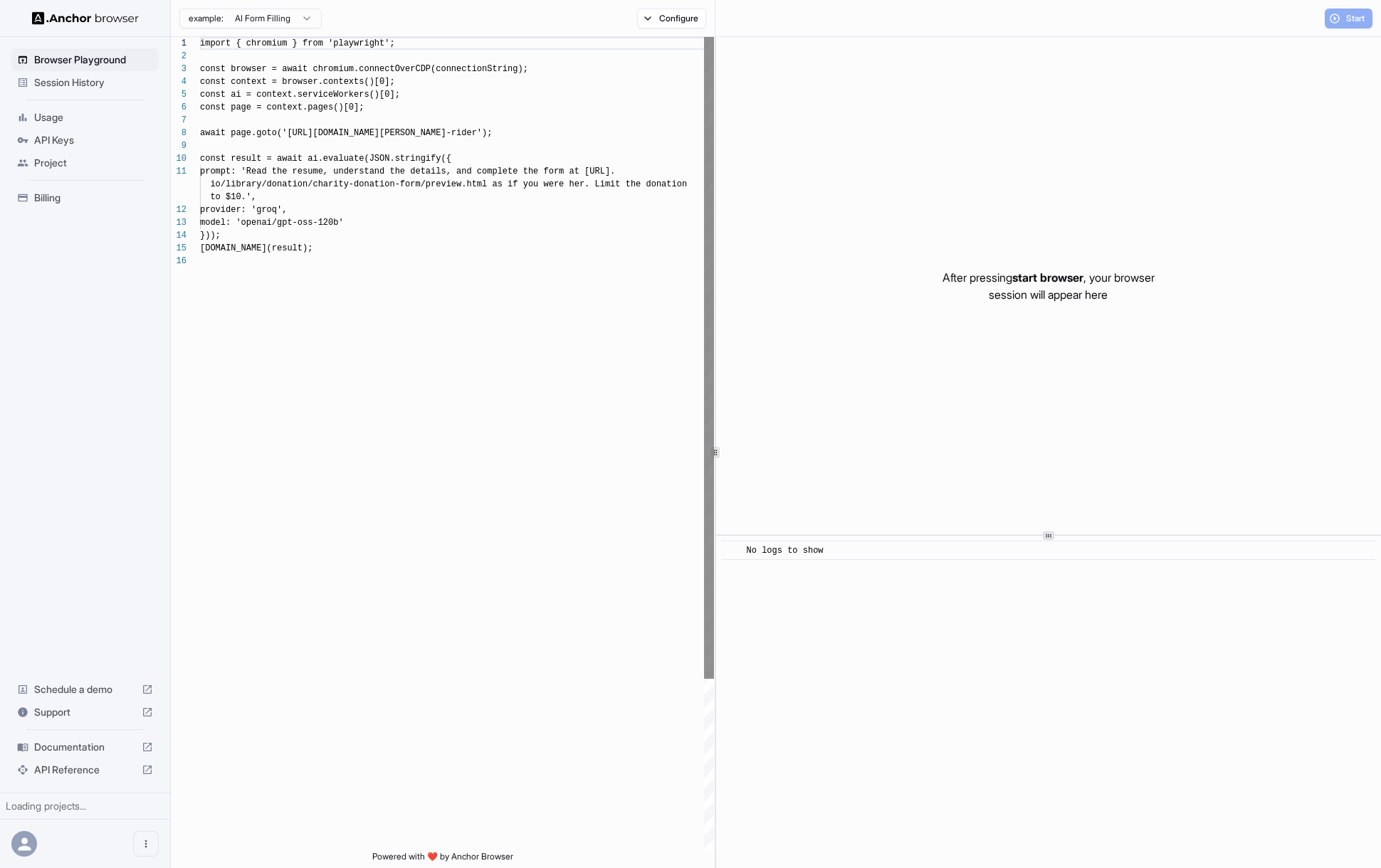
scroll to position [128, 0]
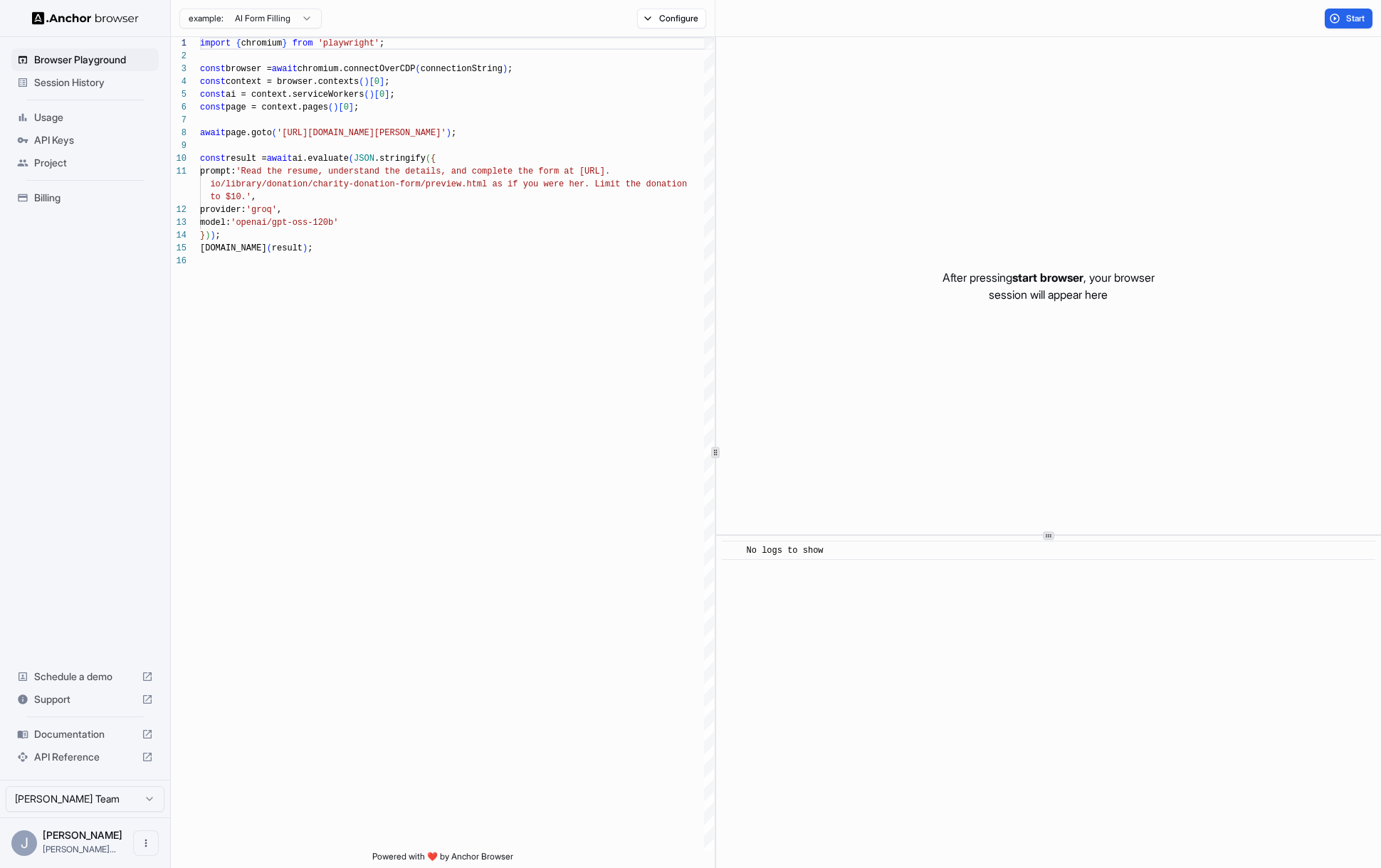
click at [83, 89] on span "Session History" at bounding box center [94, 82] width 119 height 14
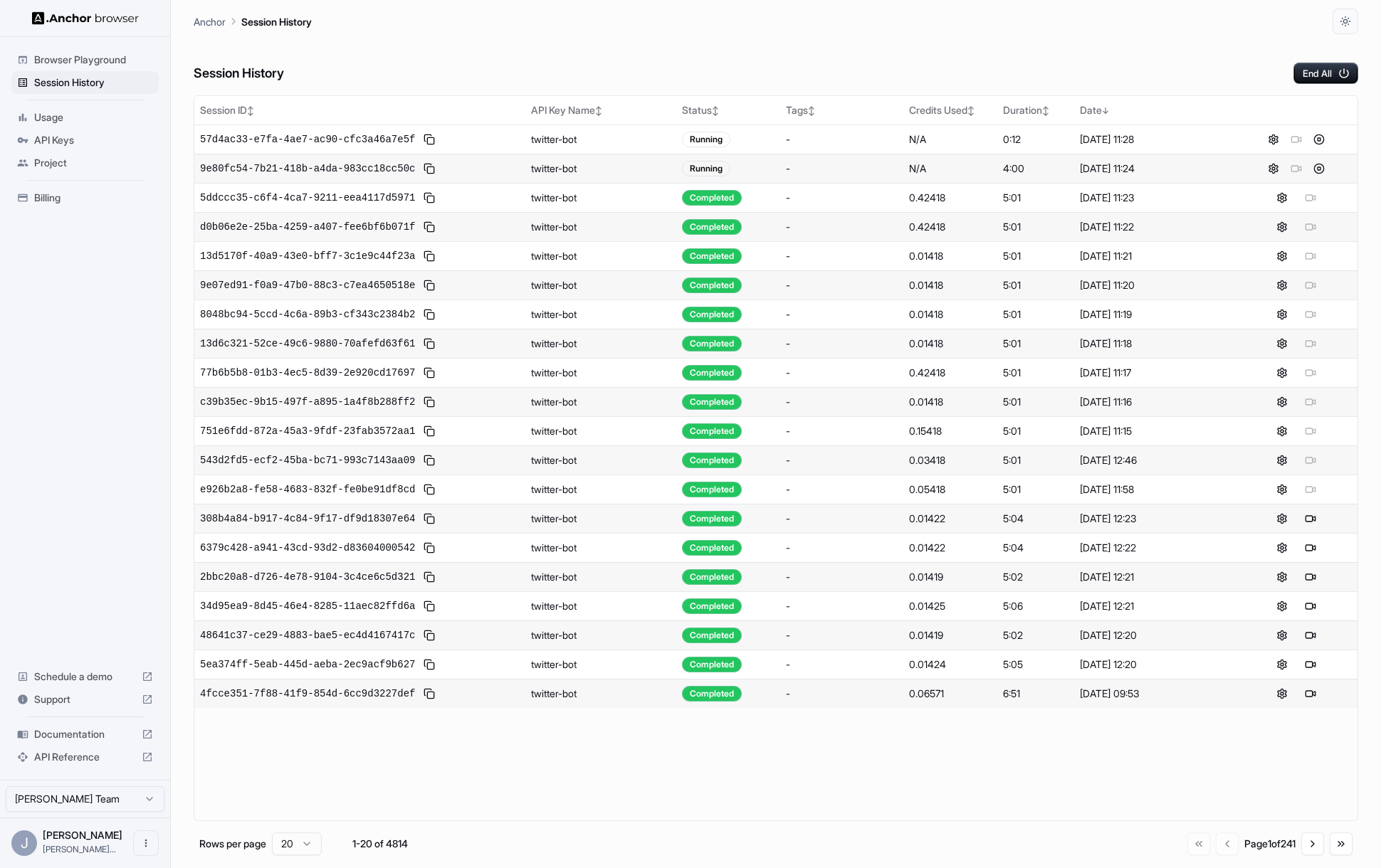
click at [348, 161] on span "9e80fc54-7b21-418b-a4da-983cc18cc50c" at bounding box center [307, 169] width 215 height 14
click at [360, 170] on span "9e80fc54-7b21-418b-a4da-983cc18cc50c" at bounding box center [307, 169] width 215 height 14
click at [355, 201] on span "9e80fc54-7b21-418b-a4da-983cc18cc50c" at bounding box center [307, 198] width 215 height 14
click at [47, 57] on span "Browser Playground" at bounding box center [94, 60] width 119 height 14
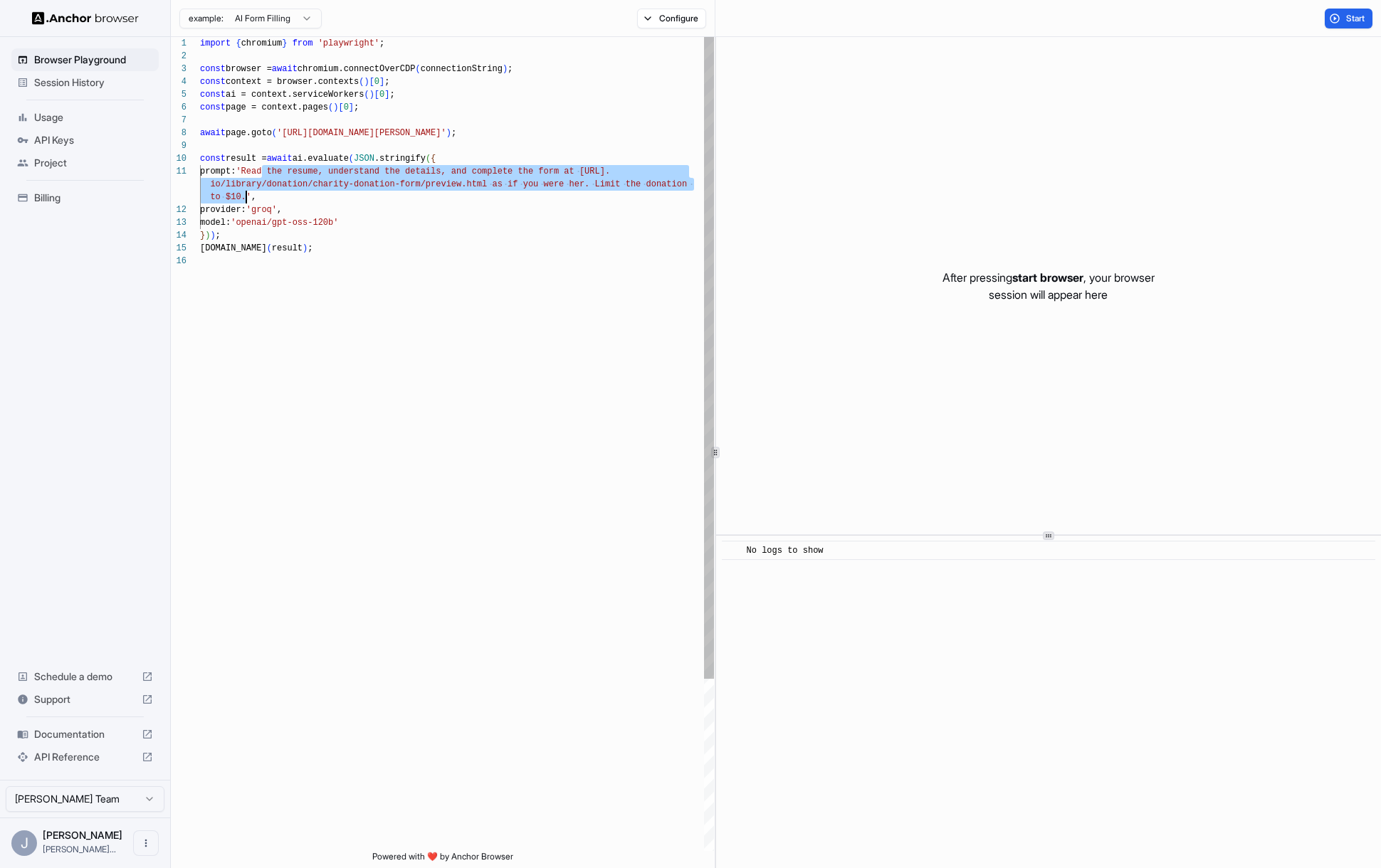
drag, startPoint x: 259, startPoint y: 170, endPoint x: 246, endPoint y: 193, distance: 26.4
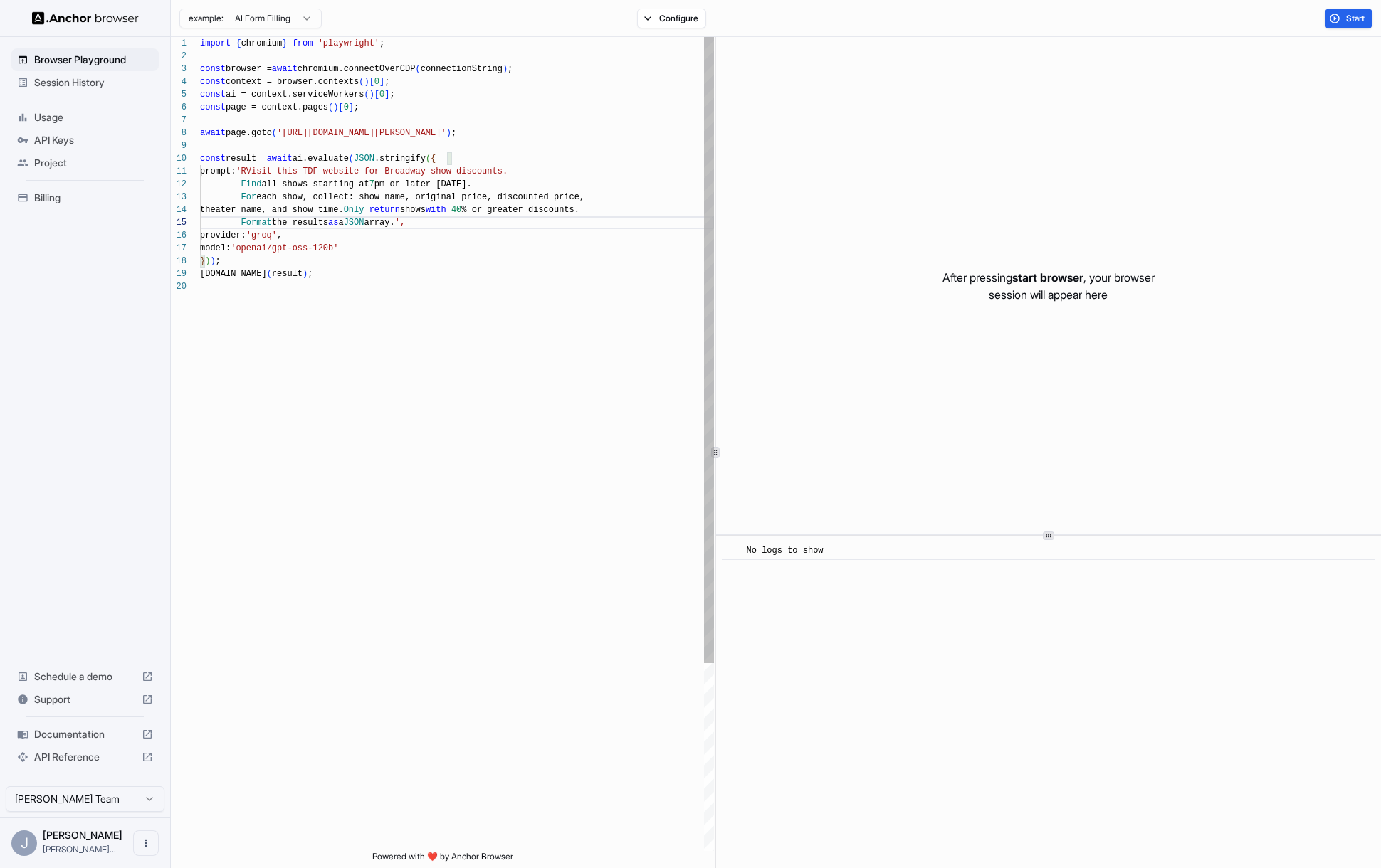
click at [264, 173] on div "import { chromium } from 'playwright' ; const browser = await chromium.connectO…" at bounding box center [456, 565] width 514 height 1057
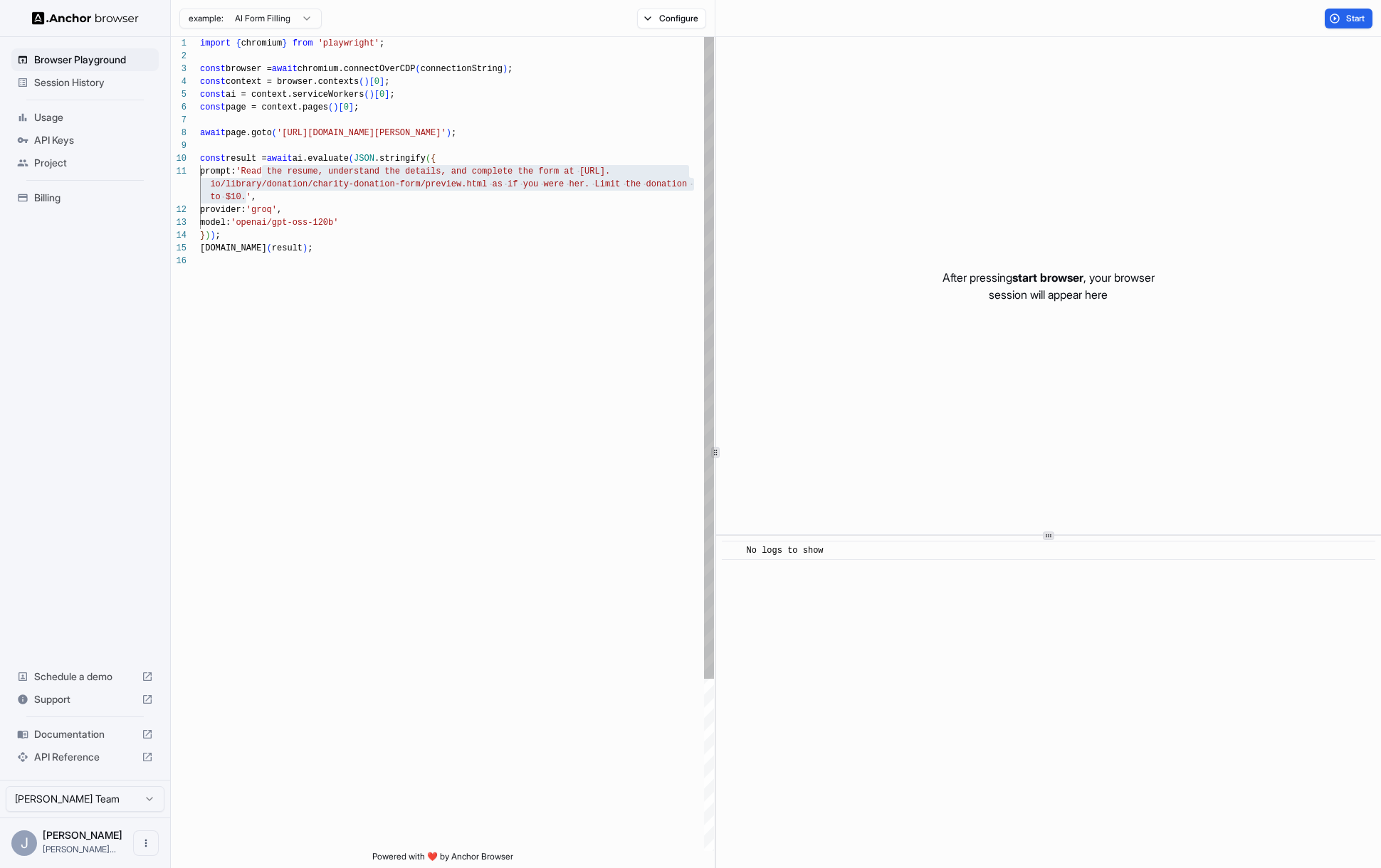
click at [359, 182] on div "import { chromium } from 'playwright' ; const browser = await chromium.connectO…" at bounding box center [456, 552] width 514 height 1032
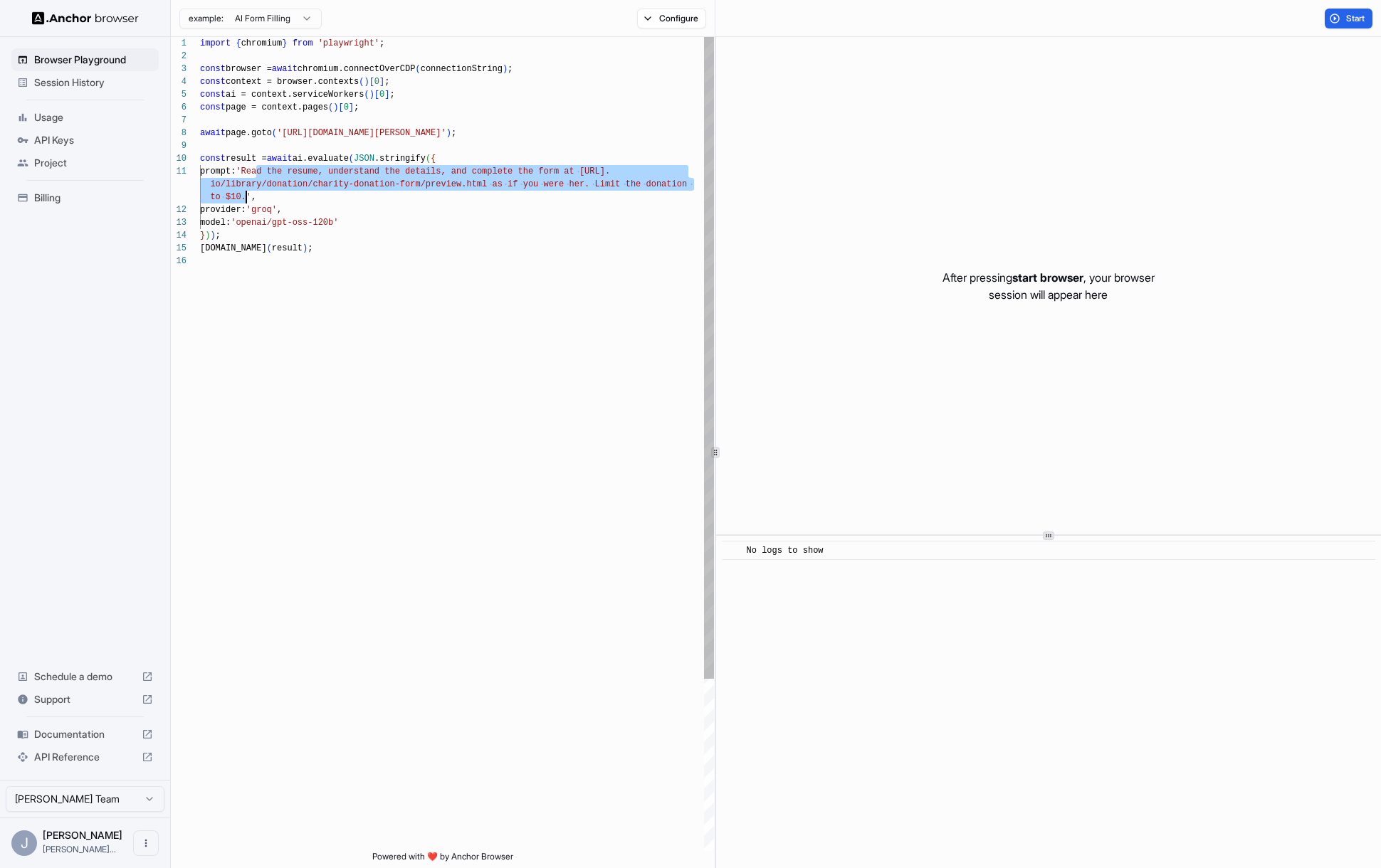
drag, startPoint x: 257, startPoint y: 173, endPoint x: 247, endPoint y: 196, distance: 25.1
click at [246, 196] on div "import { chromium } from 'playwright' ; const browser = await chromium.connectO…" at bounding box center [456, 552] width 514 height 1032
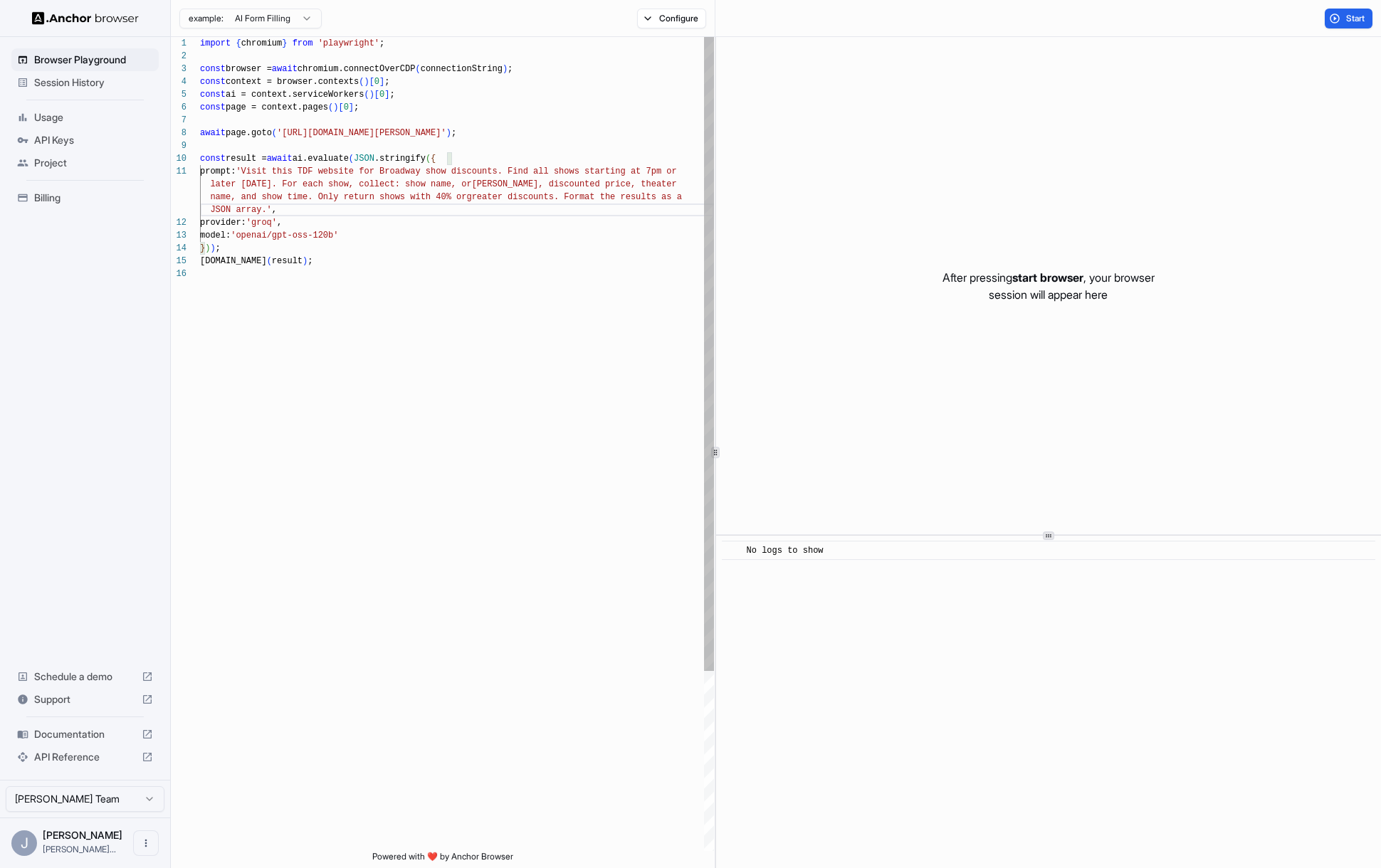
scroll to position [90, 0]
drag, startPoint x: 488, startPoint y: 129, endPoint x: 308, endPoint y: 141, distance: 180.4
click at [288, 135] on div "import { chromium } from 'playwright' ; const browser = await chromium.connectO…" at bounding box center [456, 559] width 514 height 1045
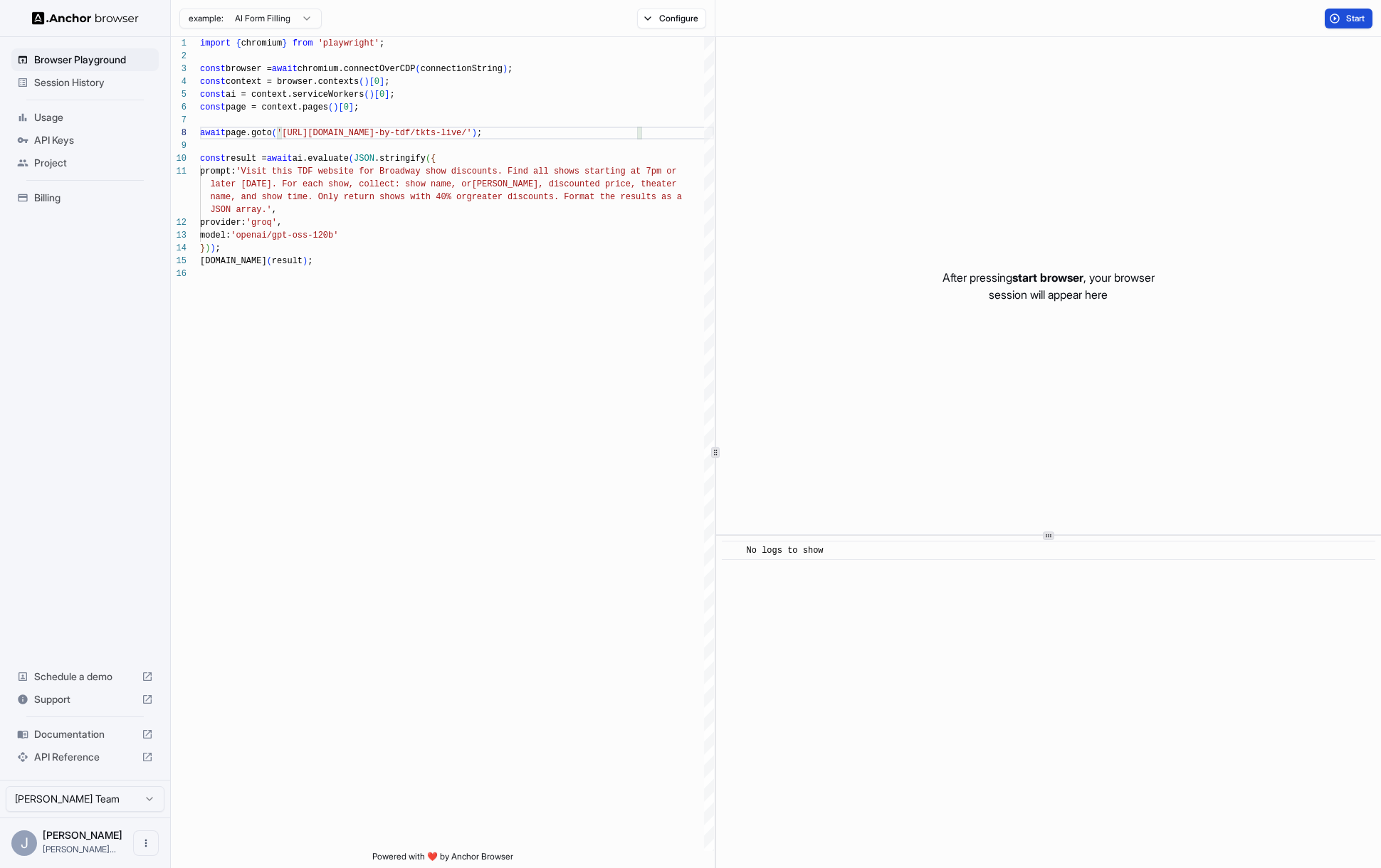
click at [1346, 18] on span "Start" at bounding box center [1355, 18] width 20 height 11
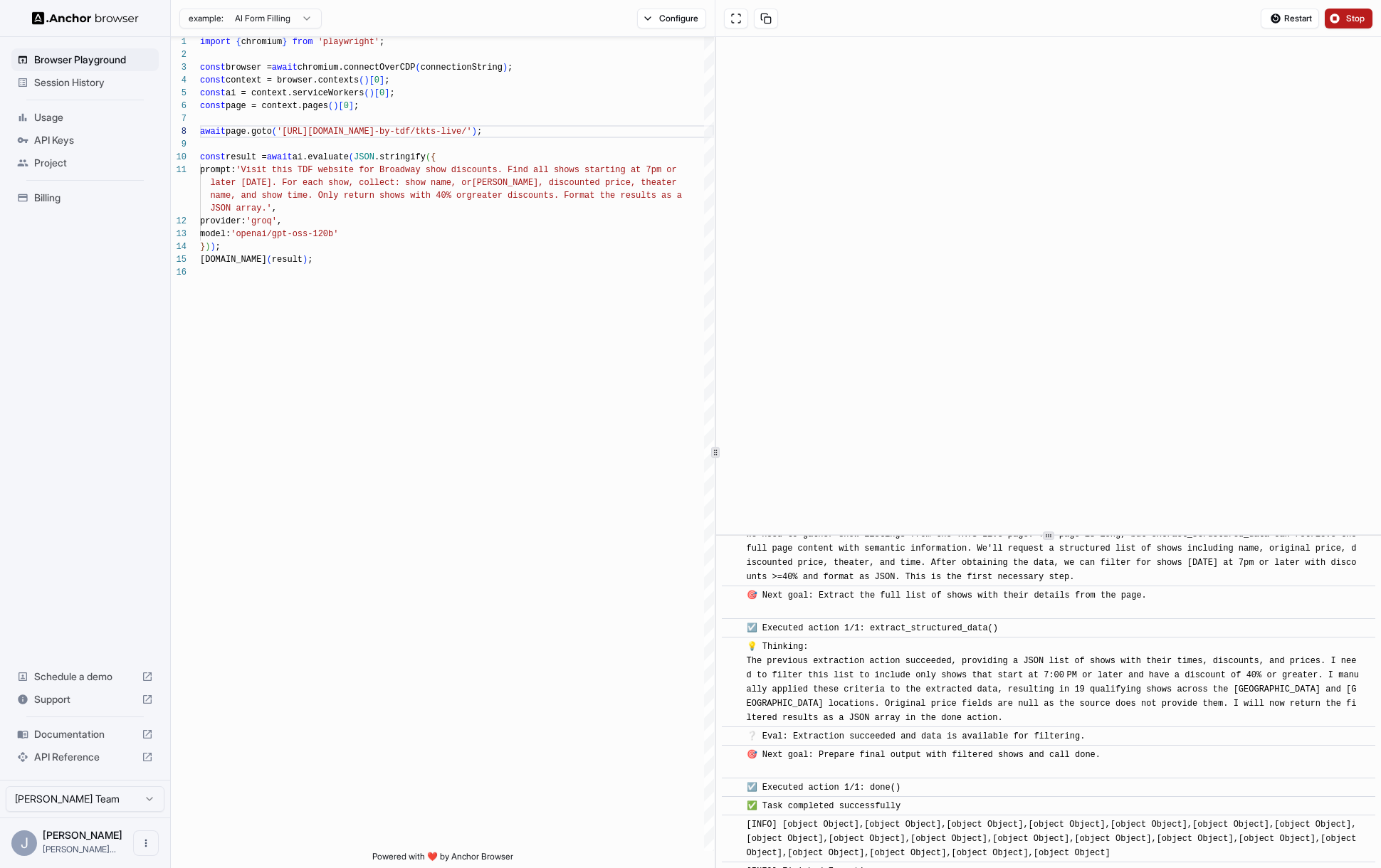
scroll to position [114, 0]
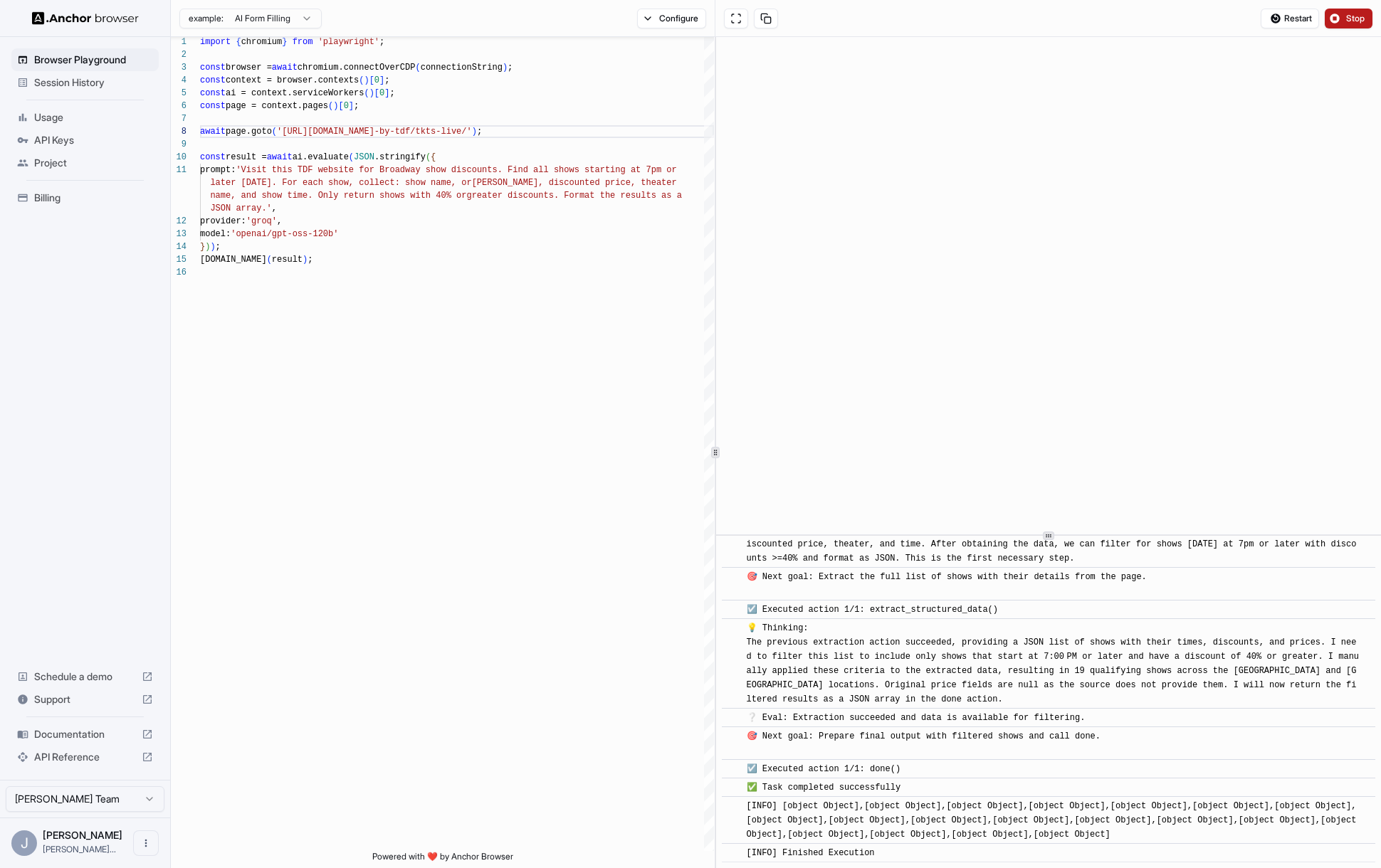
click at [959, 833] on span "[INFO] [object Object],[object Object],[object Object],[object Object],[object …" at bounding box center [1053, 821] width 615 height 38
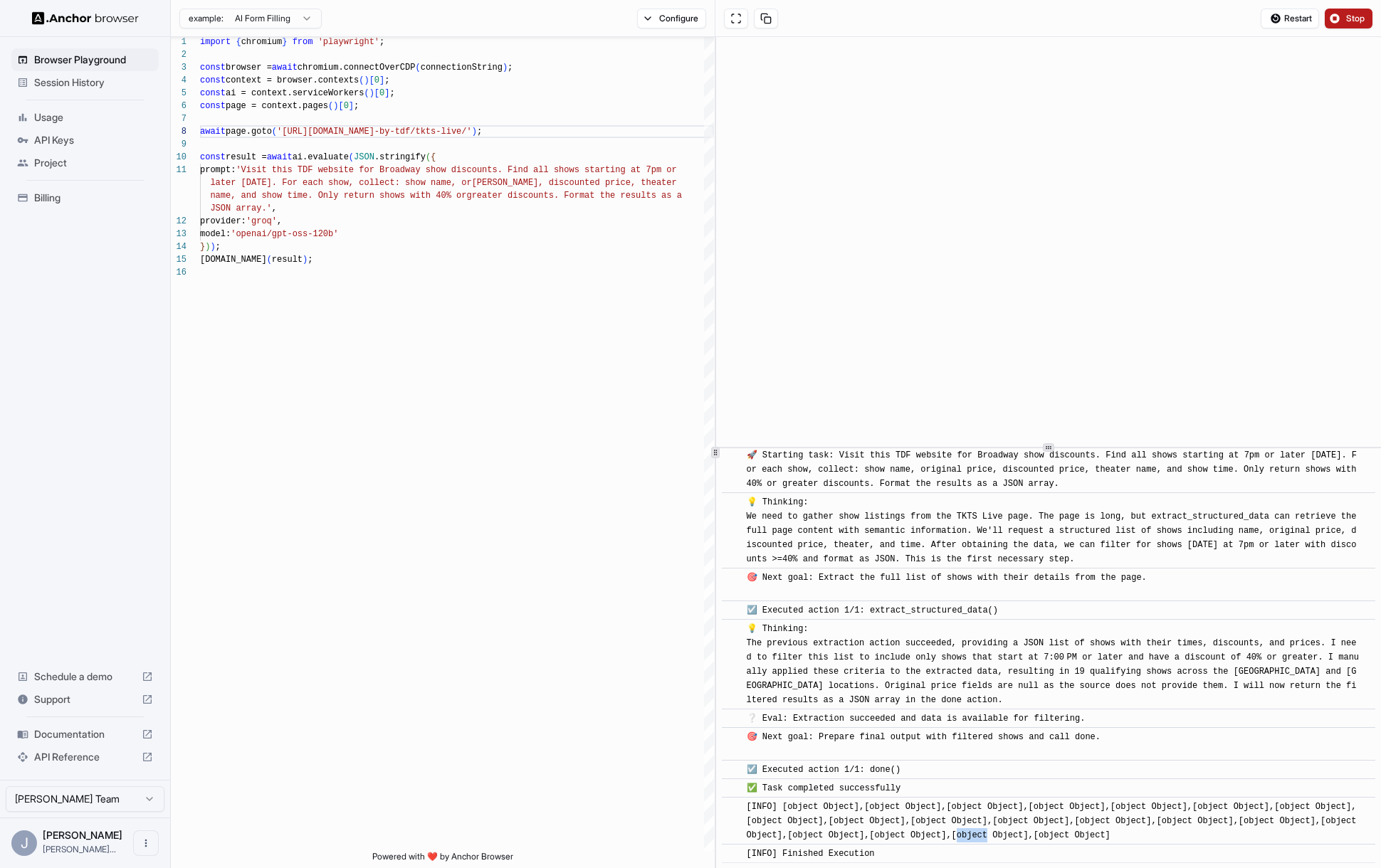
scroll to position [0, 0]
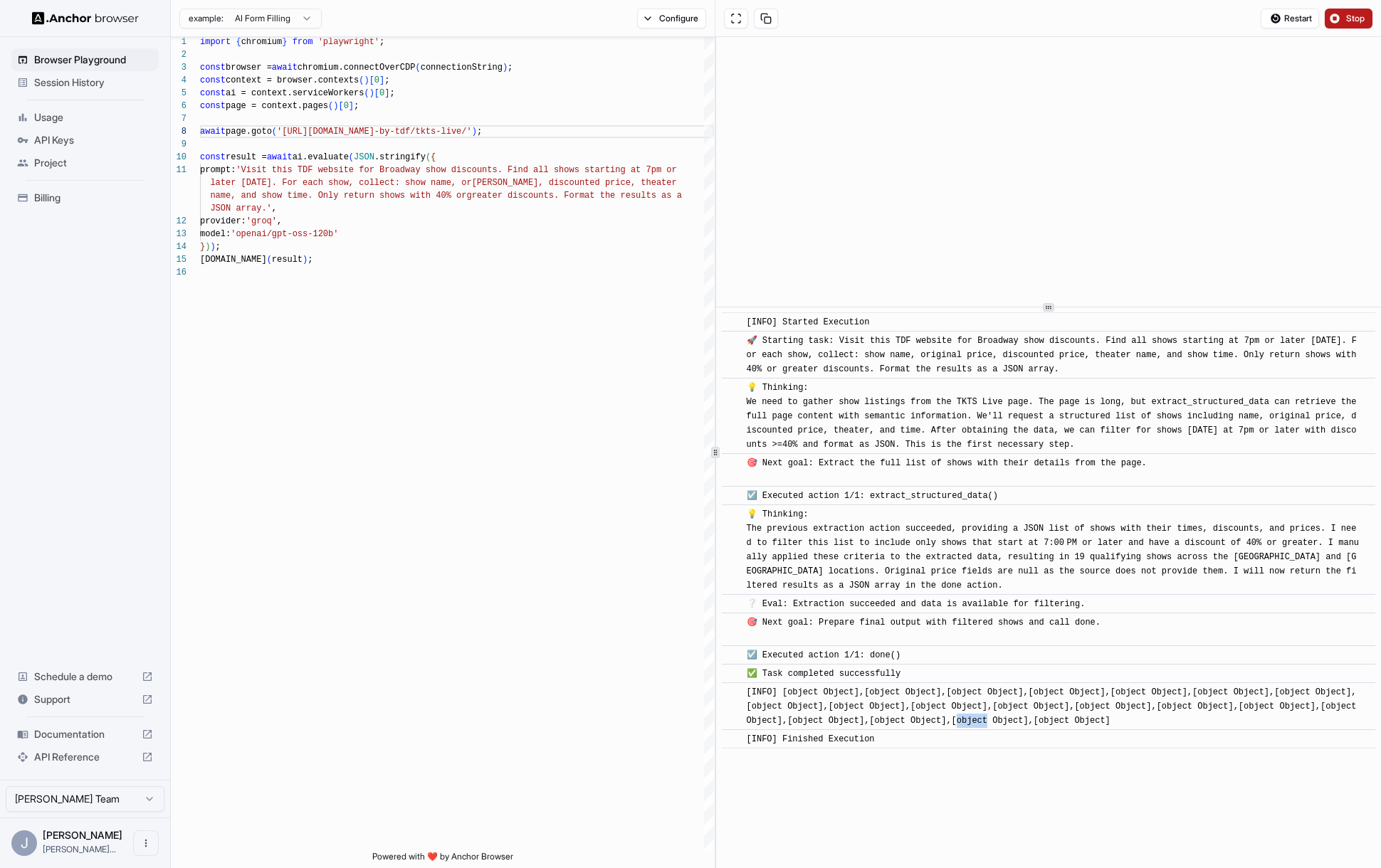
click at [1050, 306] on icon at bounding box center [1048, 307] width 7 height 7
click at [1006, 749] on div "​ [INFO] Started Execution ​ 🚀 Starting task: Visit this TDF website for Broadw…" at bounding box center [1049, 586] width 665 height 563
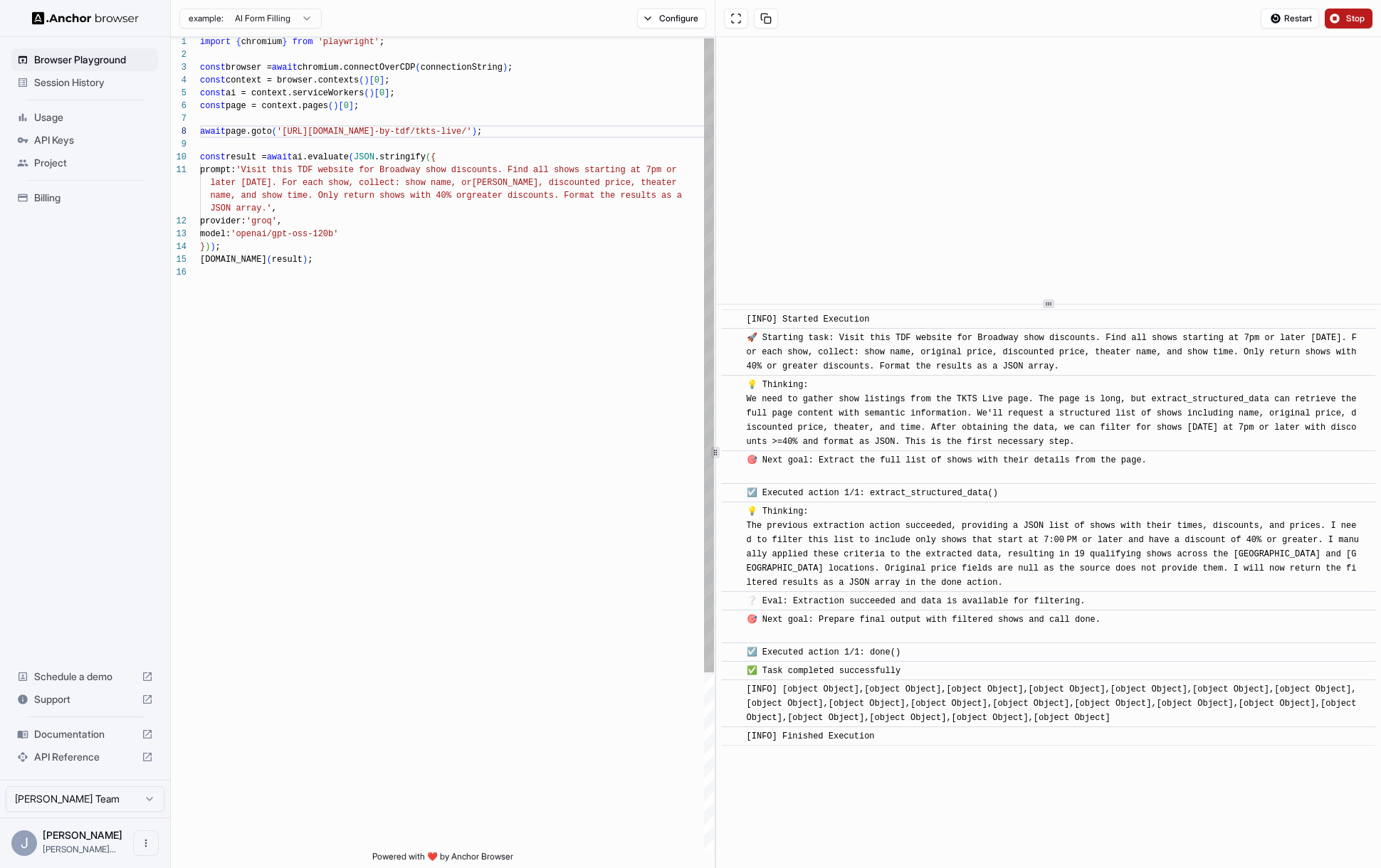
type textarea "**********"
click at [288, 220] on div "import { chromium } from 'playwright' ; const browser = await chromium.connectO…" at bounding box center [456, 558] width 514 height 1045
drag, startPoint x: 283, startPoint y: 252, endPoint x: 176, endPoint y: 224, distance: 110.6
click at [200, 224] on div "import { chromium } from 'playwright' ; const browser = await chromium.connectO…" at bounding box center [456, 558] width 514 height 1045
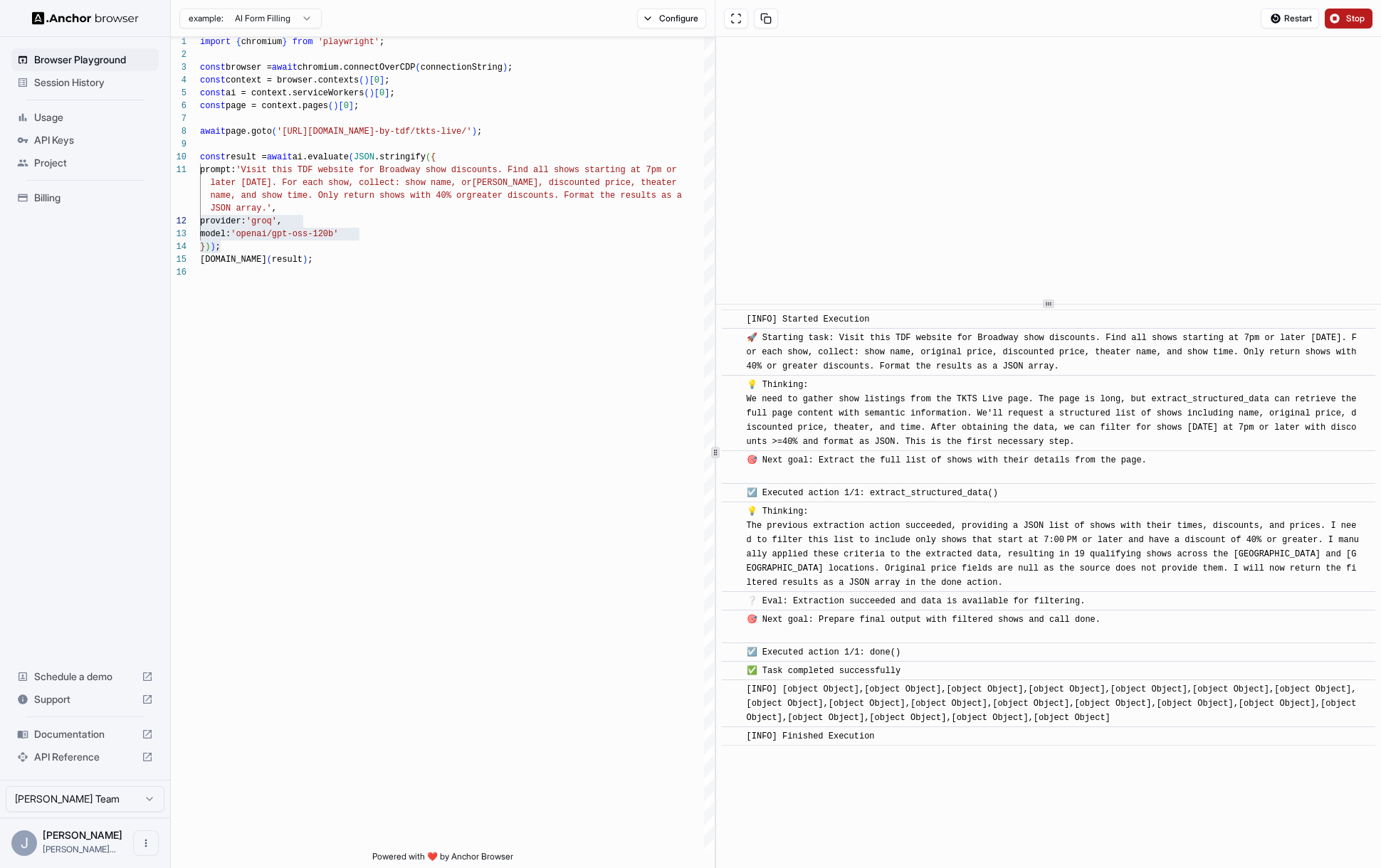
click at [86, 85] on span "Session History" at bounding box center [94, 82] width 119 height 14
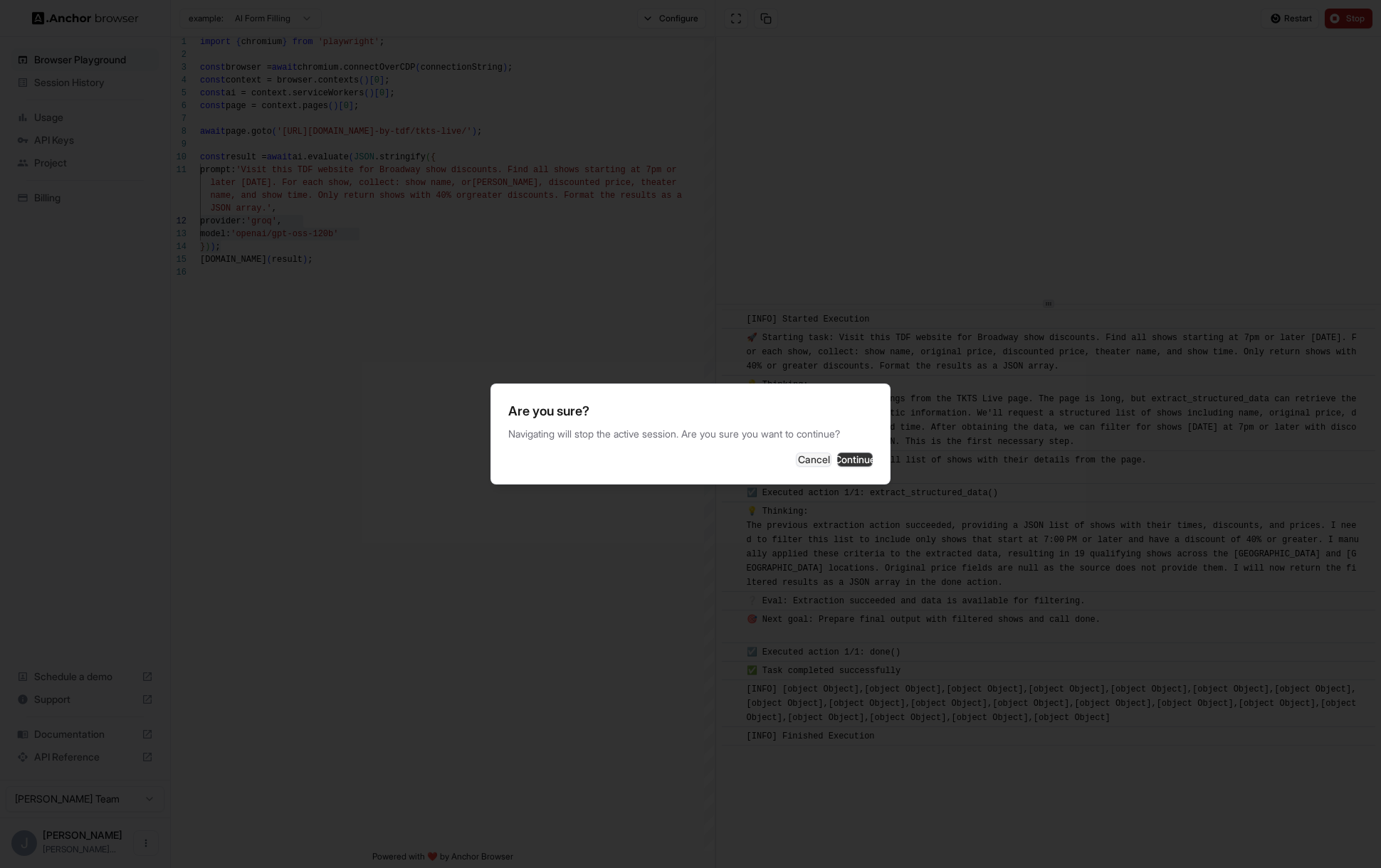
click at [852, 460] on button "Continue" at bounding box center [854, 460] width 36 height 14
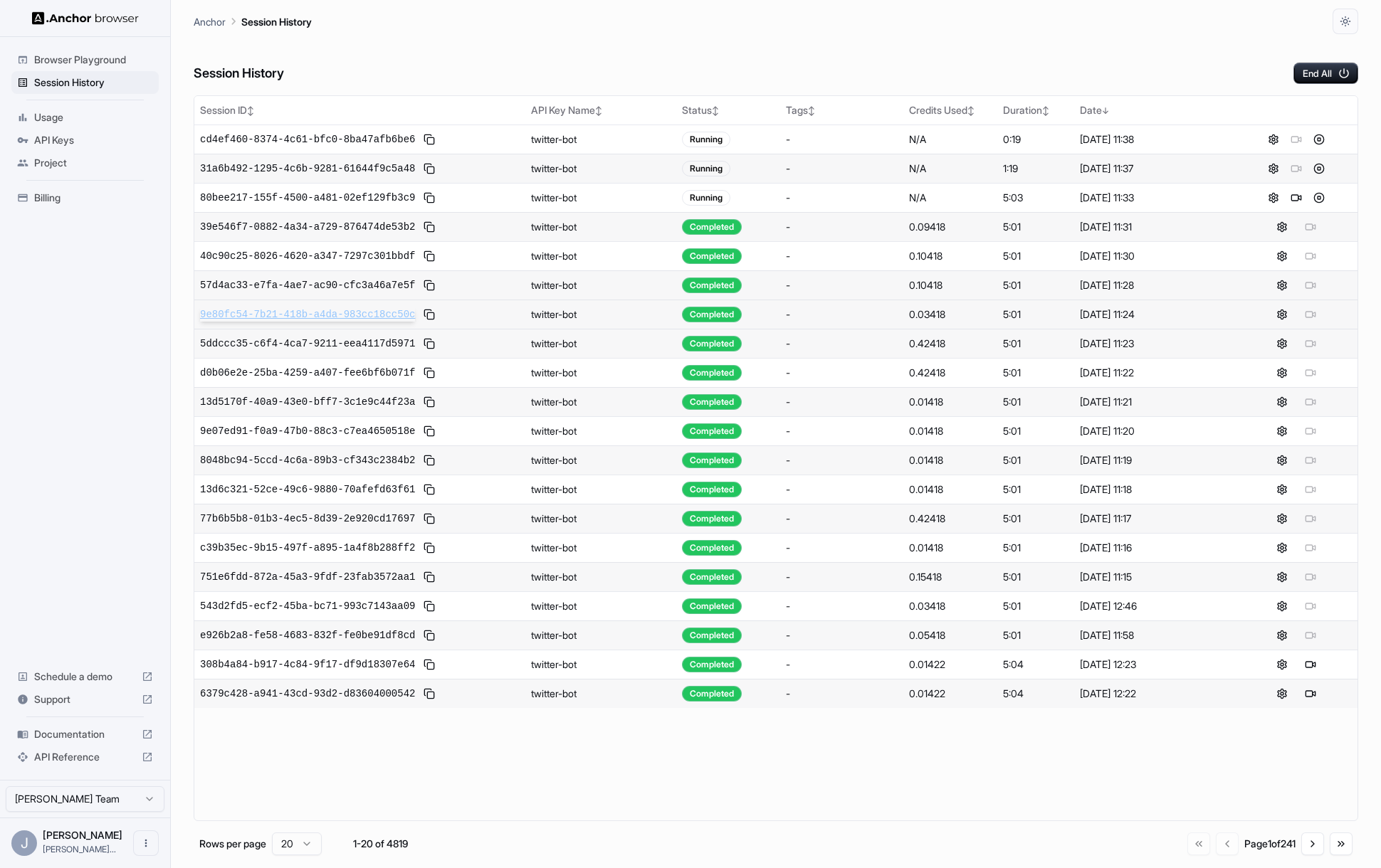
click at [335, 309] on span "9e80fc54-7b21-418b-a4da-983cc18cc50c" at bounding box center [307, 315] width 215 height 14
